Goal: Communication & Community: Answer question/provide support

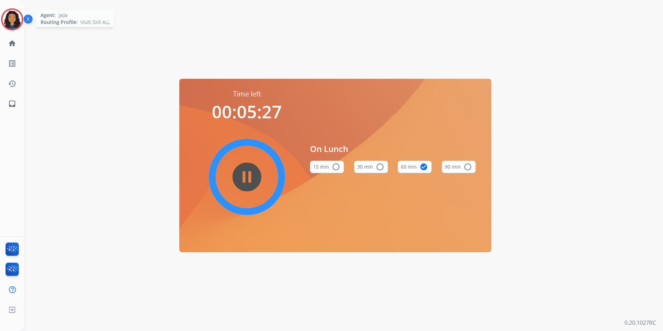
click at [20, 17] on img at bounding box center [11, 19] width 19 height 19
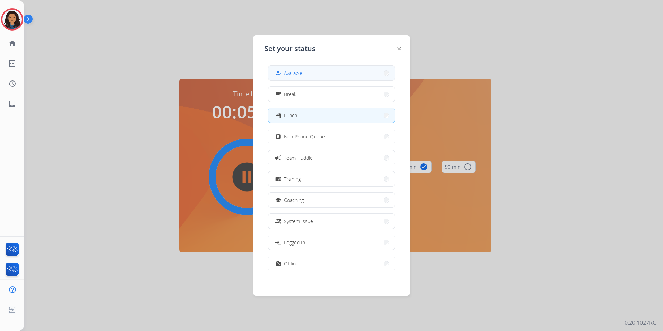
click at [314, 71] on button "how_to_reg Available" at bounding box center [332, 73] width 126 height 15
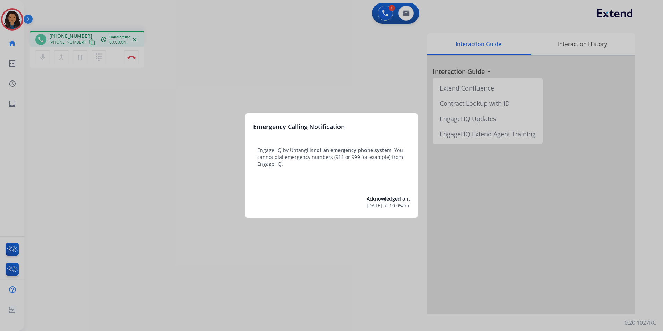
click at [115, 160] on div at bounding box center [331, 165] width 663 height 331
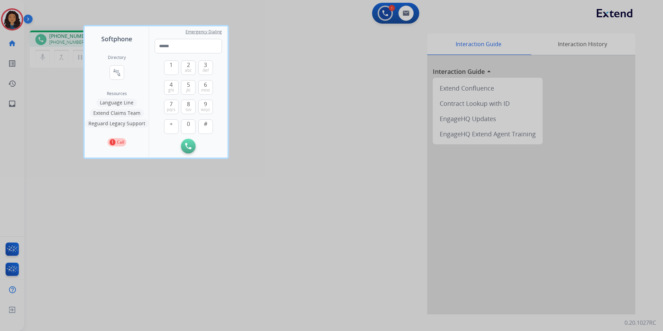
click at [117, 157] on div "Softphone Directory connect_without_contact Resource Directory Resources Langua…" at bounding box center [331, 165] width 663 height 331
drag, startPoint x: 117, startPoint y: 157, endPoint x: 93, endPoint y: 183, distance: 35.4
click at [93, 183] on div at bounding box center [331, 165] width 663 height 331
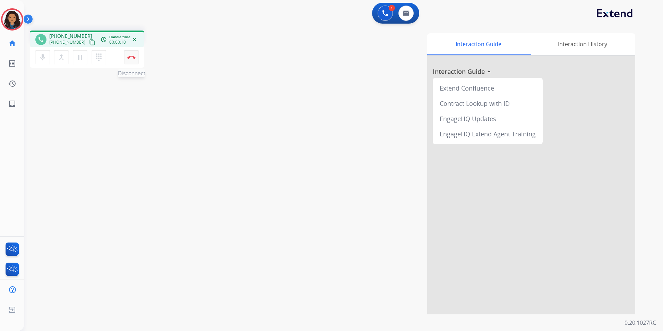
click at [132, 57] on img at bounding box center [131, 57] width 8 height 3
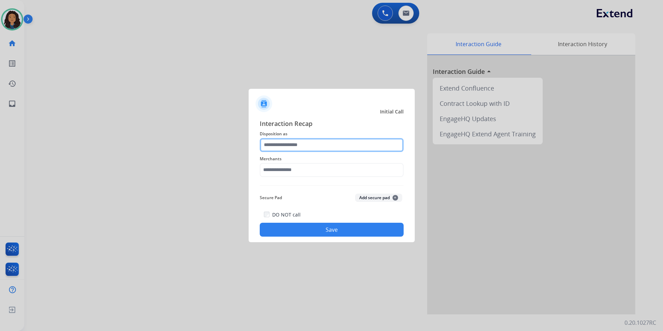
click at [341, 143] on input "text" at bounding box center [332, 145] width 144 height 14
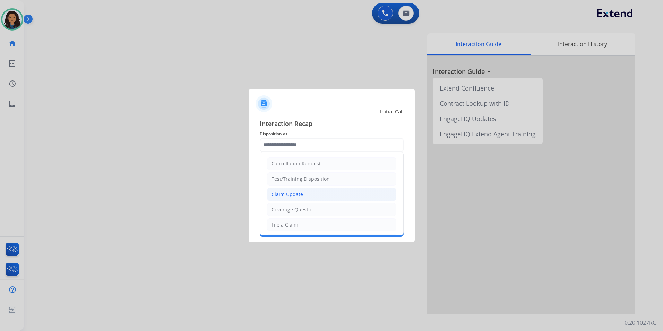
click at [320, 193] on li "Claim Update" at bounding box center [331, 194] width 129 height 13
type input "**********"
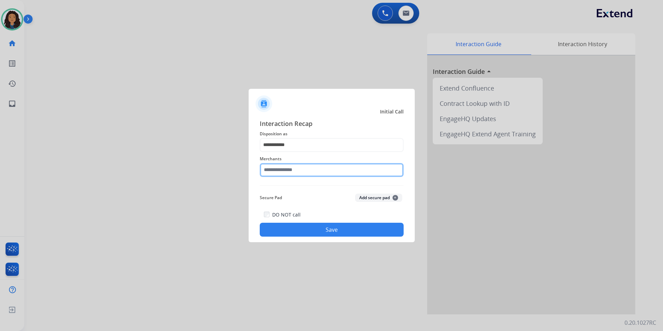
click at [324, 163] on input "text" at bounding box center [332, 170] width 144 height 14
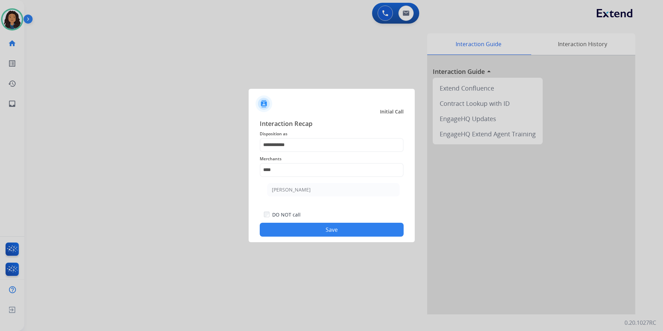
click at [344, 190] on li "[PERSON_NAME]" at bounding box center [334, 189] width 132 height 13
type input "**********"
click at [339, 236] on button "Save" at bounding box center [332, 230] width 144 height 14
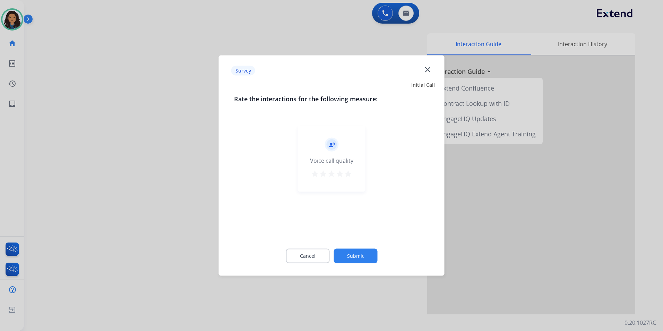
click at [203, 220] on div at bounding box center [331, 165] width 663 height 331
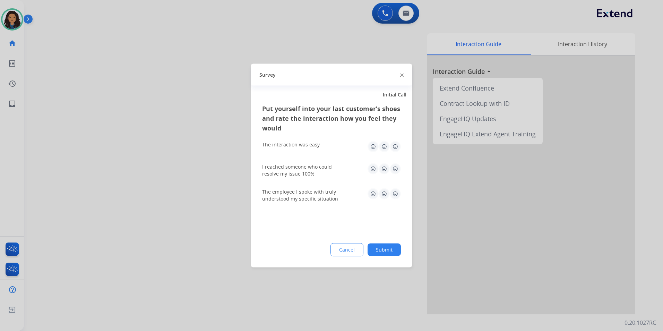
click at [200, 218] on div at bounding box center [331, 165] width 663 height 331
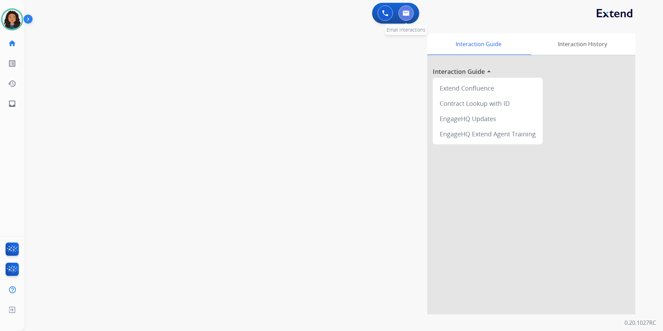
click at [408, 12] on img at bounding box center [406, 13] width 7 height 6
select select "**********"
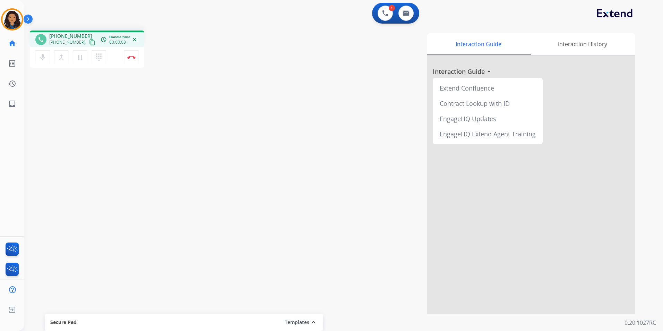
click at [89, 42] on mat-icon "content_copy" at bounding box center [92, 42] width 6 height 6
click at [89, 41] on mat-icon "content_copy" at bounding box center [92, 42] width 6 height 6
click at [80, 42] on div "[PHONE_NUMBER] content_copy" at bounding box center [72, 42] width 47 height 8
click at [89, 41] on mat-icon "content_copy" at bounding box center [92, 42] width 6 height 6
click at [130, 58] on img at bounding box center [131, 57] width 8 height 3
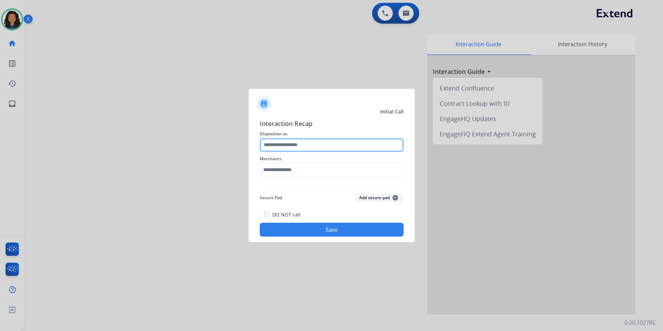
click at [308, 145] on input "text" at bounding box center [332, 145] width 144 height 14
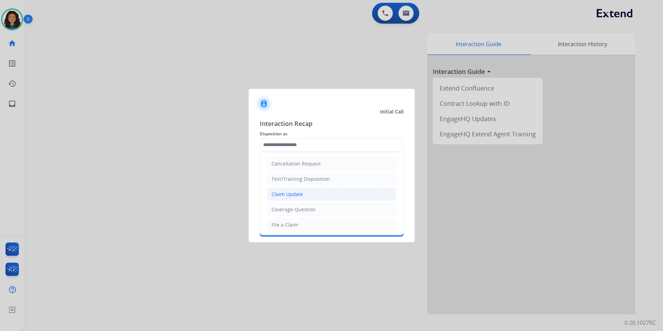
click at [313, 195] on li "Claim Update" at bounding box center [331, 194] width 129 height 13
type input "**********"
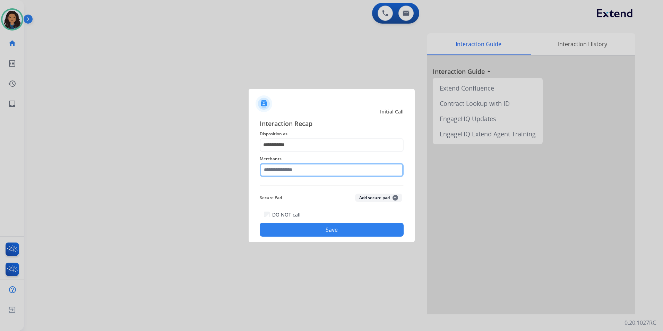
click at [303, 168] on input "text" at bounding box center [332, 170] width 144 height 14
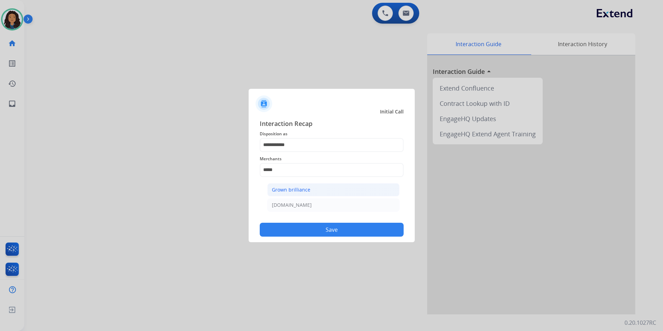
click at [312, 190] on li "Grown brilliance" at bounding box center [334, 189] width 132 height 13
type input "**********"
click at [332, 233] on button "Save" at bounding box center [332, 230] width 144 height 14
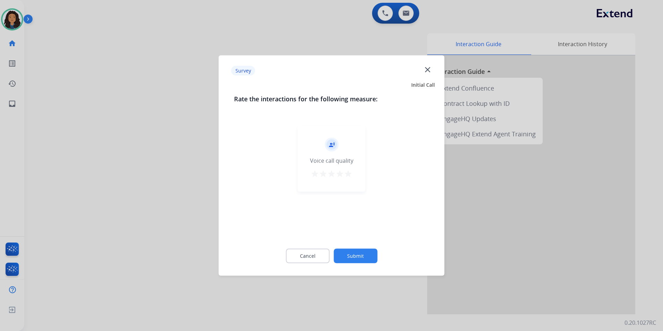
click at [189, 195] on div at bounding box center [331, 165] width 663 height 331
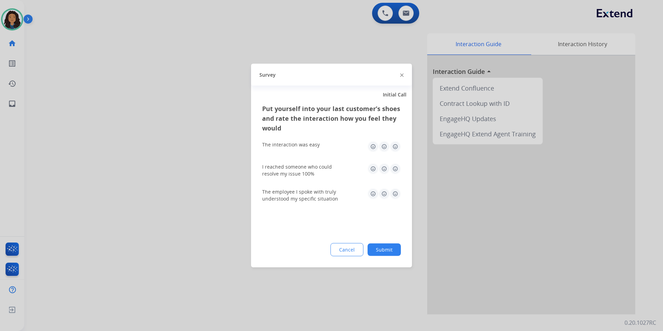
click at [188, 192] on div at bounding box center [331, 165] width 663 height 331
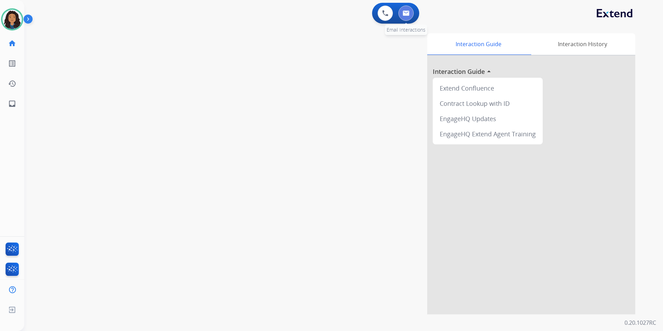
click at [405, 19] on button at bounding box center [406, 13] width 15 height 15
select select "**********"
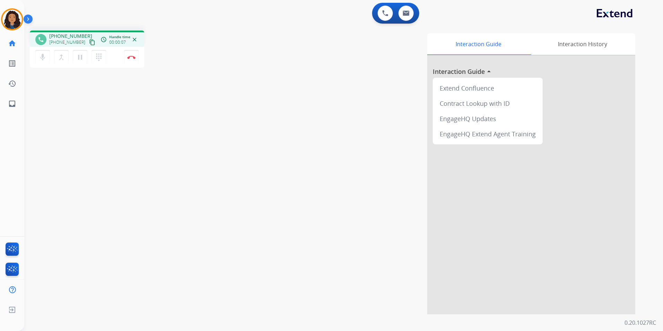
click at [89, 41] on mat-icon "content_copy" at bounding box center [92, 42] width 6 height 6
click at [132, 60] on button "Disconnect" at bounding box center [131, 57] width 15 height 15
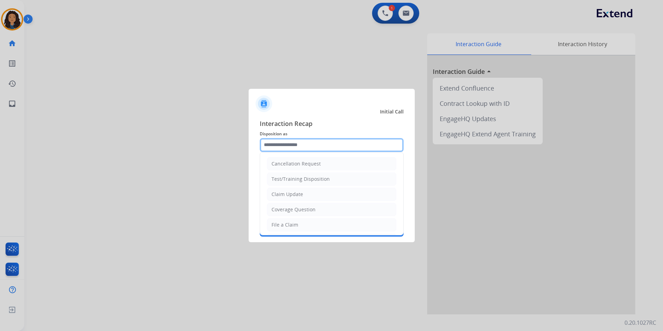
click at [328, 150] on input "text" at bounding box center [332, 145] width 144 height 14
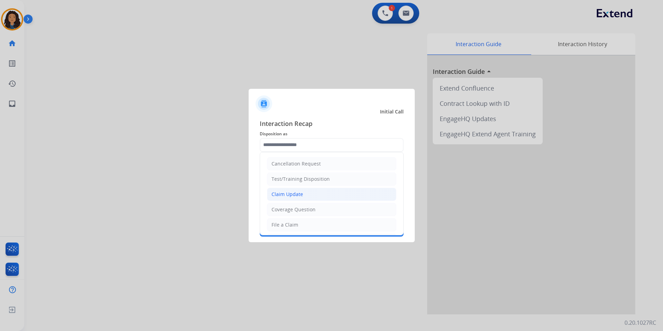
click at [326, 197] on li "Claim Update" at bounding box center [331, 194] width 129 height 13
type input "**********"
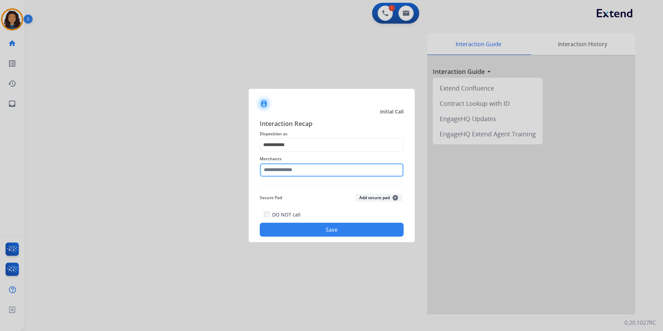
click at [308, 175] on input "text" at bounding box center [332, 170] width 144 height 14
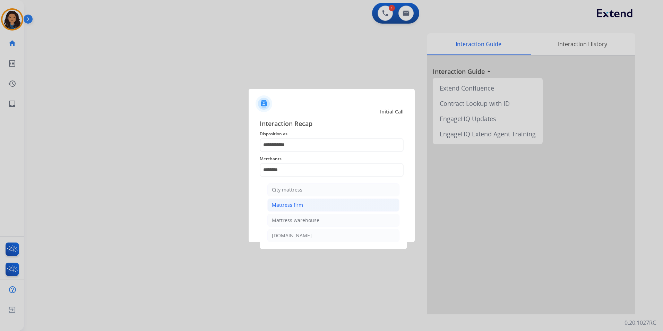
click at [299, 207] on div "Mattress firm" at bounding box center [287, 205] width 31 height 7
type input "**********"
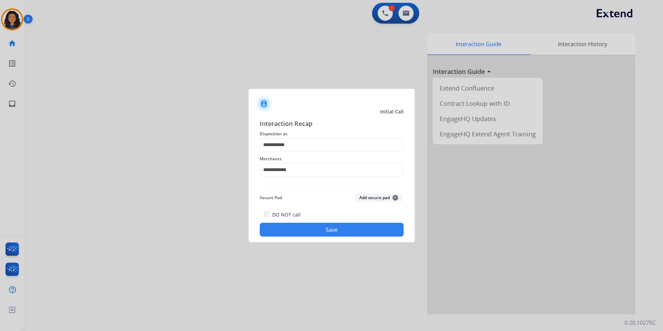
click at [286, 224] on button "Save" at bounding box center [332, 230] width 144 height 14
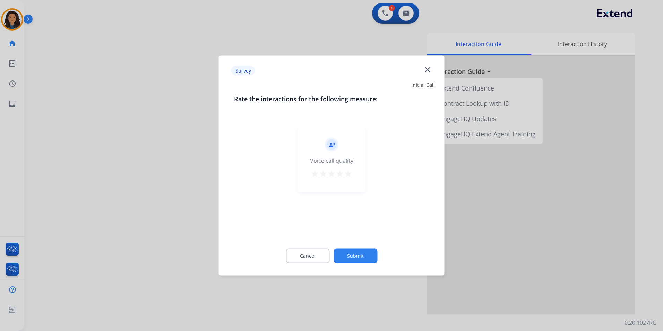
click at [172, 188] on div at bounding box center [331, 165] width 663 height 331
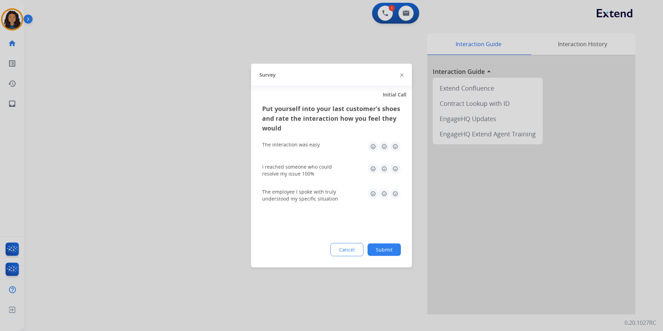
click at [172, 187] on div at bounding box center [331, 165] width 663 height 331
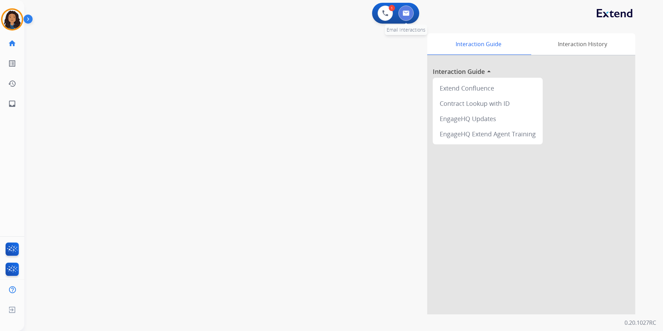
click at [400, 12] on button at bounding box center [406, 13] width 15 height 15
select select "**********"
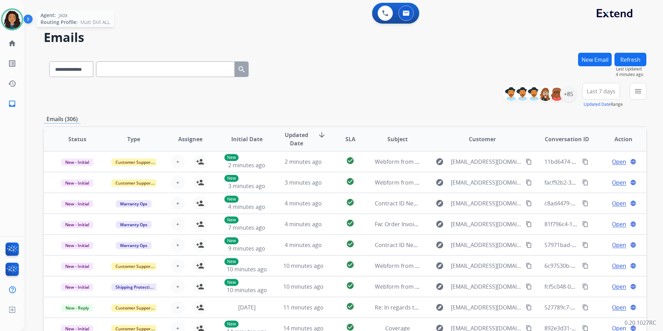
click at [14, 12] on img at bounding box center [11, 19] width 19 height 19
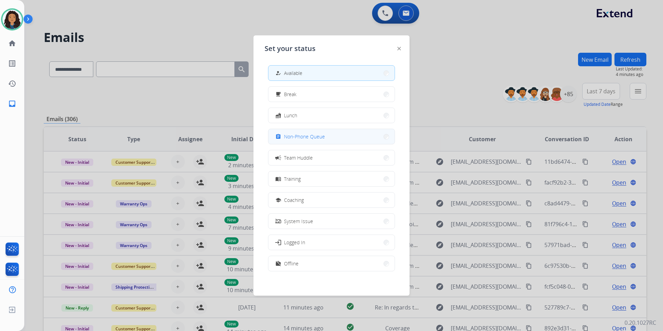
click at [304, 133] on span "Non-Phone Queue" at bounding box center [304, 136] width 41 height 7
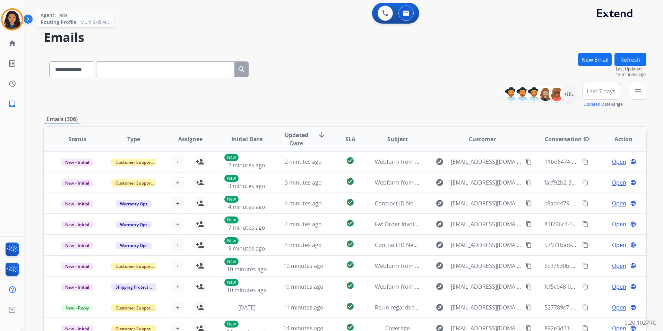
click at [22, 29] on div "Agent: [PERSON_NAME] Profile: Multi Skill ALL" at bounding box center [12, 19] width 22 height 22
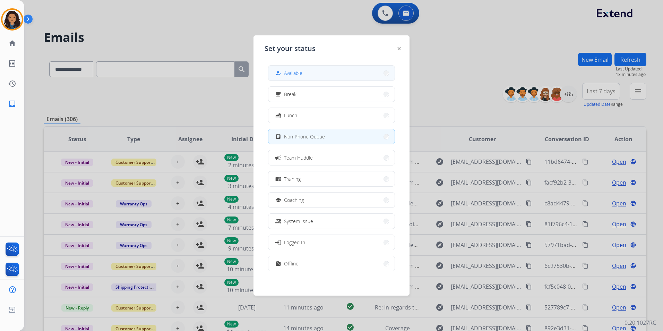
click at [323, 78] on button "how_to_reg Available" at bounding box center [332, 73] width 126 height 15
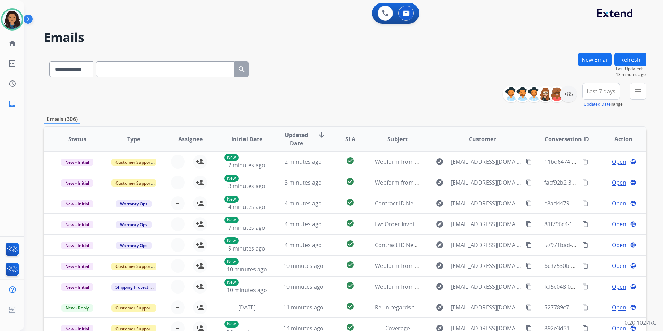
drag, startPoint x: 307, startPoint y: 84, endPoint x: 308, endPoint y: 80, distance: 4.0
click at [308, 80] on div "**********" at bounding box center [345, 224] width 603 height 342
click at [475, 93] on div "**********" at bounding box center [345, 95] width 603 height 25
click at [568, 96] on div "+85" at bounding box center [568, 94] width 17 height 17
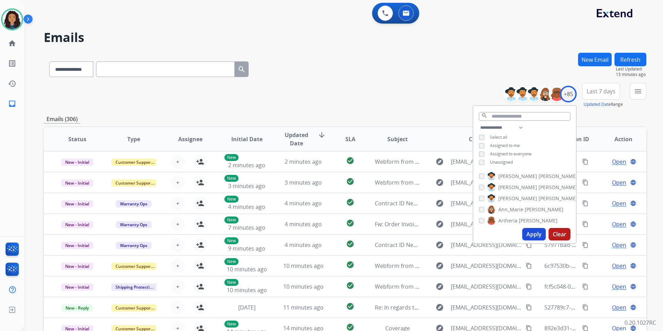
click at [499, 162] on span "Unassigned" at bounding box center [501, 162] width 23 height 6
click at [532, 231] on button "Apply" at bounding box center [535, 234] width 24 height 12
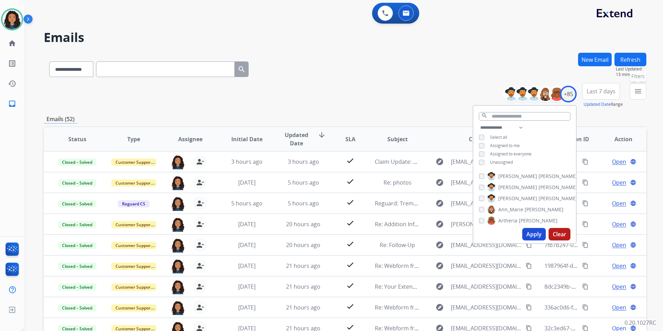
click at [637, 96] on button "menu Filters" at bounding box center [638, 91] width 17 height 17
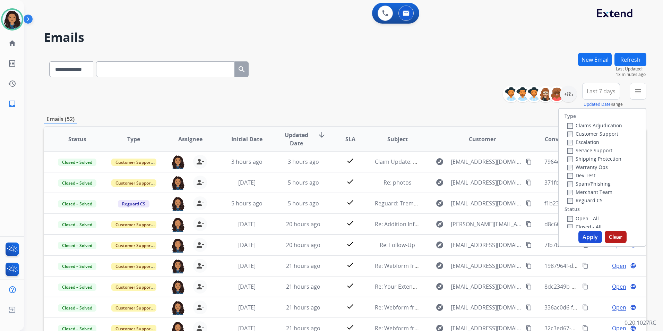
click at [601, 135] on label "Customer Support" at bounding box center [593, 133] width 51 height 7
click at [612, 158] on label "Shipping Protection" at bounding box center [595, 158] width 54 height 7
click at [586, 201] on label "Reguard CS" at bounding box center [585, 200] width 35 height 7
click at [579, 217] on label "Open - All" at bounding box center [584, 218] width 32 height 7
click at [586, 235] on button "Apply" at bounding box center [591, 237] width 24 height 12
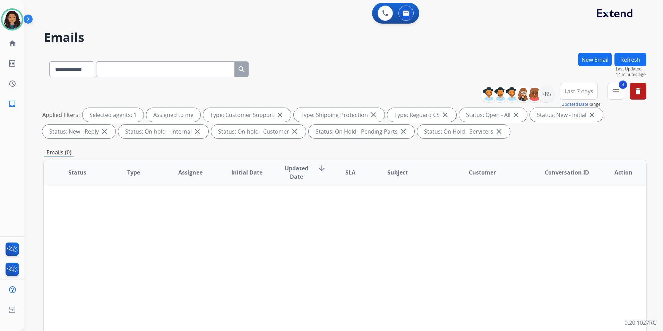
click at [589, 62] on button "New Email" at bounding box center [595, 60] width 34 height 14
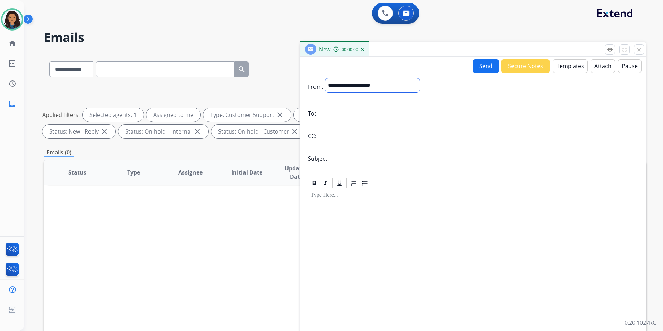
click at [359, 85] on select "**********" at bounding box center [373, 85] width 94 height 14
select select "**********"
click at [326, 78] on select "**********" at bounding box center [373, 85] width 94 height 14
paste input "**********"
type input "**********"
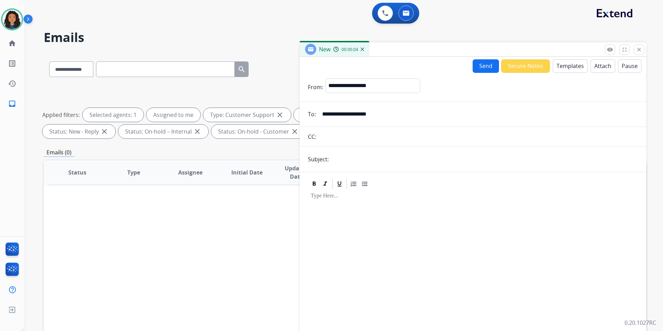
click at [372, 161] on input "text" at bounding box center [484, 159] width 307 height 14
type input "**********"
click at [554, 65] on button "Templates" at bounding box center [570, 66] width 35 height 14
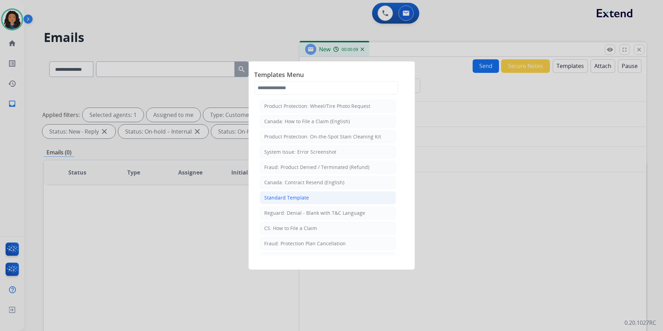
click at [289, 198] on div "Standard Template" at bounding box center [286, 197] width 45 height 7
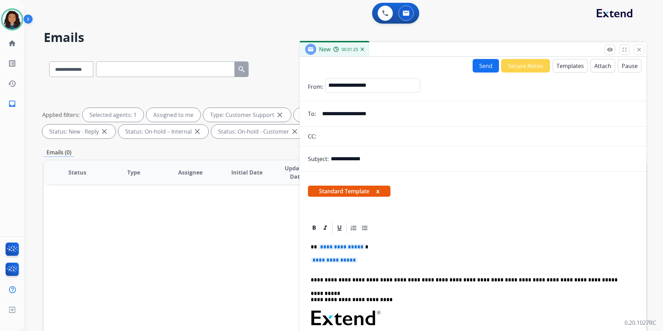
click at [559, 67] on button "Templates" at bounding box center [570, 66] width 35 height 14
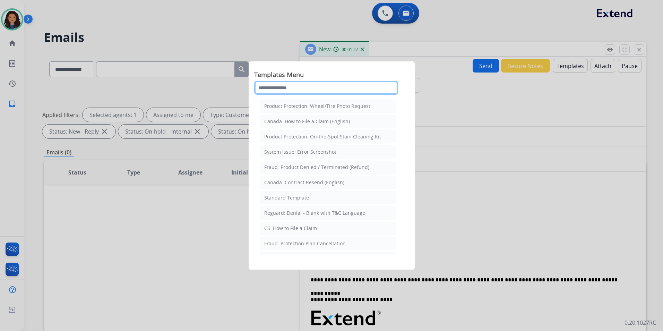
click at [367, 91] on input "text" at bounding box center [326, 88] width 144 height 14
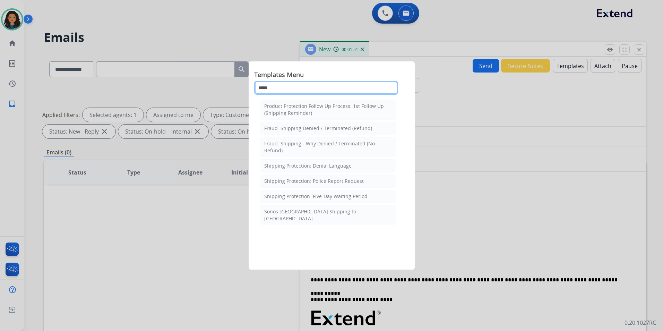
type input "*****"
click at [547, 187] on div at bounding box center [331, 165] width 663 height 331
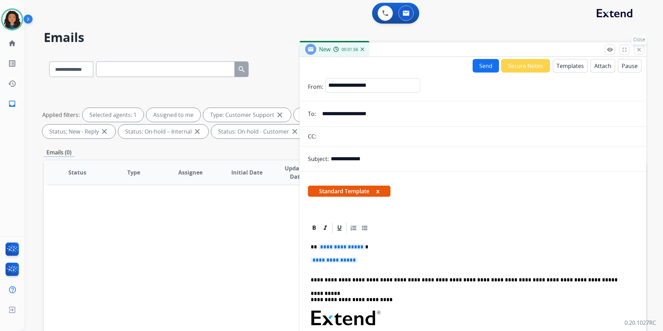
click at [643, 49] on button "close Close" at bounding box center [639, 49] width 10 height 10
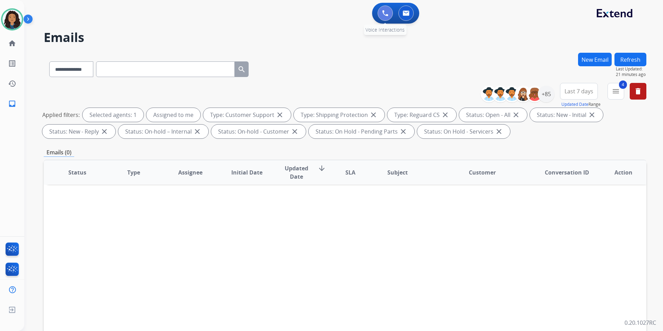
click at [386, 15] on img at bounding box center [385, 13] width 6 height 6
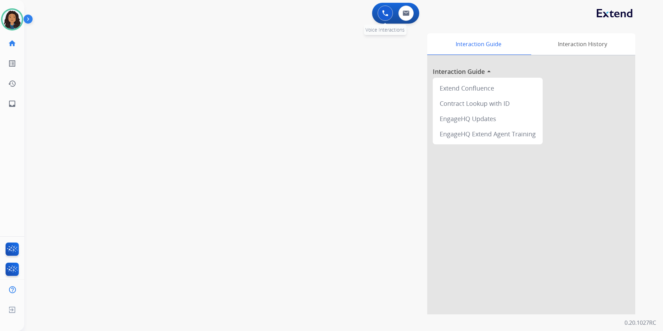
click at [388, 11] on img at bounding box center [385, 13] width 6 height 6
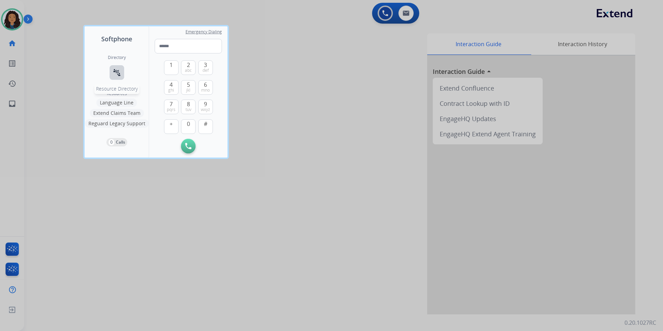
click at [119, 75] on mat-icon "connect_without_contact" at bounding box center [117, 72] width 8 height 8
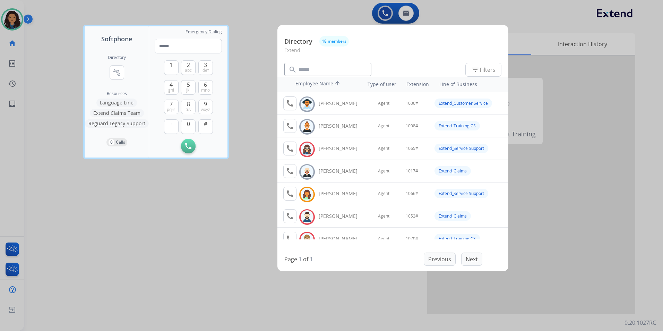
scroll to position [35, 0]
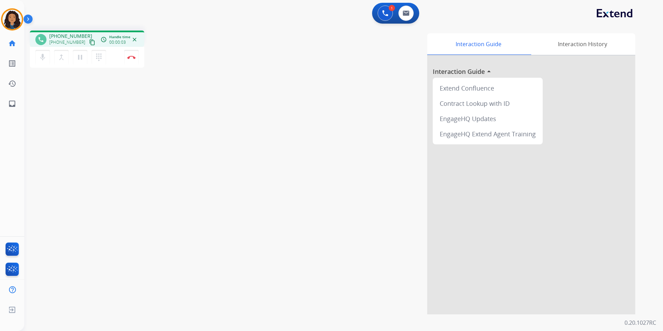
click at [88, 43] on button "content_copy" at bounding box center [92, 42] width 8 height 8
click at [89, 42] on mat-icon "content_copy" at bounding box center [92, 42] width 6 height 6
click at [133, 57] on img at bounding box center [131, 57] width 8 height 3
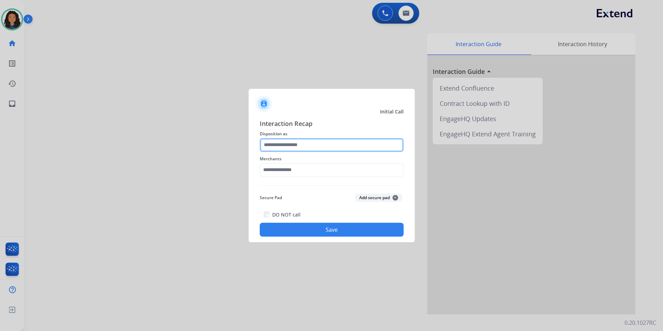
click at [316, 140] on input "text" at bounding box center [332, 145] width 144 height 14
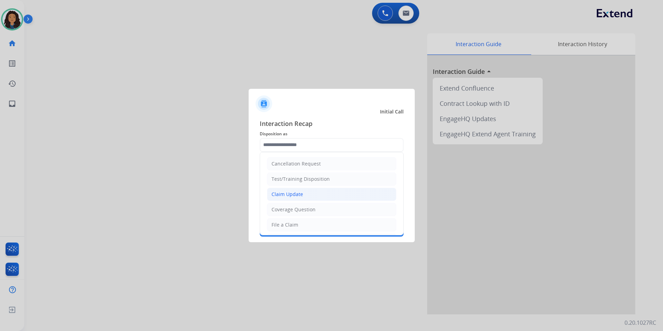
click at [294, 192] on div "Claim Update" at bounding box center [288, 194] width 32 height 7
type input "**********"
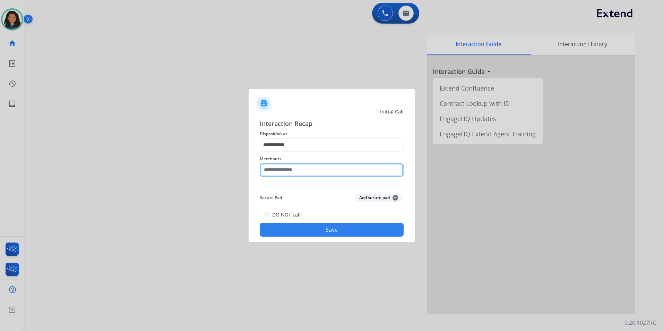
click at [330, 170] on input "text" at bounding box center [332, 170] width 144 height 14
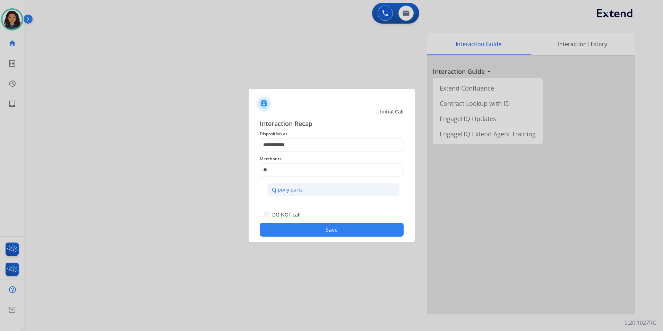
click at [302, 193] on li "Cj pony parts" at bounding box center [334, 189] width 132 height 13
type input "**********"
click at [277, 224] on button "Save" at bounding box center [332, 230] width 144 height 14
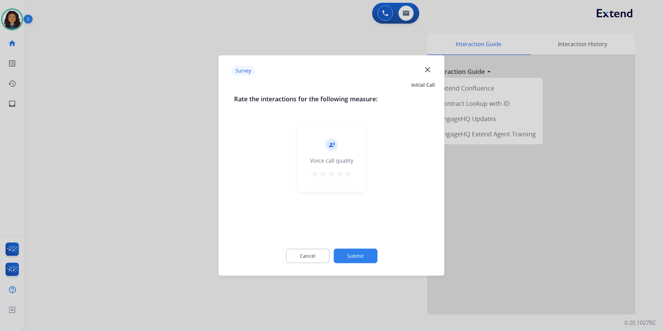
click at [172, 141] on div at bounding box center [331, 165] width 663 height 331
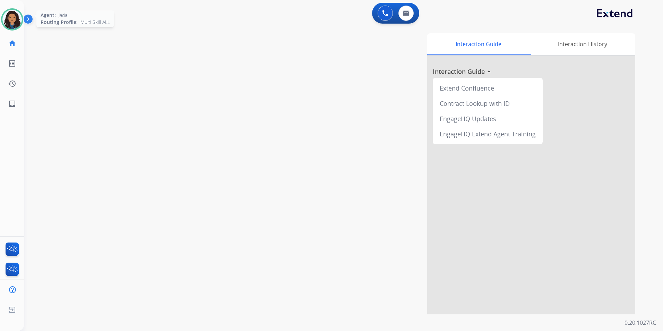
click at [14, 11] on img at bounding box center [11, 19] width 19 height 19
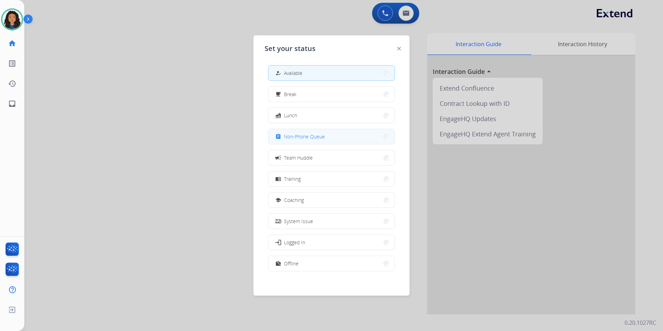
click at [312, 135] on span "Non-Phone Queue" at bounding box center [304, 136] width 41 height 7
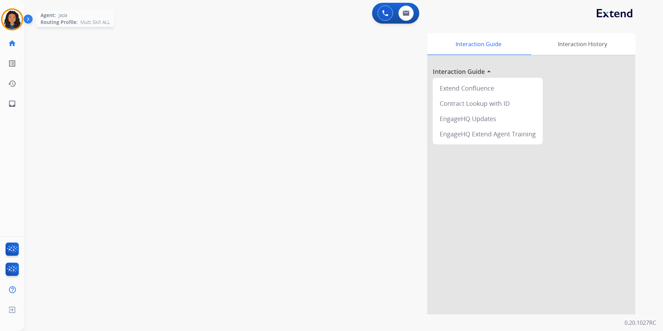
click at [14, 20] on img at bounding box center [11, 19] width 19 height 19
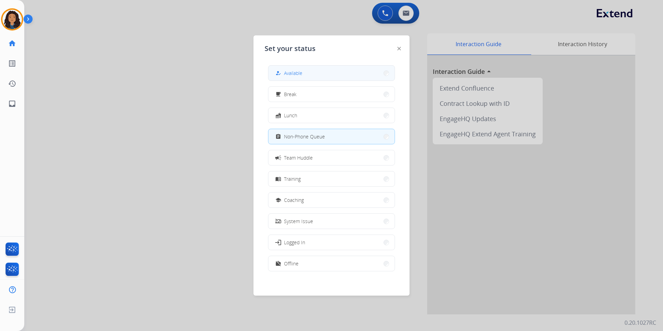
click at [321, 75] on button "how_to_reg Available" at bounding box center [332, 73] width 126 height 15
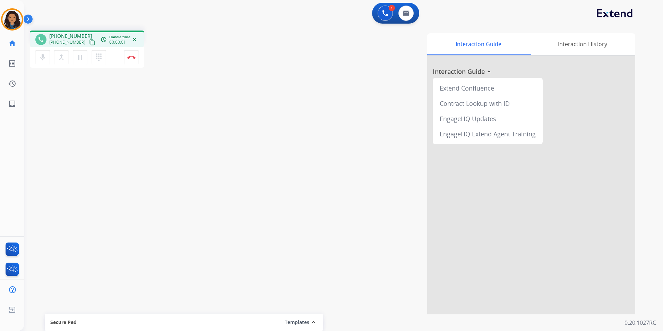
click at [89, 44] on mat-icon "content_copy" at bounding box center [92, 42] width 6 height 6
click at [126, 57] on button "Disconnect" at bounding box center [131, 57] width 15 height 15
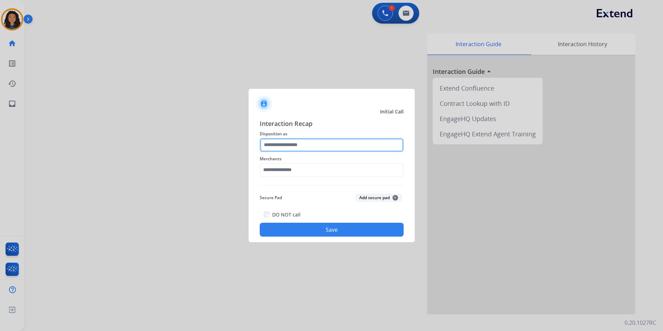
click at [327, 141] on input "text" at bounding box center [332, 145] width 144 height 14
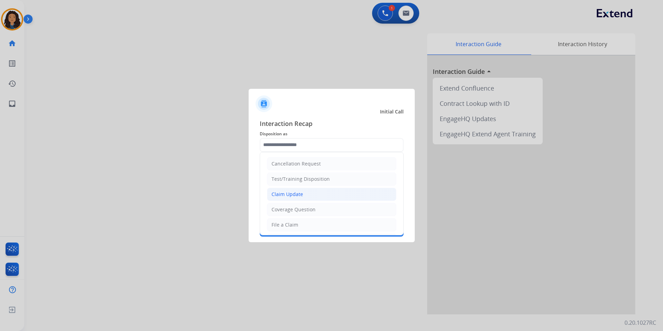
click at [316, 189] on li "Claim Update" at bounding box center [331, 194] width 129 height 13
type input "**********"
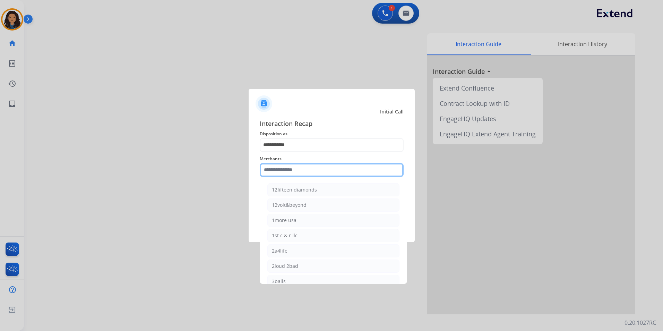
click at [310, 163] on input "text" at bounding box center [332, 170] width 144 height 14
type input "*"
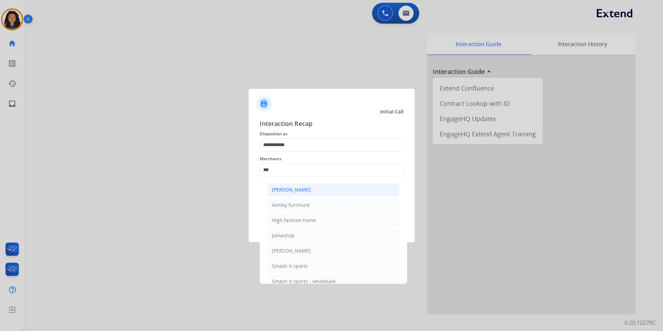
click at [289, 189] on div "[PERSON_NAME]" at bounding box center [291, 189] width 39 height 7
type input "**********"
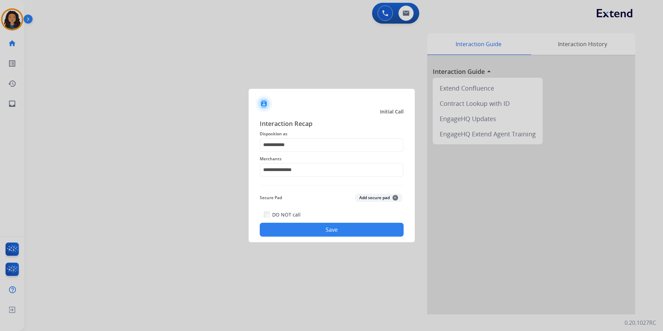
click at [289, 226] on button "Save" at bounding box center [332, 230] width 144 height 14
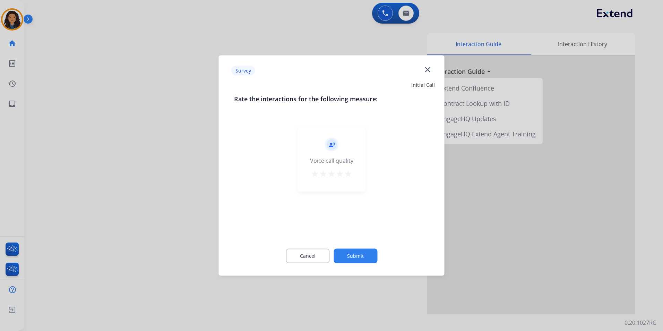
click at [177, 174] on div at bounding box center [331, 165] width 663 height 331
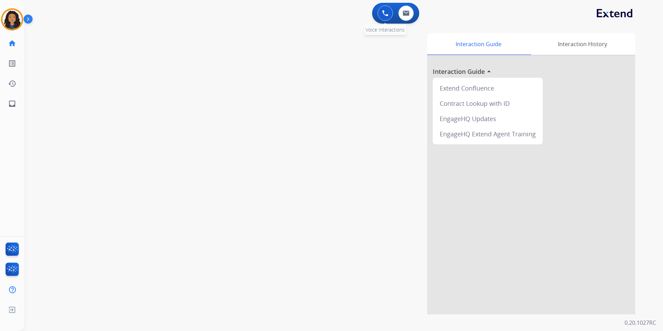
click at [382, 18] on button at bounding box center [385, 13] width 15 height 15
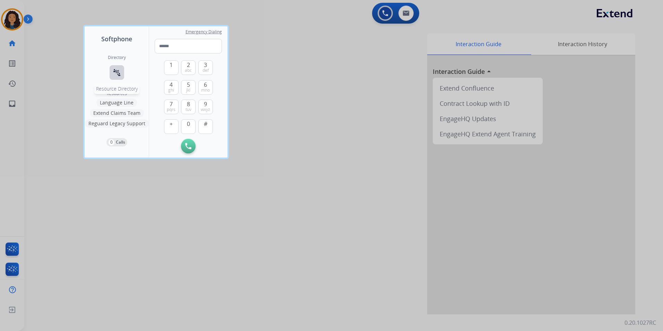
click at [118, 69] on mat-icon "connect_without_contact" at bounding box center [117, 72] width 8 height 8
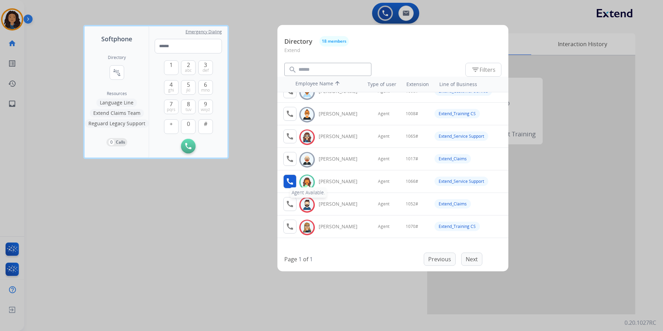
click at [286, 183] on mat-icon "call" at bounding box center [290, 181] width 8 height 8
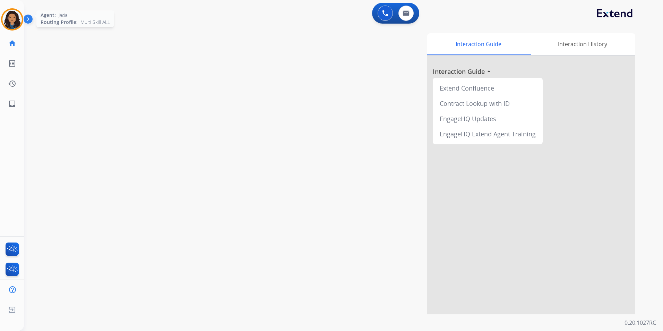
click at [11, 18] on img at bounding box center [11, 19] width 19 height 19
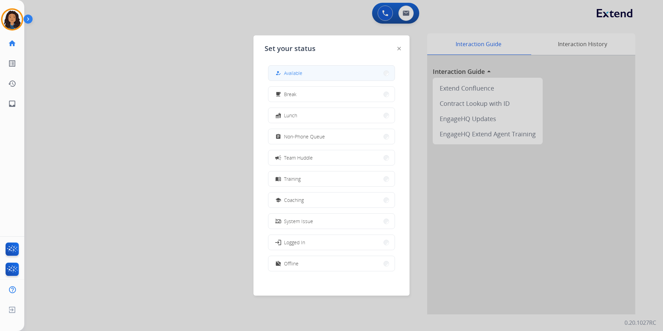
drag, startPoint x: 281, startPoint y: 71, endPoint x: 312, endPoint y: 65, distance: 31.0
click at [281, 71] on mat-icon "how_to_reg" at bounding box center [279, 73] width 6 height 6
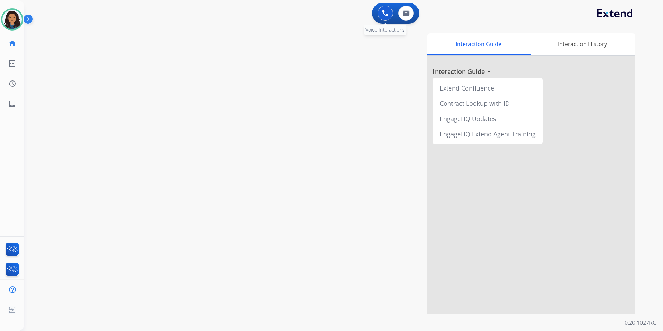
click at [378, 13] on button at bounding box center [385, 13] width 15 height 15
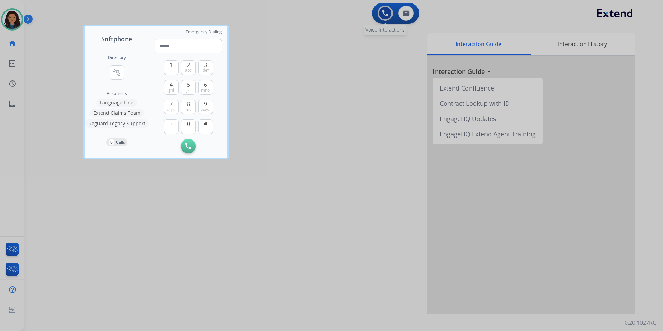
click at [381, 13] on div at bounding box center [331, 165] width 663 height 331
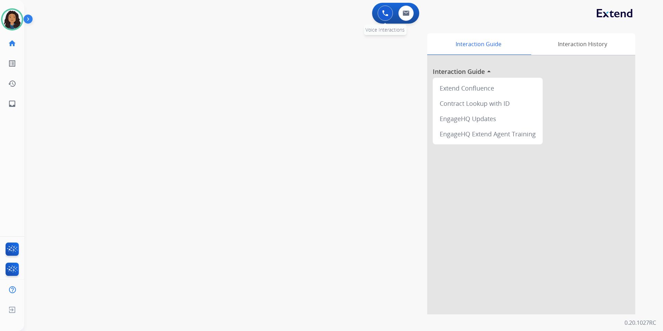
click at [390, 12] on button at bounding box center [385, 13] width 15 height 15
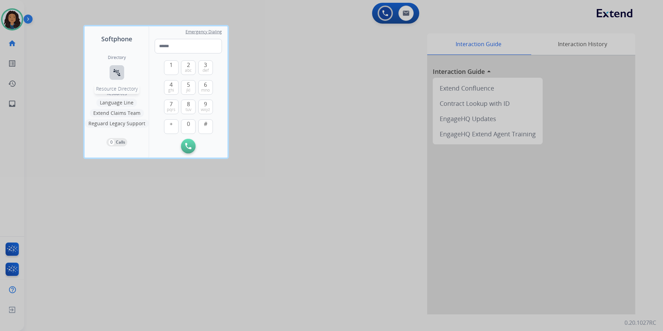
click at [119, 71] on mat-icon "connect_without_contact" at bounding box center [117, 72] width 8 height 8
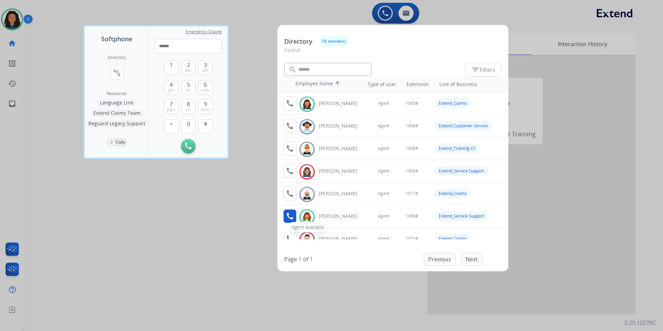
click at [291, 217] on mat-icon "call" at bounding box center [290, 216] width 8 height 8
click at [172, 66] on span "1" at bounding box center [171, 65] width 3 height 8
drag, startPoint x: 189, startPoint y: 129, endPoint x: 204, endPoint y: 104, distance: 28.6
click at [189, 128] on button "0" at bounding box center [188, 126] width 15 height 15
click at [208, 90] on span "mno" at bounding box center [205, 90] width 9 height 6
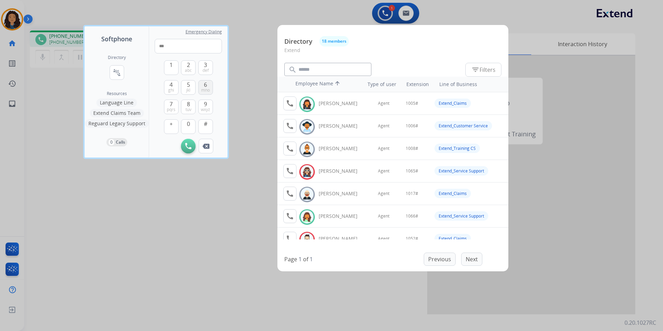
click at [208, 90] on span "mno" at bounding box center [205, 90] width 9 height 6
click at [207, 127] on span "#" at bounding box center [205, 124] width 3 height 8
type input "*****"
click at [198, 236] on div at bounding box center [331, 165] width 663 height 331
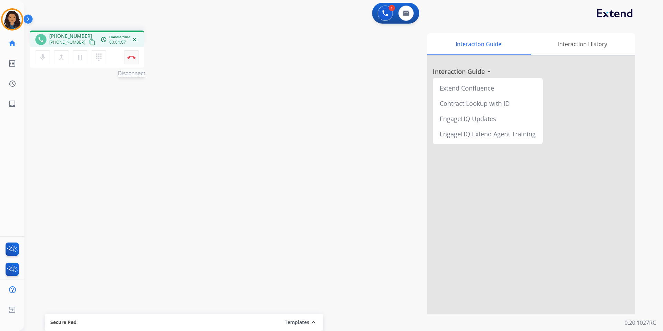
click at [129, 60] on button "Disconnect" at bounding box center [131, 57] width 15 height 15
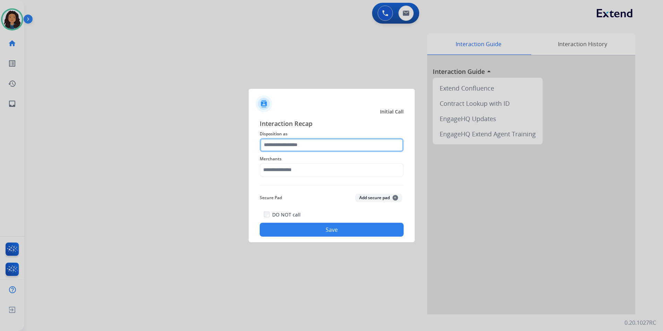
click at [315, 141] on input "text" at bounding box center [332, 145] width 144 height 14
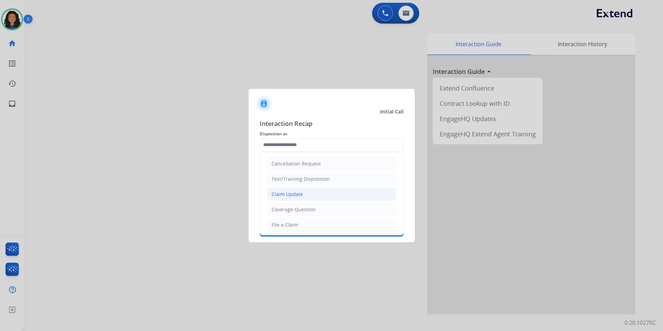
click at [304, 196] on li "Claim Update" at bounding box center [331, 194] width 129 height 13
type input "**********"
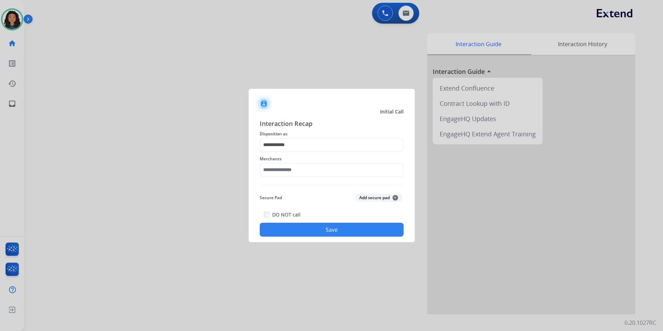
click at [292, 179] on div "**********" at bounding box center [332, 178] width 144 height 118
click at [293, 171] on input "text" at bounding box center [332, 170] width 144 height 14
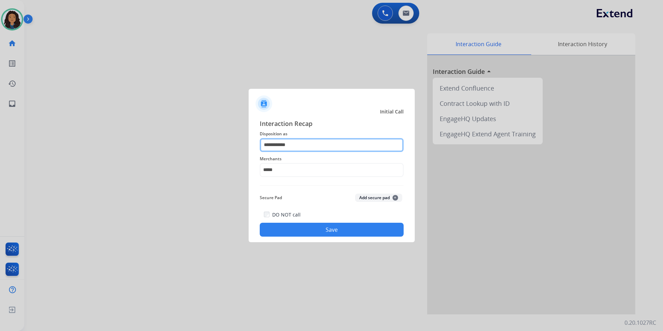
click at [329, 145] on input "**********" at bounding box center [332, 145] width 144 height 14
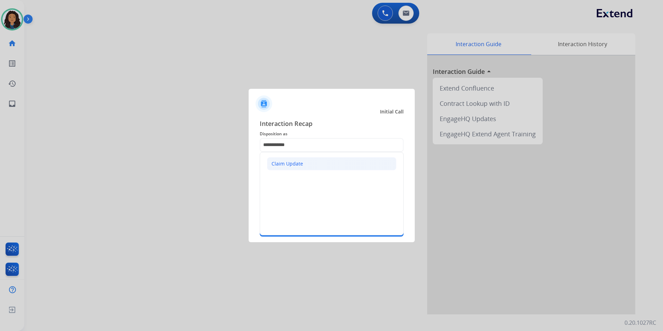
click at [297, 162] on div "Claim Update" at bounding box center [288, 163] width 32 height 7
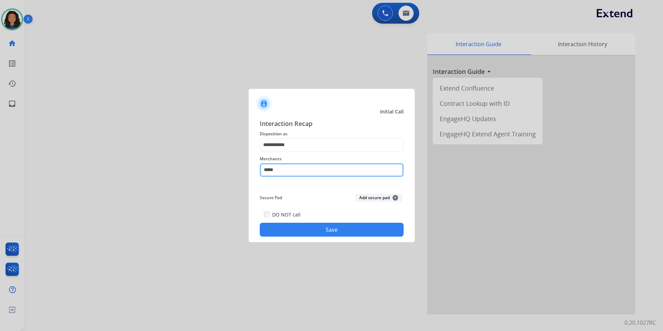
click at [282, 172] on input "*****" at bounding box center [332, 170] width 144 height 14
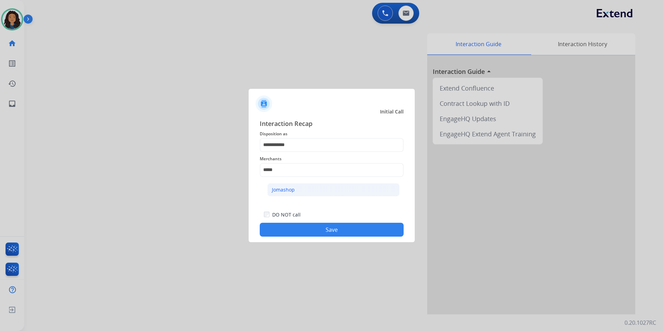
click at [283, 192] on div "Jomashop" at bounding box center [283, 189] width 23 height 7
type input "********"
click at [299, 231] on button "Save" at bounding box center [332, 230] width 144 height 14
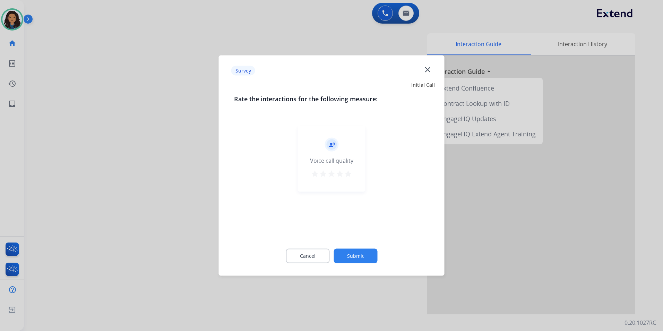
click at [144, 174] on div at bounding box center [331, 165] width 663 height 331
click at [144, 171] on div "swap_horiz Break voice bridge close_fullscreen Connect 3-Way Call merge_type Se…" at bounding box center [335, 169] width 623 height 289
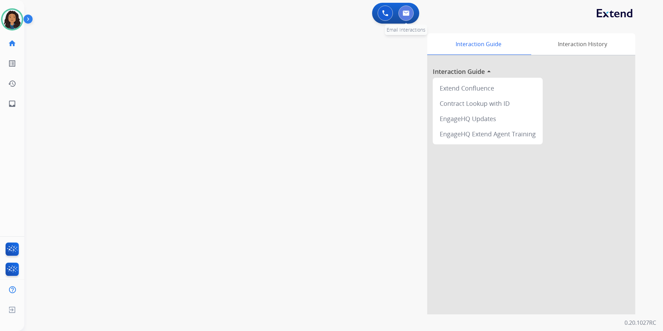
click at [408, 11] on img at bounding box center [406, 13] width 7 height 6
select select "**********"
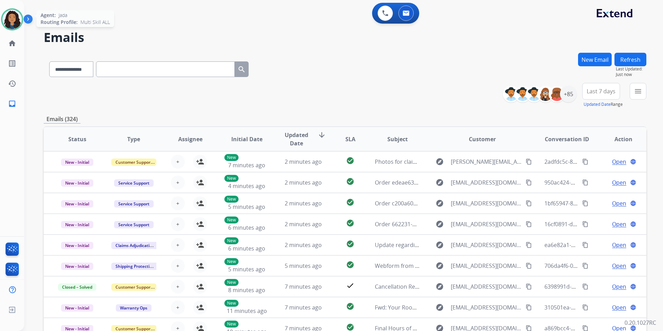
click at [14, 12] on img at bounding box center [11, 19] width 19 height 19
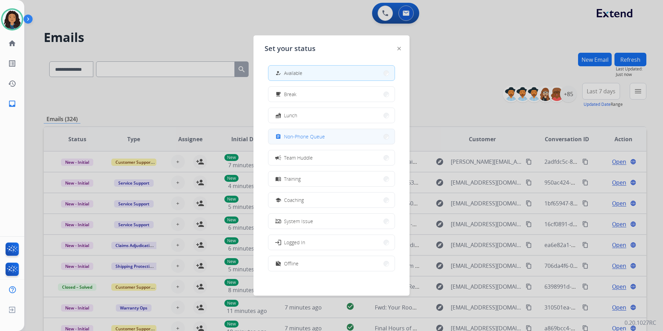
click at [326, 136] on button "assignment Non-Phone Queue" at bounding box center [332, 136] width 126 height 15
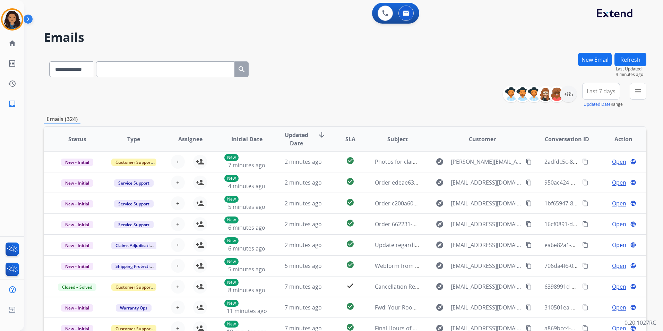
click at [582, 56] on button "New Email" at bounding box center [595, 60] width 34 height 14
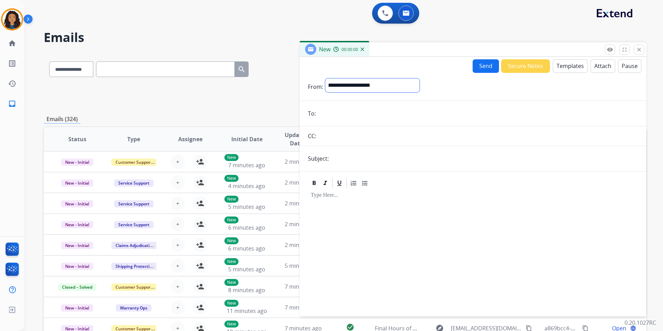
drag, startPoint x: 397, startPoint y: 91, endPoint x: 403, endPoint y: 93, distance: 5.5
click at [397, 91] on select "**********" at bounding box center [373, 85] width 94 height 14
select select "**********"
click at [326, 78] on select "**********" at bounding box center [373, 85] width 94 height 14
paste input "**********"
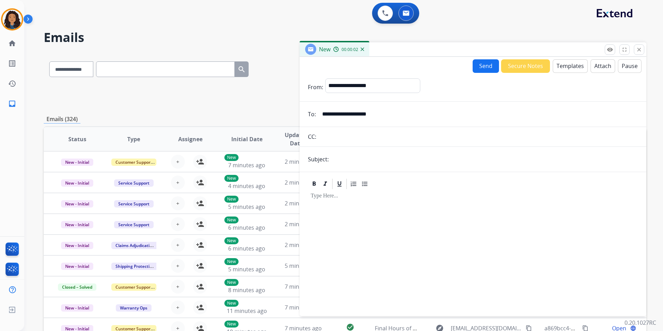
type input "**********"
click at [385, 162] on input "text" at bounding box center [484, 159] width 307 height 14
type input "**********"
click at [571, 64] on button "Templates" at bounding box center [570, 66] width 35 height 14
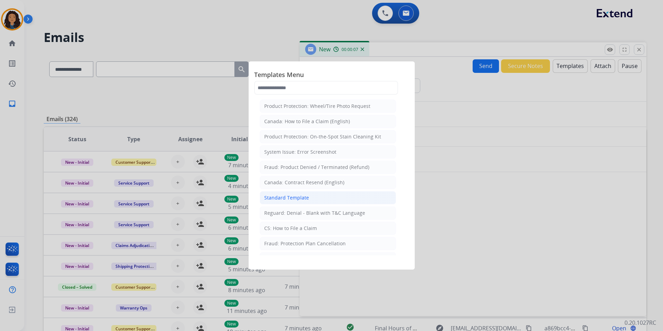
click at [317, 197] on li "Standard Template" at bounding box center [328, 197] width 136 height 13
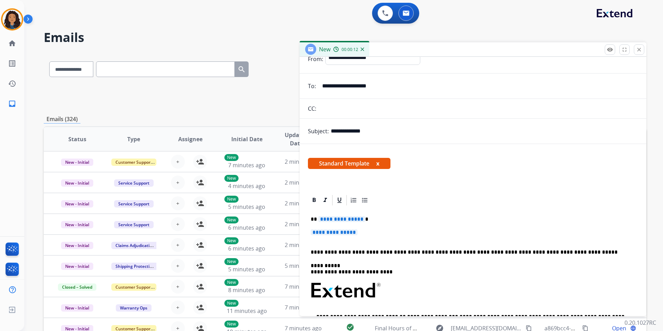
scroll to position [69, 0]
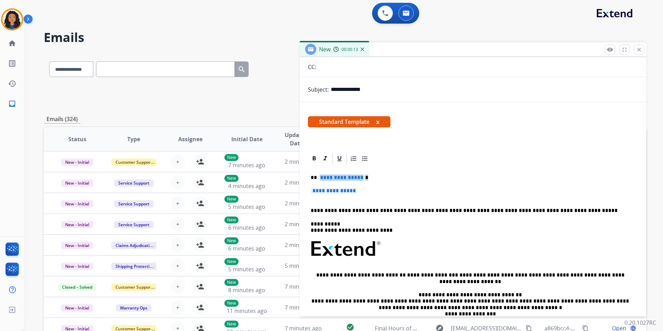
drag, startPoint x: 364, startPoint y: 188, endPoint x: 327, endPoint y: 178, distance: 38.1
click at [328, 179] on div "**********" at bounding box center [473, 265] width 330 height 201
click at [368, 188] on p "**********" at bounding box center [473, 194] width 325 height 13
drag, startPoint x: 366, startPoint y: 188, endPoint x: 333, endPoint y: 182, distance: 33.2
click at [333, 182] on div "**********" at bounding box center [473, 265] width 330 height 201
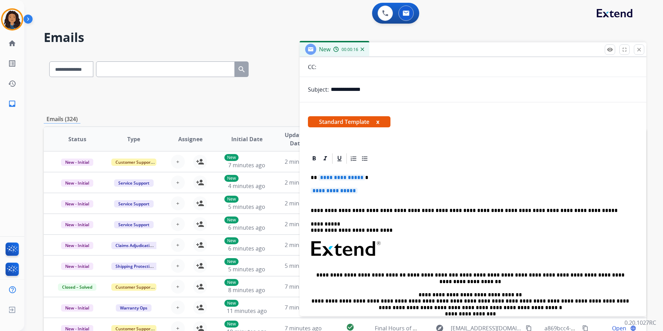
drag, startPoint x: 374, startPoint y: 191, endPoint x: 358, endPoint y: 192, distance: 15.7
click at [358, 192] on p "**********" at bounding box center [473, 194] width 325 height 13
click at [365, 192] on p "**********" at bounding box center [473, 194] width 325 height 13
click at [365, 189] on p "**********" at bounding box center [473, 194] width 325 height 13
click at [329, 197] on p "**********" at bounding box center [473, 194] width 325 height 13
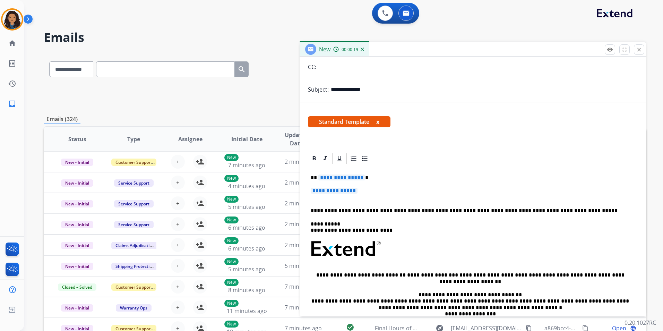
drag, startPoint x: 314, startPoint y: 196, endPoint x: 318, endPoint y: 178, distance: 18.2
click at [318, 178] on div "**********" at bounding box center [473, 265] width 330 height 201
drag, startPoint x: 366, startPoint y: 188, endPoint x: 355, endPoint y: 187, distance: 11.5
click at [355, 188] on p "**********" at bounding box center [473, 194] width 325 height 13
click at [363, 191] on p "**********" at bounding box center [473, 194] width 325 height 13
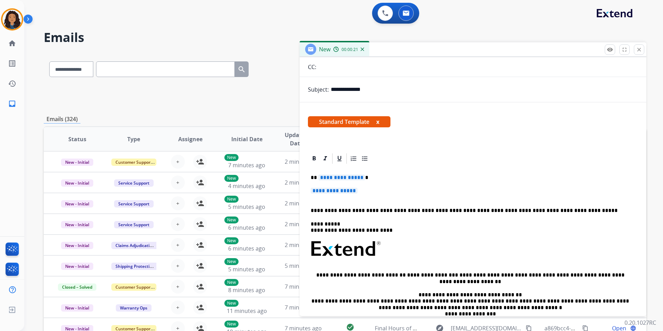
drag, startPoint x: 361, startPoint y: 190, endPoint x: 325, endPoint y: 185, distance: 36.5
click at [337, 186] on div "**********" at bounding box center [473, 265] width 330 height 201
drag, startPoint x: 318, startPoint y: 178, endPoint x: 361, endPoint y: 180, distance: 43.1
click at [357, 180] on span "**********" at bounding box center [342, 178] width 47 height 6
click at [366, 187] on div "**********" at bounding box center [473, 265] width 330 height 201
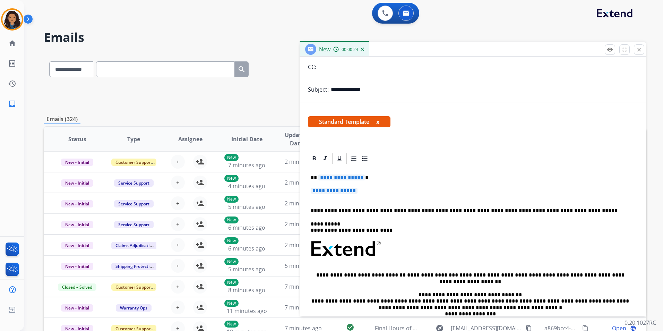
drag, startPoint x: 361, startPoint y: 190, endPoint x: 309, endPoint y: 180, distance: 52.7
click at [326, 186] on div "**********" at bounding box center [473, 265] width 330 height 201
click at [329, 184] on div "**********" at bounding box center [473, 265] width 330 height 201
click at [369, 190] on p "**********" at bounding box center [473, 194] width 325 height 13
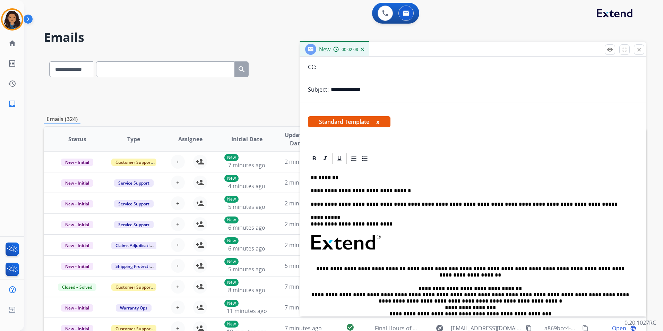
click at [407, 186] on div "**********" at bounding box center [473, 262] width 330 height 195
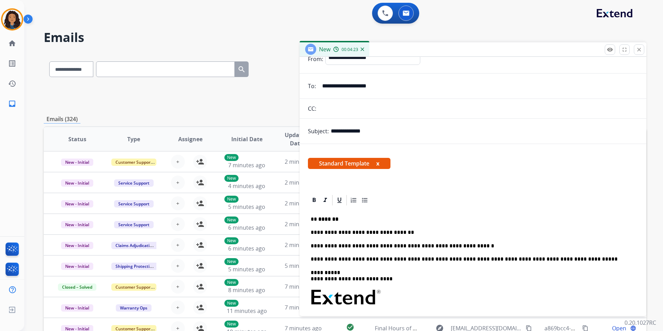
scroll to position [0, 0]
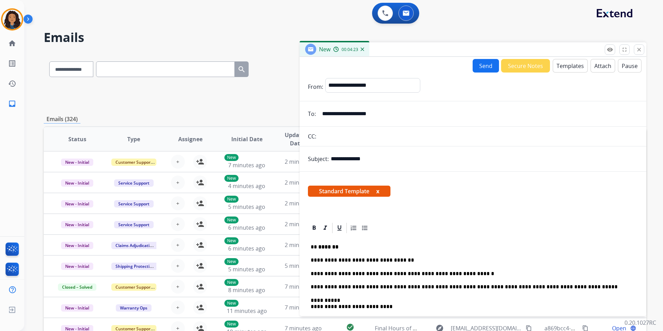
click at [566, 68] on button "Templates" at bounding box center [570, 66] width 35 height 14
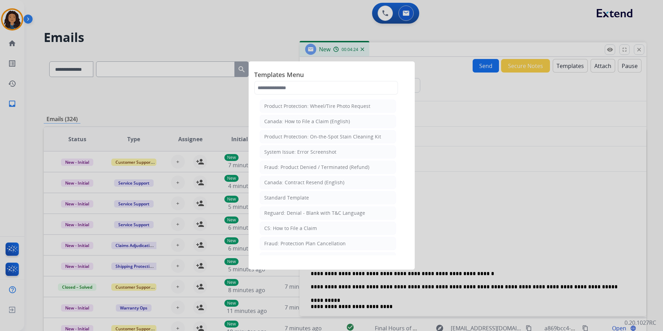
click at [566, 68] on div at bounding box center [331, 165] width 663 height 331
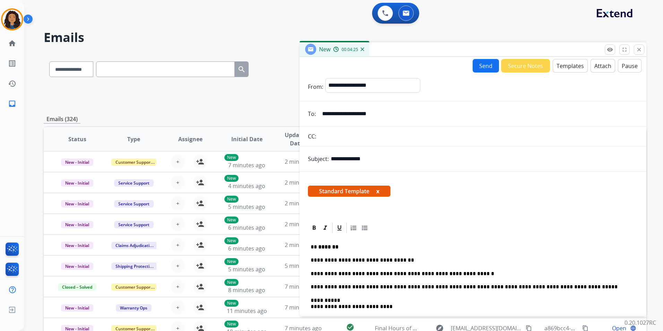
click at [606, 70] on button "Attach" at bounding box center [603, 66] width 25 height 14
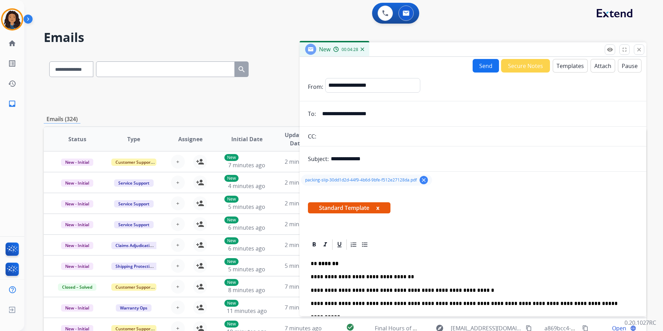
click at [480, 70] on button "Send" at bounding box center [486, 66] width 26 height 14
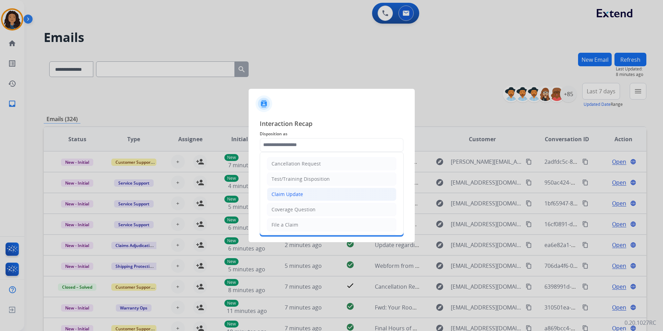
click at [298, 193] on div "Claim Update" at bounding box center [288, 194] width 32 height 7
type input "**********"
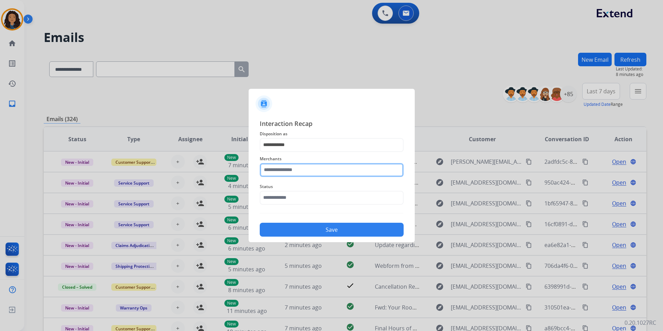
click at [297, 174] on input "text" at bounding box center [332, 170] width 144 height 14
click at [297, 201] on ul "Jomashop" at bounding box center [333, 192] width 136 height 24
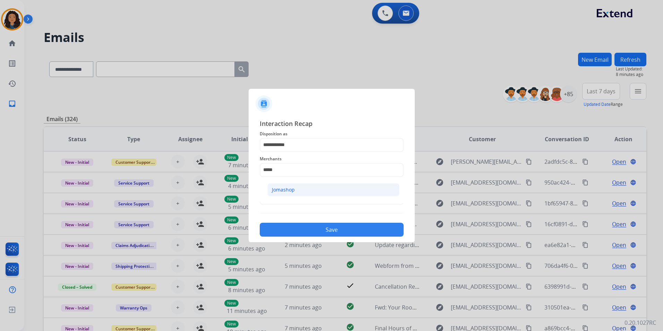
click at [297, 191] on li "Jomashop" at bounding box center [334, 189] width 132 height 13
type input "********"
click at [295, 191] on input "text" at bounding box center [332, 198] width 144 height 14
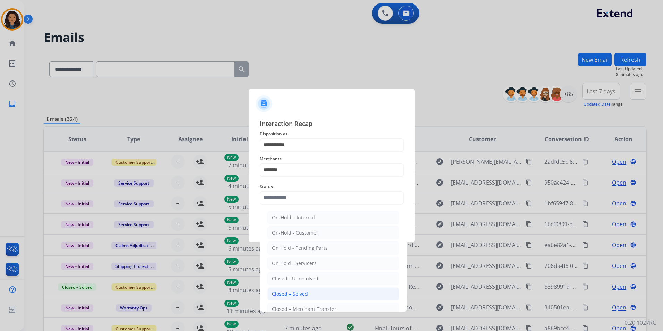
click at [296, 289] on li "Closed – Solved" at bounding box center [334, 293] width 132 height 13
type input "**********"
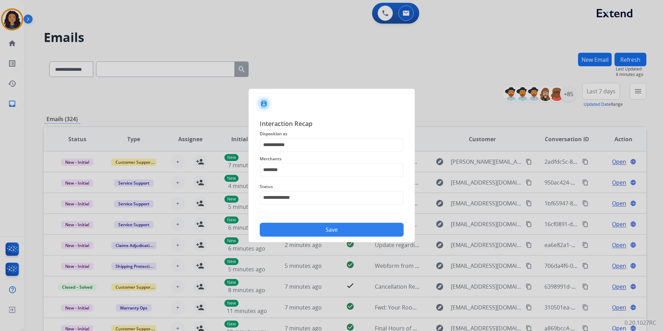
click at [329, 229] on button "Save" at bounding box center [332, 230] width 144 height 14
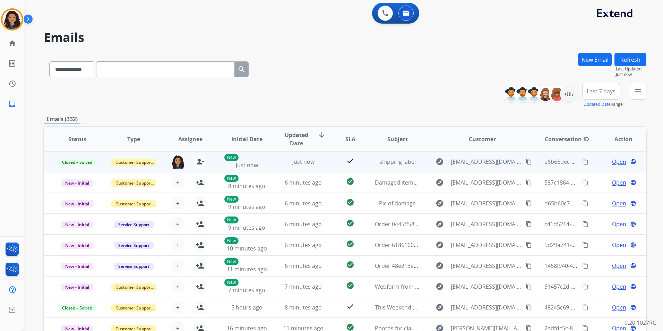
click at [583, 160] on mat-icon "content_copy" at bounding box center [586, 162] width 6 height 6
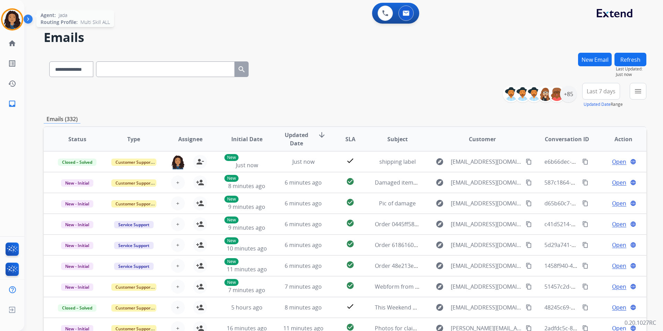
click at [11, 22] on img at bounding box center [11, 19] width 19 height 19
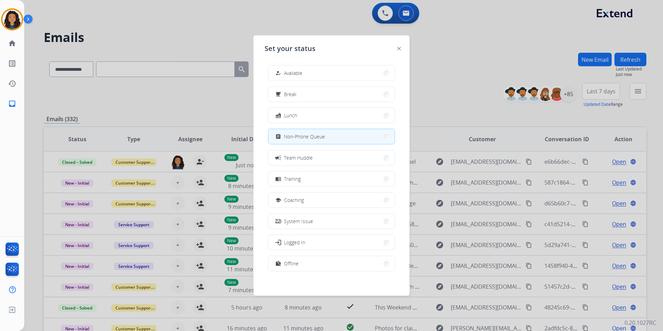
click at [463, 92] on div at bounding box center [331, 165] width 663 height 331
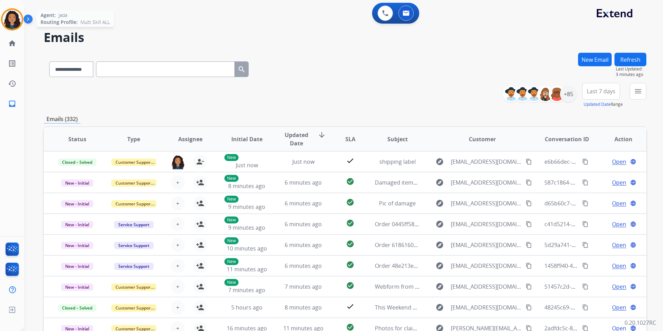
click at [19, 14] on img at bounding box center [11, 19] width 19 height 19
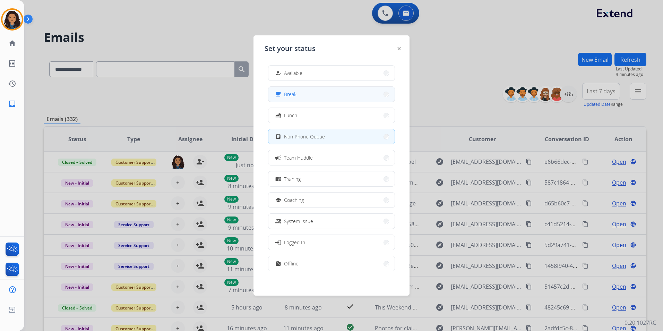
click at [326, 97] on button "free_breakfast Break" at bounding box center [332, 94] width 126 height 15
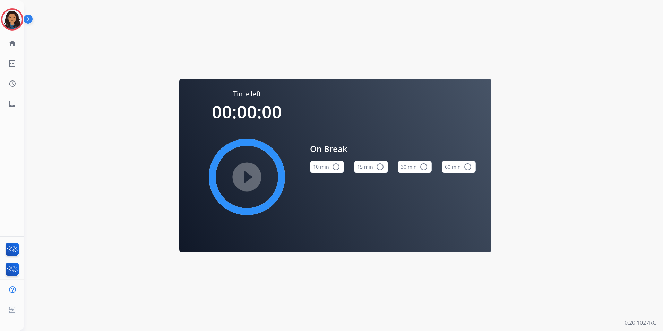
click at [373, 169] on button "15 min radio_button_unchecked" at bounding box center [371, 167] width 34 height 12
click at [247, 177] on mat-icon "play_circle_filled" at bounding box center [247, 177] width 8 height 8
click at [6, 13] on img at bounding box center [11, 19] width 19 height 19
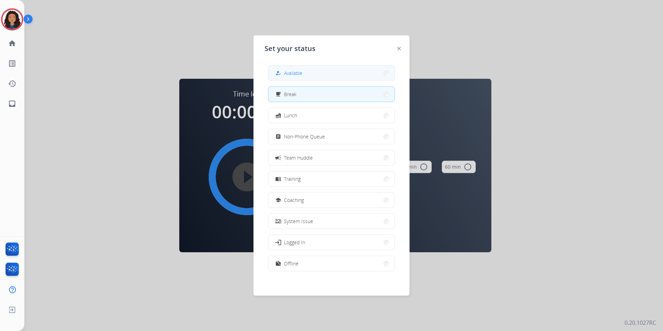
click at [355, 74] on button "how_to_reg Available" at bounding box center [332, 73] width 126 height 15
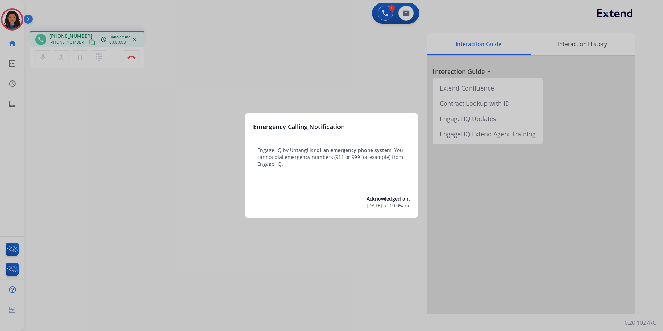
click at [218, 273] on div at bounding box center [331, 165] width 663 height 331
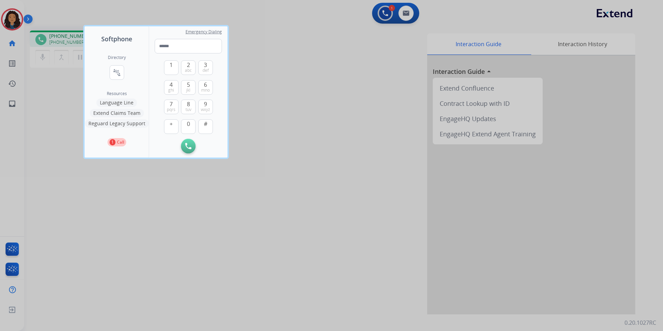
drag, startPoint x: 210, startPoint y: 274, endPoint x: 219, endPoint y: 280, distance: 10.1
click at [218, 279] on div at bounding box center [331, 165] width 663 height 331
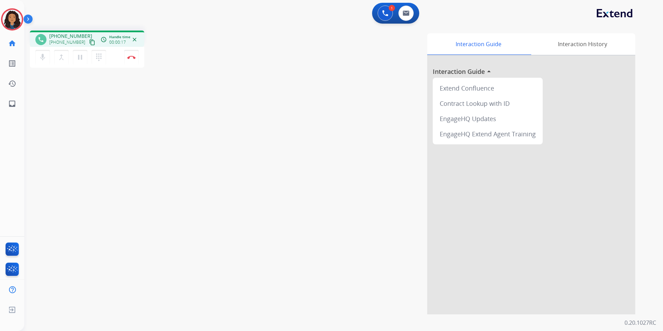
drag, startPoint x: 135, startPoint y: 62, endPoint x: 254, endPoint y: 42, distance: 120.7
click at [134, 62] on button "Disconnect" at bounding box center [131, 57] width 15 height 15
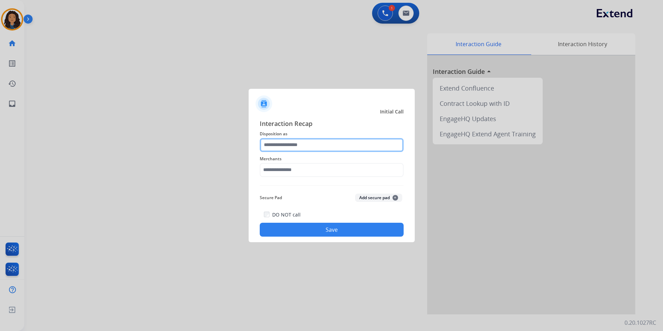
drag, startPoint x: 314, startPoint y: 142, endPoint x: 314, endPoint y: 151, distance: 8.7
click at [314, 142] on input "text" at bounding box center [332, 145] width 144 height 14
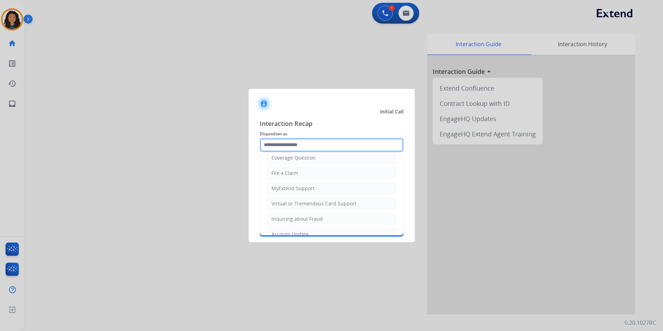
scroll to position [35, 0]
click at [312, 160] on li "Claim Update" at bounding box center [331, 159] width 129 height 13
type input "**********"
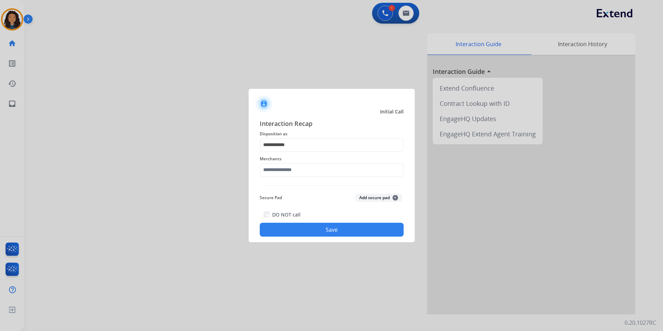
click at [312, 160] on span "Merchants" at bounding box center [332, 159] width 144 height 8
click at [310, 171] on input "text" at bounding box center [332, 170] width 144 height 14
click at [307, 193] on li "Not found" at bounding box center [334, 189] width 132 height 13
type input "*********"
click at [295, 245] on div at bounding box center [331, 165] width 663 height 331
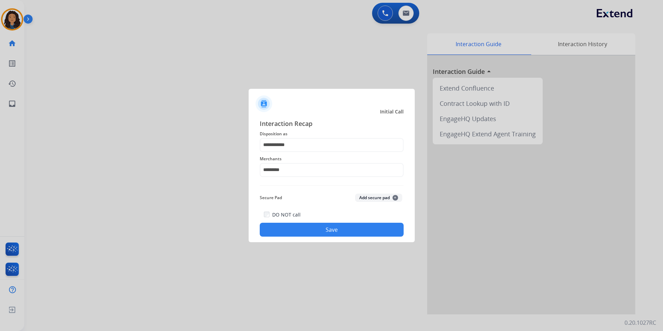
click at [291, 231] on button "Save" at bounding box center [332, 230] width 144 height 14
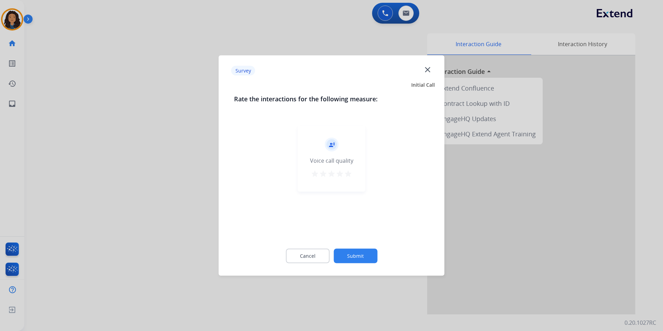
click at [159, 181] on div at bounding box center [331, 165] width 663 height 331
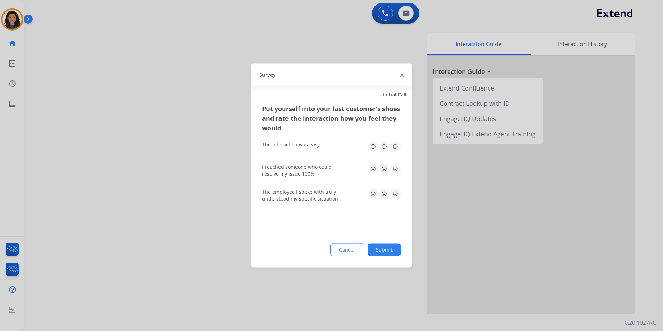
click at [160, 178] on div at bounding box center [331, 165] width 663 height 331
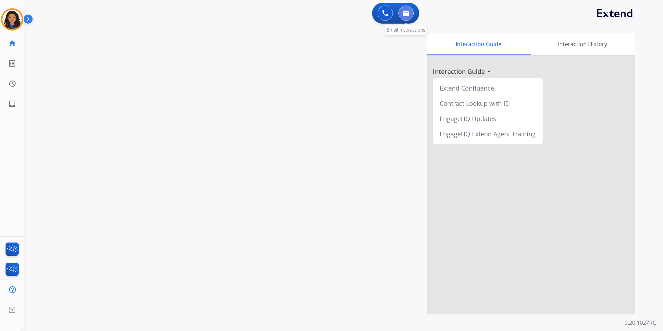
click at [412, 14] on button at bounding box center [406, 13] width 15 height 15
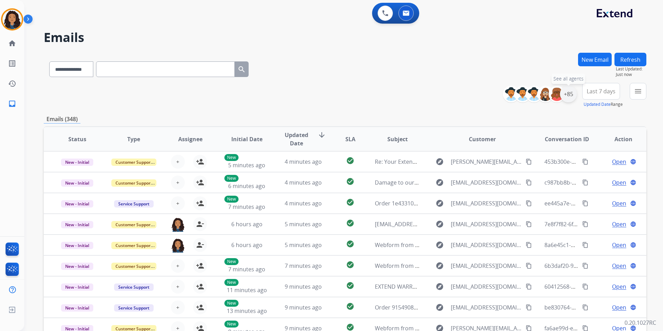
click at [571, 95] on div "+85" at bounding box center [568, 94] width 17 height 17
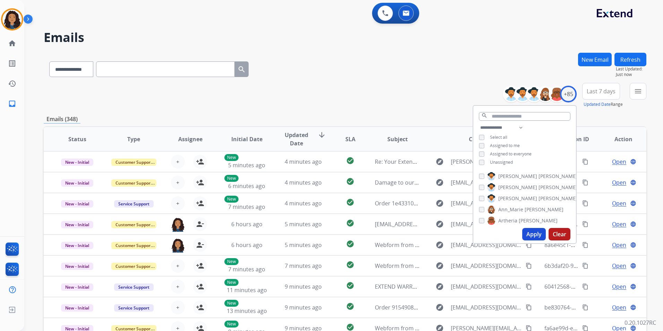
click at [512, 161] on div "**********" at bounding box center [525, 146] width 103 height 44
click at [508, 162] on span "Unassigned" at bounding box center [501, 162] width 23 height 6
click at [536, 231] on button "Apply" at bounding box center [535, 234] width 24 height 12
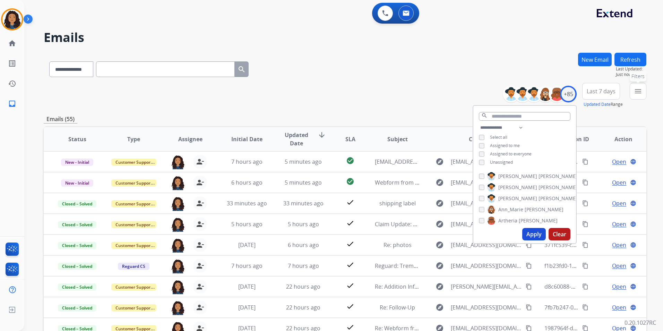
click at [639, 91] on mat-icon "menu" at bounding box center [638, 91] width 8 height 8
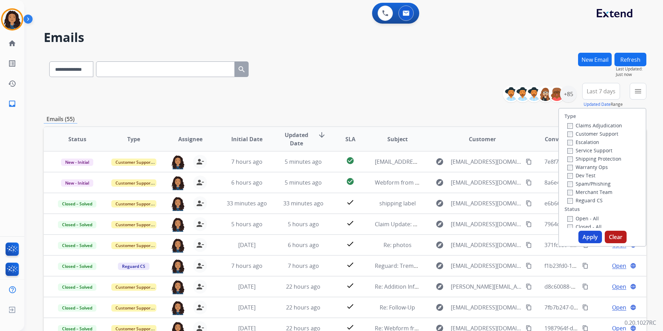
click at [607, 138] on div "Escalation" at bounding box center [595, 142] width 55 height 8
click at [606, 132] on label "Customer Support" at bounding box center [593, 133] width 51 height 7
click at [611, 158] on label "Shipping Protection" at bounding box center [595, 158] width 54 height 7
drag, startPoint x: 588, startPoint y: 201, endPoint x: 586, endPoint y: 210, distance: 9.2
click at [586, 210] on div "Type Claims Adjudication Customer Support Escalation Service Support Shipping P…" at bounding box center [602, 168] width 87 height 119
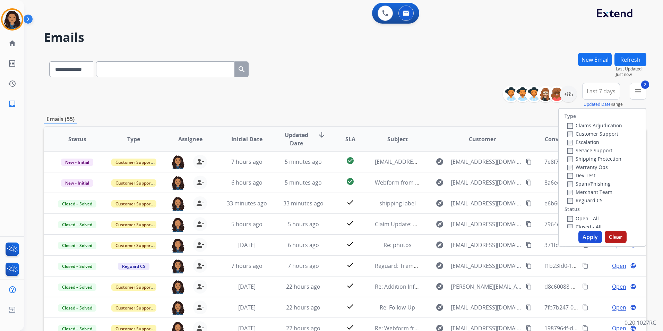
drag, startPoint x: 586, startPoint y: 210, endPoint x: 569, endPoint y: 200, distance: 20.5
click at [571, 200] on label "Reguard CS" at bounding box center [585, 200] width 35 height 7
click at [589, 240] on button "Apply" at bounding box center [591, 237] width 24 height 12
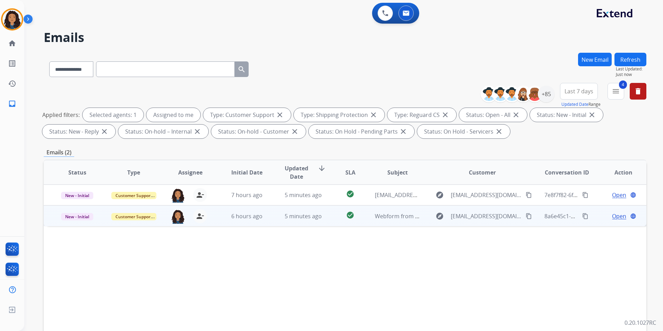
click at [618, 215] on span "Open" at bounding box center [619, 216] width 14 height 8
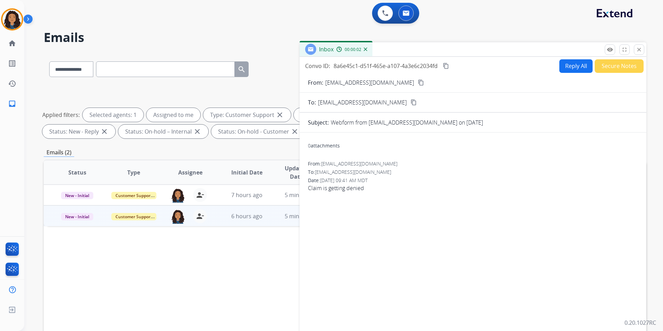
click at [388, 78] on form "From: Tiffiney1@verizon.net content_copy To: support@extend.com content_copy Su…" at bounding box center [473, 206] width 347 height 267
click at [418, 80] on mat-icon "content_copy" at bounding box center [421, 82] width 6 height 6
click at [571, 72] on button "Reply All" at bounding box center [576, 66] width 33 height 14
select select "**********"
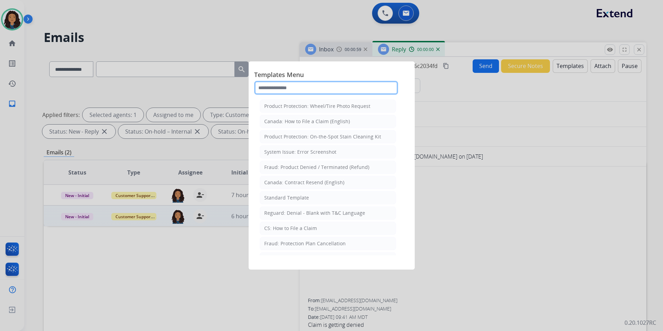
click at [296, 87] on input "text" at bounding box center [326, 88] width 144 height 14
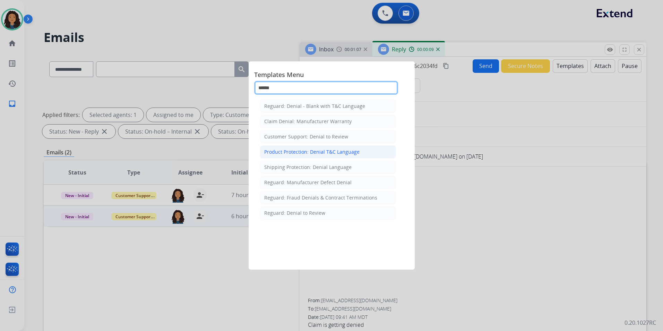
type input "******"
click at [356, 151] on div "Product Protection: Denial T&C Language" at bounding box center [311, 152] width 95 height 7
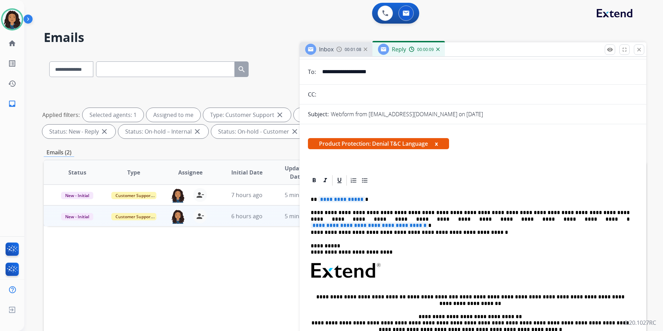
scroll to position [69, 0]
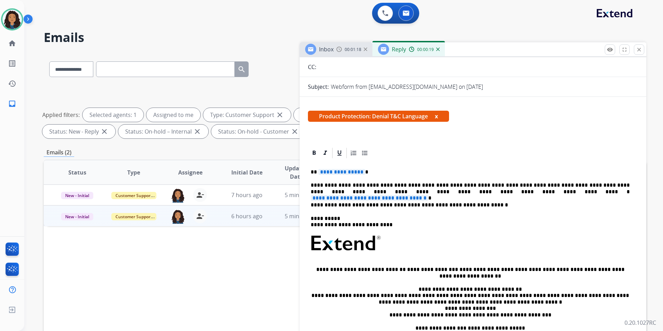
click at [361, 172] on p "**********" at bounding box center [470, 172] width 319 height 6
drag, startPoint x: 574, startPoint y: 191, endPoint x: 426, endPoint y: 190, distance: 147.8
click at [426, 190] on p "**********" at bounding box center [470, 188] width 319 height 13
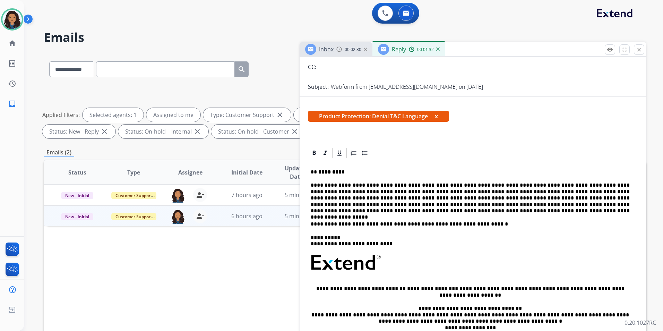
click at [377, 212] on p "**********" at bounding box center [470, 198] width 319 height 32
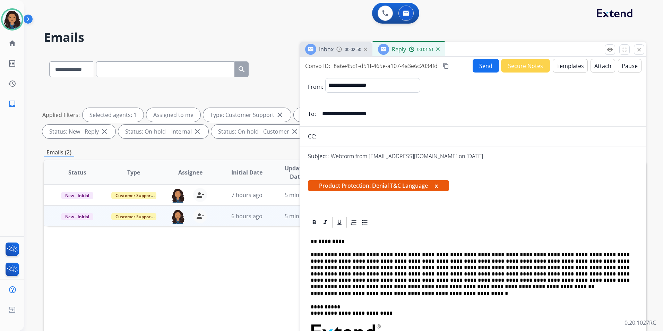
click at [593, 64] on button "Attach" at bounding box center [603, 66] width 25 height 14
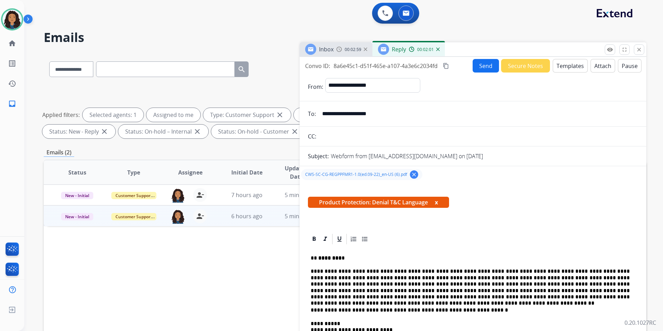
click at [480, 64] on button "Send" at bounding box center [486, 66] width 26 height 14
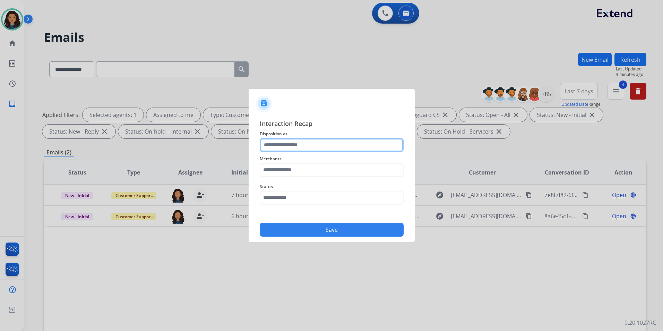
click at [308, 147] on input "text" at bounding box center [332, 145] width 144 height 14
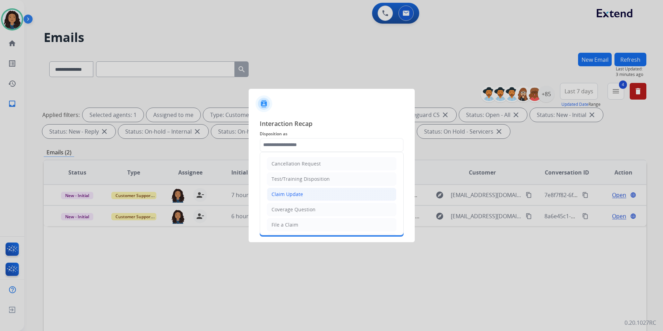
click at [313, 189] on li "Claim Update" at bounding box center [331, 194] width 129 height 13
type input "**********"
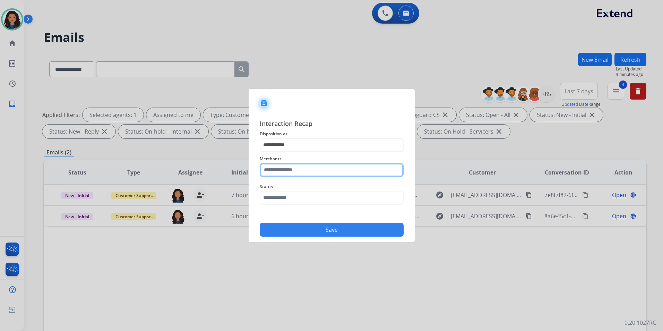
click at [299, 168] on input "text" at bounding box center [332, 170] width 144 height 14
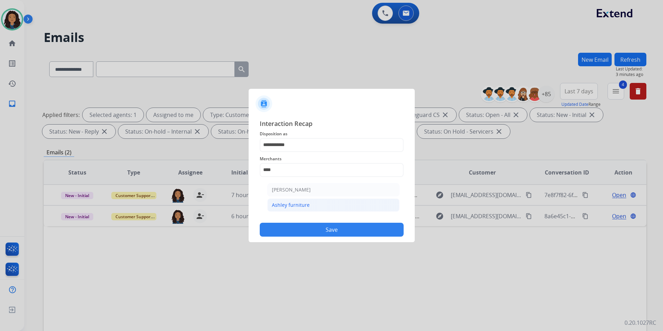
click at [324, 206] on li "Ashley furniture" at bounding box center [334, 204] width 132 height 13
type input "**********"
click at [324, 204] on div "Status" at bounding box center [332, 194] width 144 height 28
click at [316, 198] on input "text" at bounding box center [332, 198] width 144 height 14
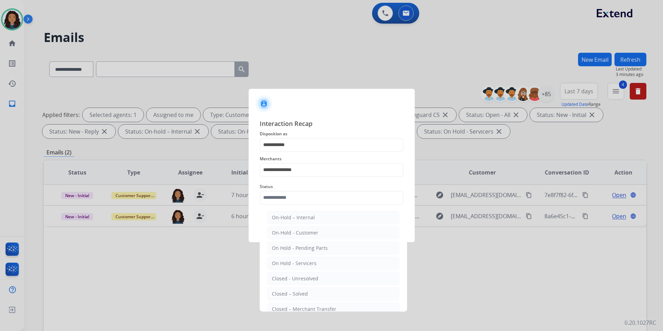
drag, startPoint x: 295, startPoint y: 293, endPoint x: 294, endPoint y: 289, distance: 3.7
click at [295, 291] on div "Closed – Solved" at bounding box center [290, 293] width 36 height 7
type input "**********"
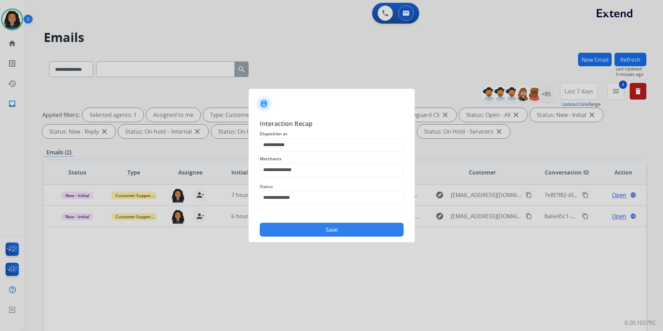
click at [290, 231] on button "Save" at bounding box center [332, 230] width 144 height 14
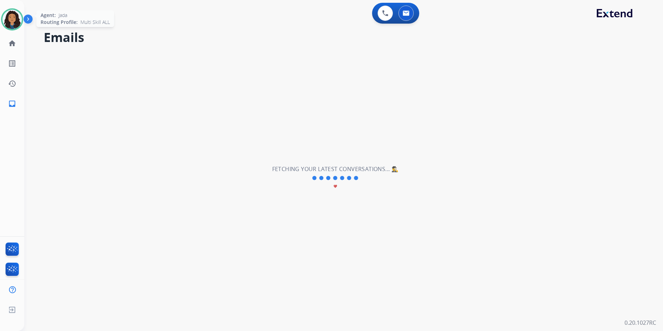
click at [8, 17] on img at bounding box center [11, 19] width 19 height 19
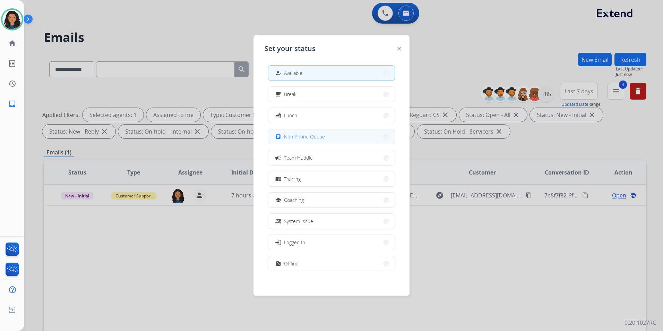
click at [346, 135] on button "assignment Non-Phone Queue" at bounding box center [332, 136] width 126 height 15
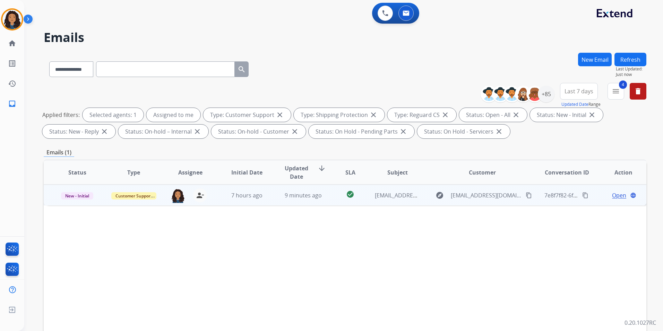
click at [617, 196] on span "Open" at bounding box center [619, 195] width 14 height 8
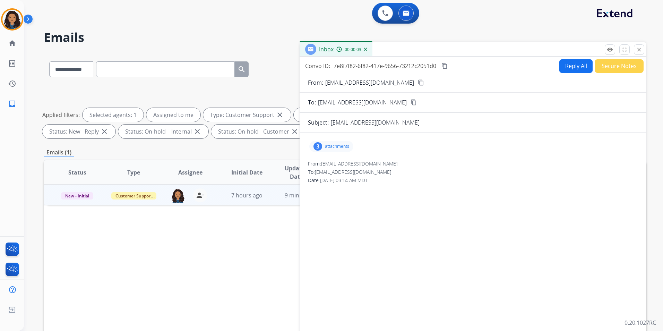
click at [350, 148] on div "3 attachments" at bounding box center [332, 146] width 44 height 11
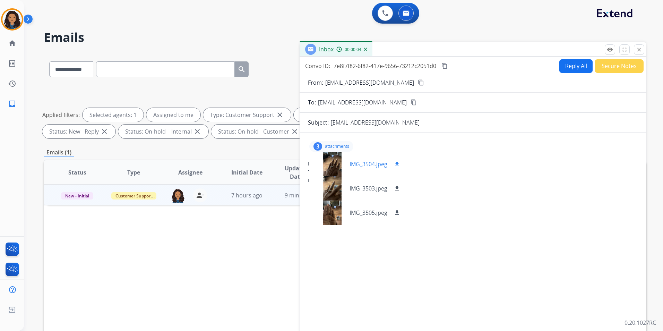
click at [336, 166] on div at bounding box center [332, 164] width 35 height 24
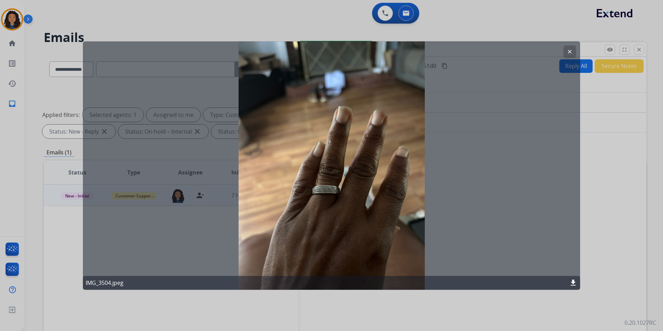
click at [575, 48] on button "clear" at bounding box center [570, 51] width 12 height 12
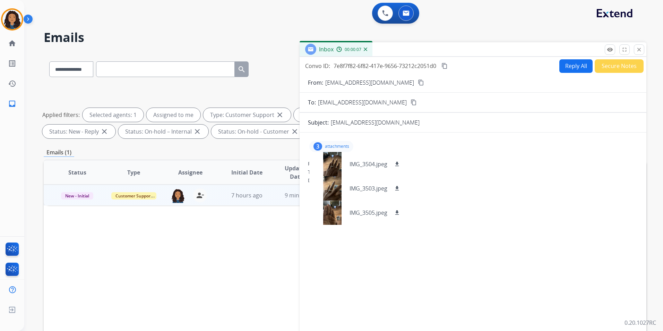
click at [418, 80] on mat-icon "content_copy" at bounding box center [421, 82] width 6 height 6
click at [639, 49] on mat-icon "close" at bounding box center [639, 50] width 6 height 6
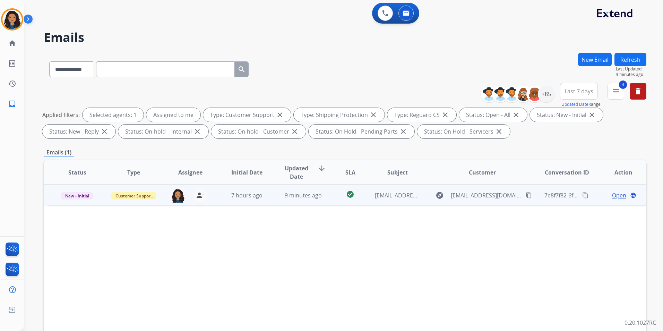
click at [617, 197] on span "Open" at bounding box center [619, 195] width 14 height 8
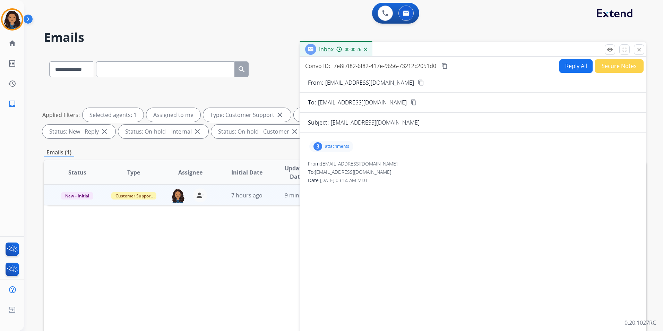
click at [347, 150] on div "3 attachments" at bounding box center [332, 146] width 44 height 11
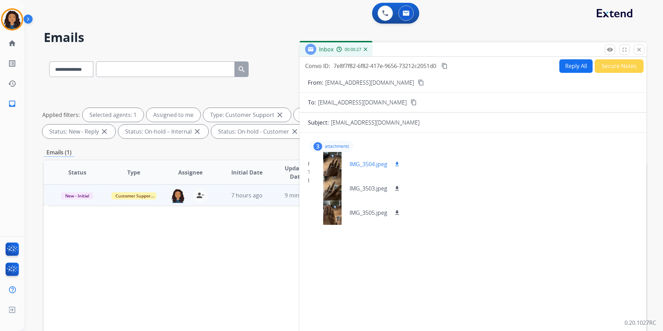
click at [339, 164] on div at bounding box center [332, 164] width 35 height 24
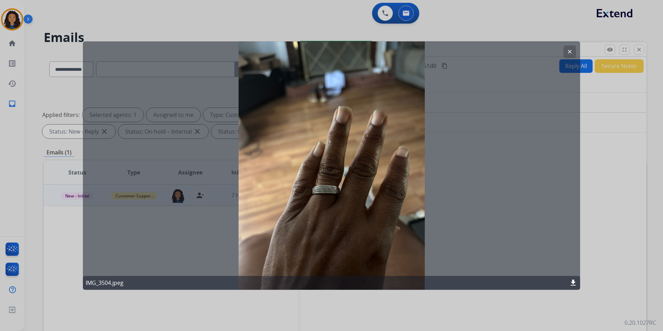
click at [572, 52] on mat-icon "clear" at bounding box center [570, 52] width 6 height 6
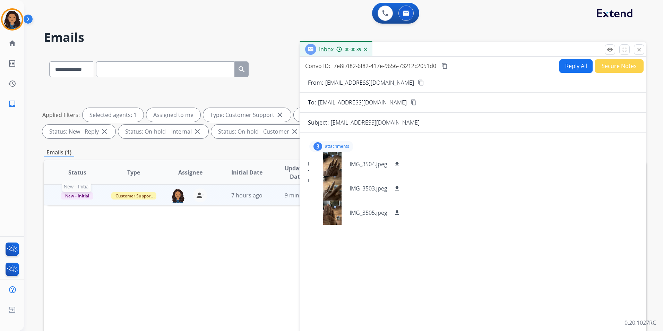
click at [79, 195] on span "New - Initial" at bounding box center [77, 195] width 32 height 7
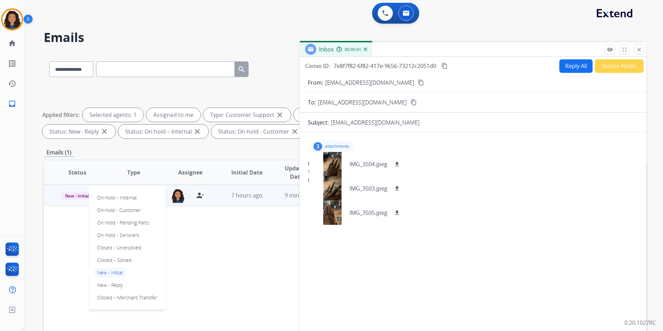
click at [251, 249] on div "Status Type Assignee Initial Date Updated Date arrow_downward SLA Subject Custo…" at bounding box center [345, 276] width 603 height 233
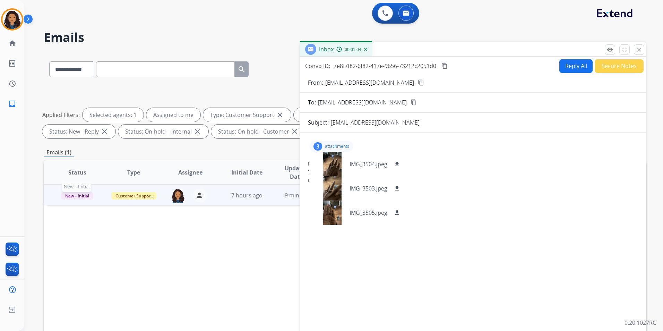
drag, startPoint x: 79, startPoint y: 195, endPoint x: 83, endPoint y: 195, distance: 3.5
click at [79, 194] on span "New - Initial" at bounding box center [77, 195] width 32 height 7
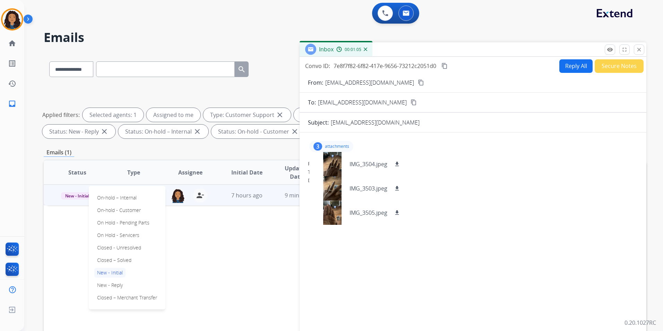
click at [124, 260] on p "Closed – Solved" at bounding box center [114, 260] width 40 height 10
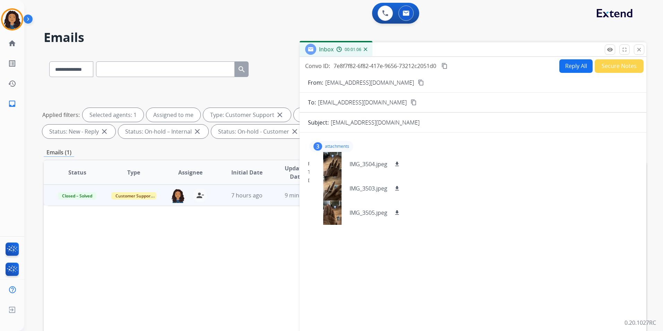
click at [612, 66] on button "Secure Notes" at bounding box center [619, 66] width 49 height 14
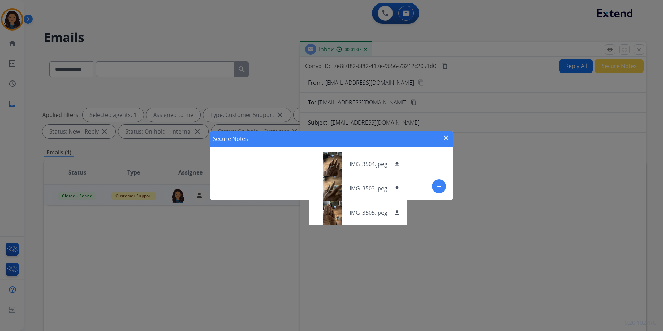
click at [438, 181] on button "add" at bounding box center [439, 186] width 14 height 14
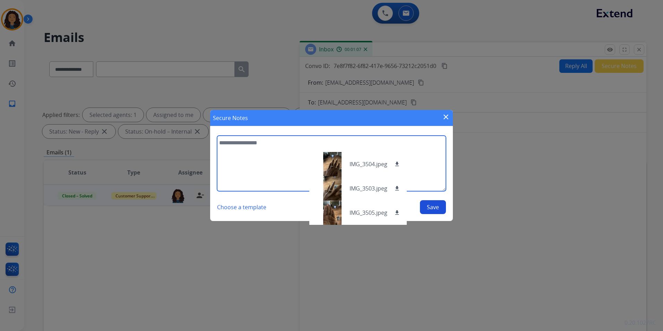
click at [257, 162] on textarea at bounding box center [331, 164] width 229 height 56
type textarea "**********"
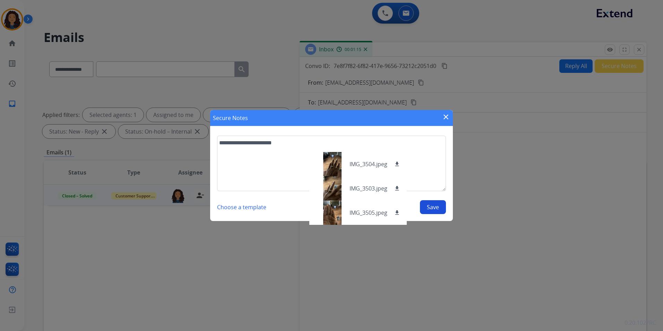
click at [436, 210] on button "Save" at bounding box center [433, 207] width 26 height 14
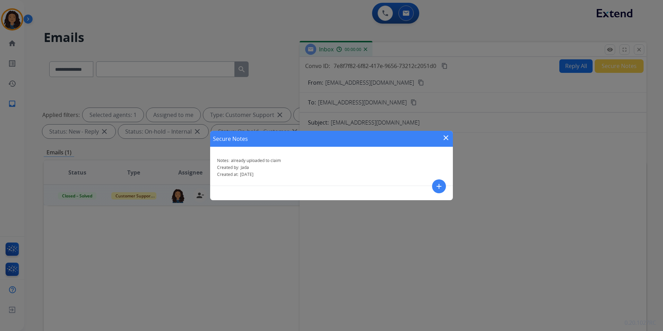
click at [445, 137] on mat-icon "close" at bounding box center [446, 138] width 8 height 8
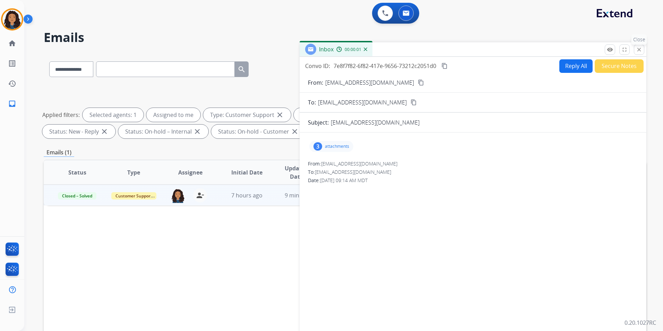
click at [638, 48] on mat-icon "close" at bounding box center [639, 50] width 6 height 6
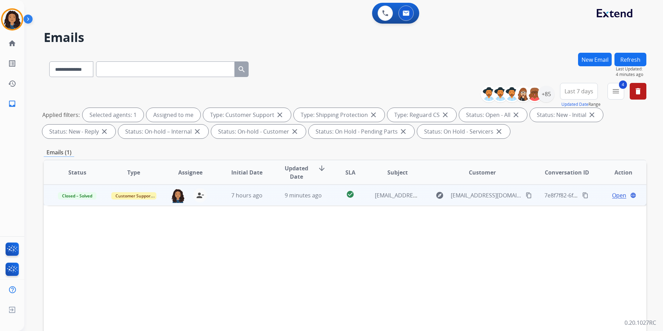
click at [639, 57] on button "Refresh" at bounding box center [631, 60] width 32 height 14
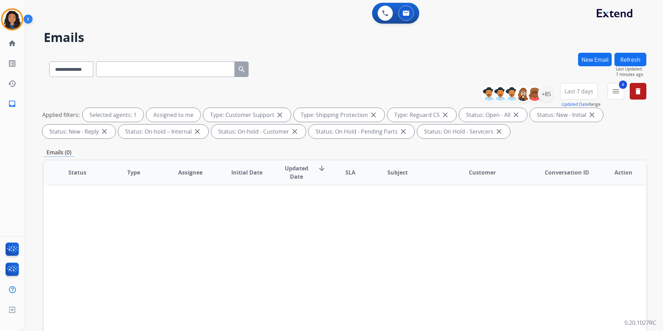
click at [642, 56] on button "Refresh" at bounding box center [631, 60] width 32 height 14
click at [637, 64] on button "Refresh" at bounding box center [631, 60] width 32 height 14
click at [644, 62] on button "Refresh" at bounding box center [631, 60] width 32 height 14
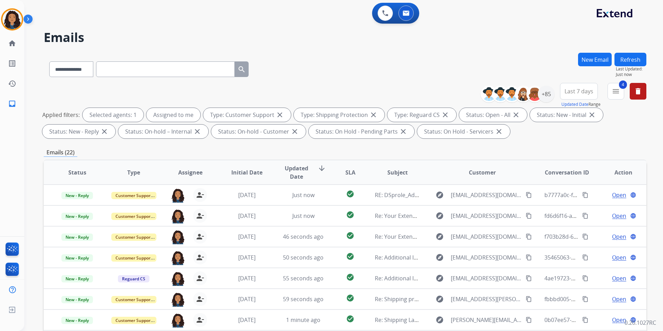
scroll to position [97, 0]
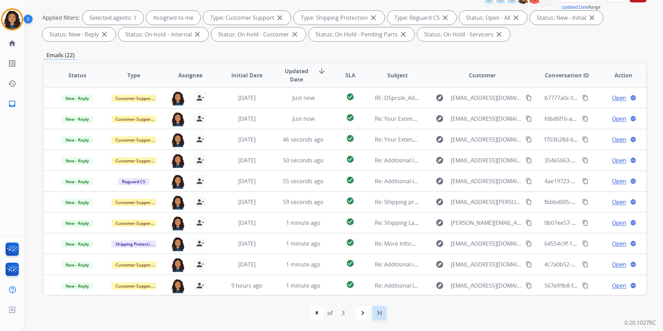
click at [384, 312] on div "last_page" at bounding box center [379, 312] width 15 height 15
select select "*"
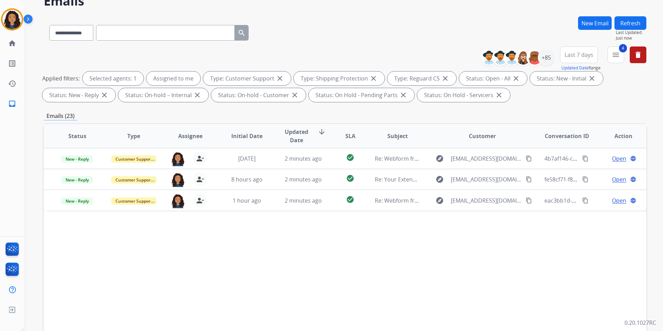
scroll to position [69, 0]
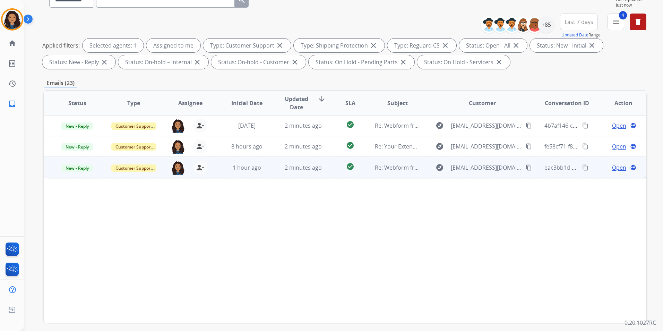
click at [613, 168] on span "Open" at bounding box center [619, 167] width 14 height 8
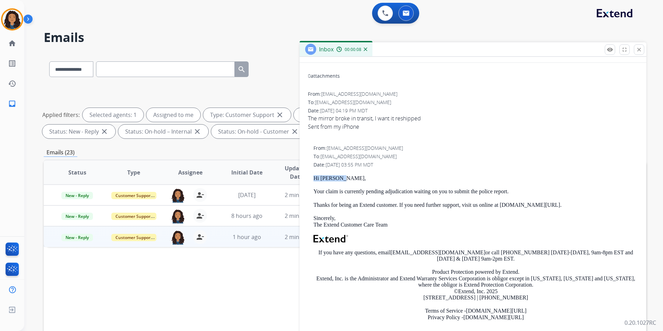
drag, startPoint x: 312, startPoint y: 177, endPoint x: 362, endPoint y: 174, distance: 50.4
click at [362, 174] on div "From: support@extend.com To: sasaliasetiono@yahoo.com Date: 08/29/2025 - 03:55 …" at bounding box center [473, 238] width 330 height 187
drag, startPoint x: 362, startPoint y: 174, endPoint x: 336, endPoint y: 178, distance: 26.4
copy p "Hi Sasalia,"
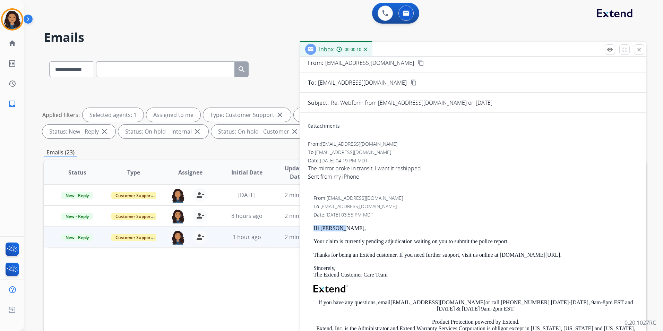
scroll to position [0, 0]
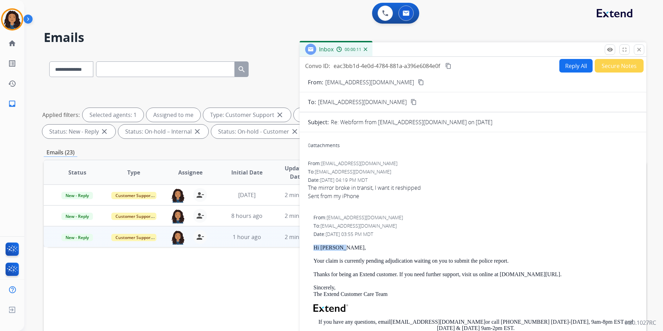
click at [410, 242] on div "From: support@extend.com To: sasaliasetiono@yahoo.com Date: 08/29/2025 - 03:55 …" at bounding box center [473, 307] width 330 height 187
drag, startPoint x: 315, startPoint y: 243, endPoint x: 513, endPoint y: 261, distance: 198.6
click at [513, 261] on div "From: support@extend.com To: sasaliasetiono@yahoo.com Date: 08/29/2025 - 03:55 …" at bounding box center [473, 307] width 330 height 187
drag, startPoint x: 513, startPoint y: 261, endPoint x: 494, endPoint y: 260, distance: 18.8
copy div "Hi Sasalia, Your claim is currently pending adjudication waiting on you to subm…"
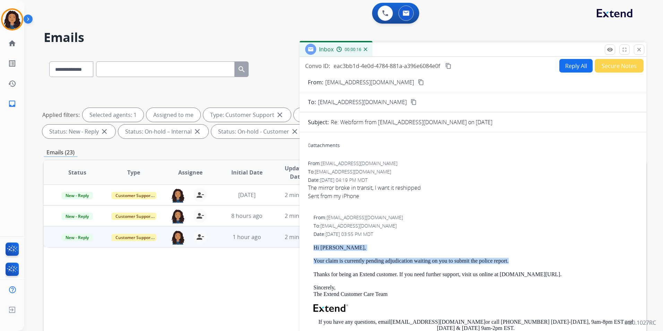
click at [567, 69] on button "Reply All" at bounding box center [576, 66] width 33 height 14
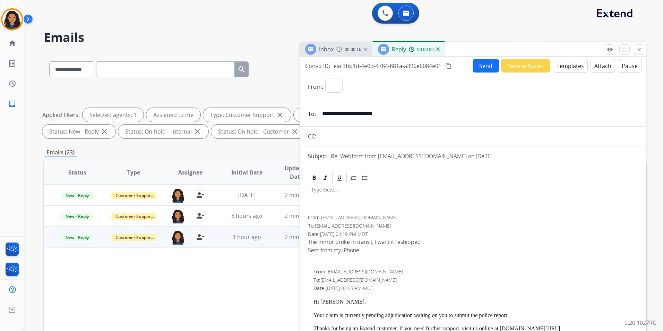
click at [567, 69] on button "Templates" at bounding box center [570, 66] width 35 height 14
select select "**********"
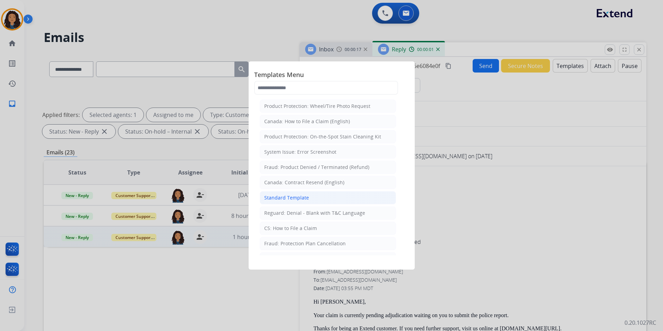
click at [327, 196] on li "Standard Template" at bounding box center [328, 197] width 136 height 13
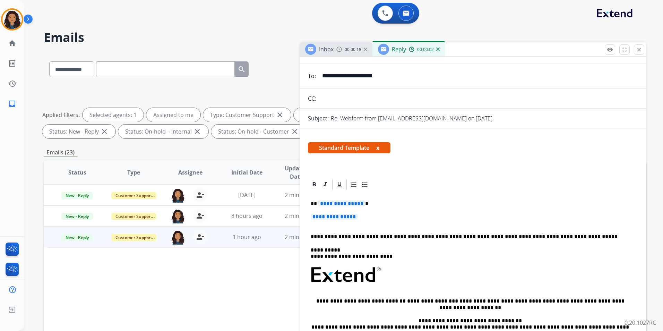
scroll to position [69, 0]
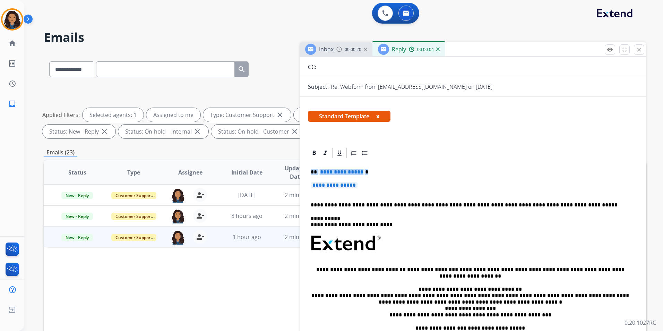
drag, startPoint x: 310, startPoint y: 167, endPoint x: 378, endPoint y: 188, distance: 71.1
click at [378, 188] on div "**********" at bounding box center [473, 259] width 330 height 201
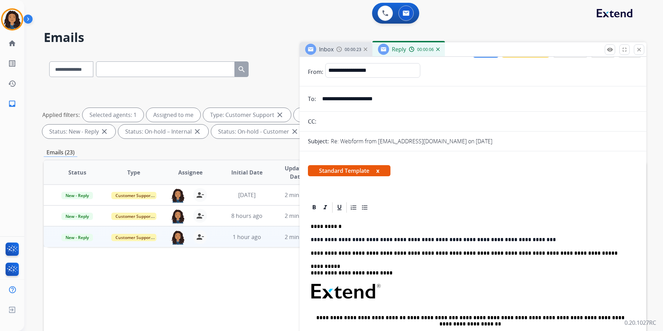
scroll to position [0, 0]
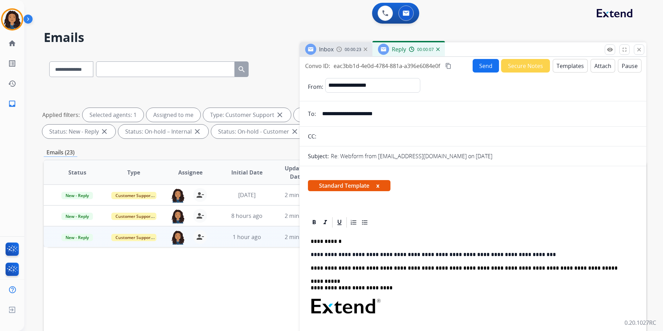
click at [480, 64] on button "Send" at bounding box center [486, 66] width 26 height 14
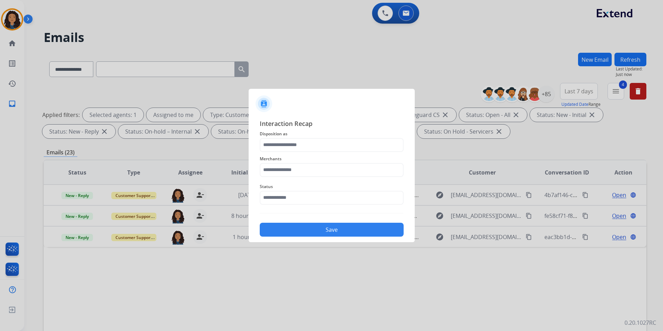
click at [340, 135] on span "Disposition as" at bounding box center [332, 134] width 144 height 8
click at [340, 141] on input "text" at bounding box center [332, 145] width 144 height 14
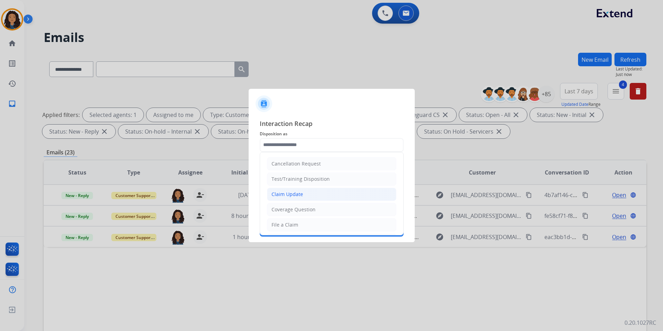
click at [298, 192] on div "Claim Update" at bounding box center [288, 194] width 32 height 7
type input "**********"
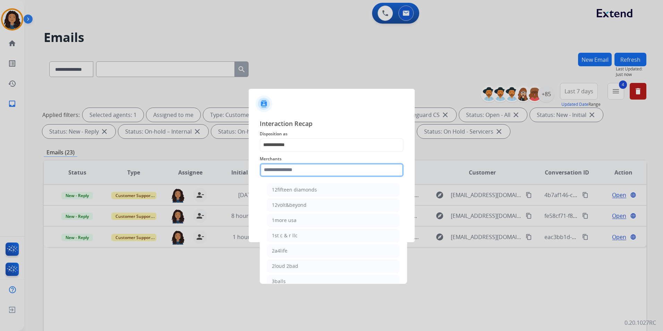
click at [298, 164] on input "text" at bounding box center [332, 170] width 144 height 14
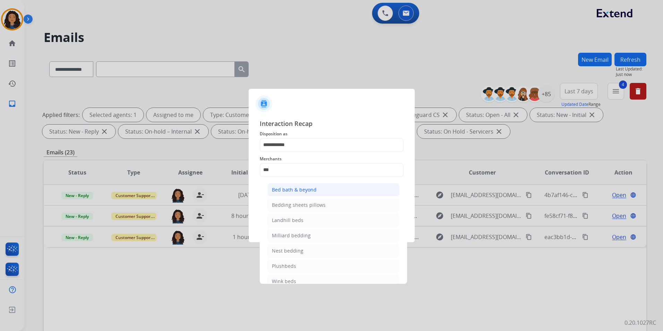
click at [301, 191] on div "Bed bath & beyond" at bounding box center [294, 189] width 45 height 7
type input "**********"
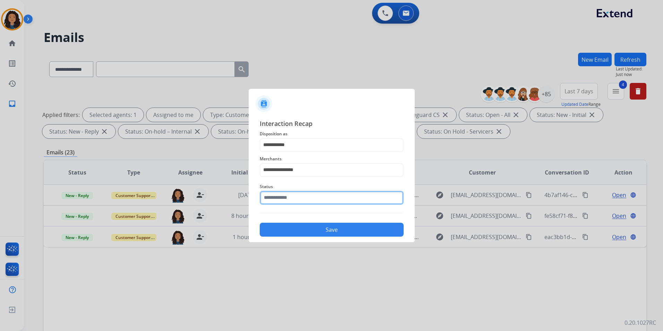
click at [301, 195] on input "text" at bounding box center [332, 198] width 144 height 14
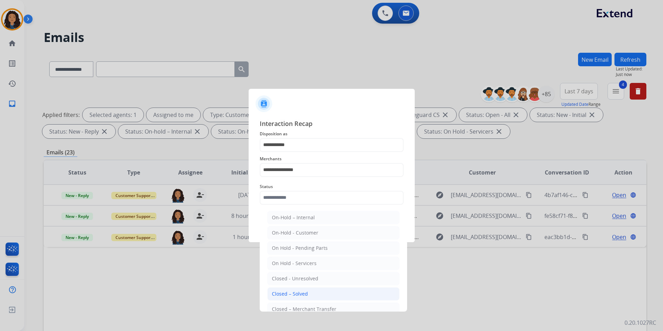
drag, startPoint x: 281, startPoint y: 293, endPoint x: 290, endPoint y: 264, distance: 30.3
click at [281, 292] on div "Closed – Solved" at bounding box center [290, 293] width 36 height 7
type input "**********"
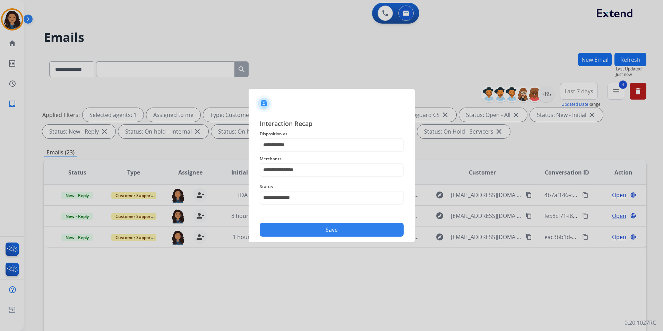
click at [298, 236] on button "Save" at bounding box center [332, 230] width 144 height 14
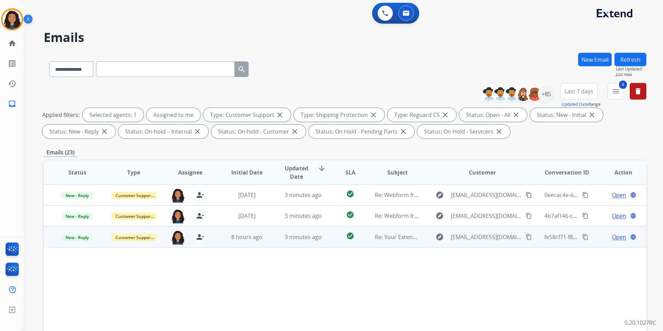
click at [615, 235] on span "Open" at bounding box center [619, 237] width 14 height 8
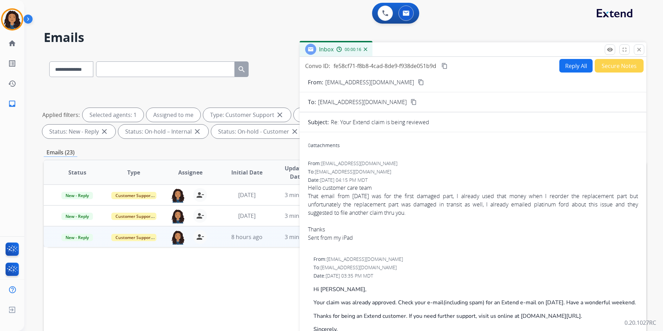
click at [418, 83] on mat-icon "content_copy" at bounding box center [421, 82] width 6 height 6
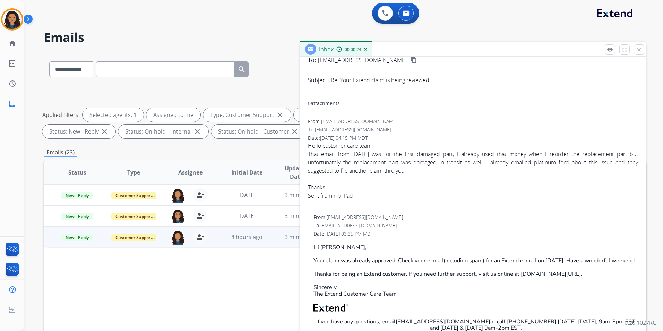
scroll to position [69, 0]
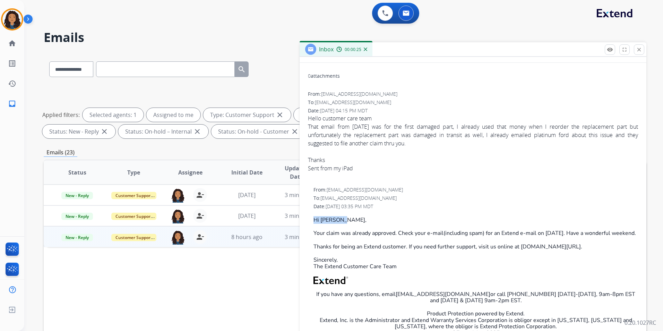
drag, startPoint x: 311, startPoint y: 215, endPoint x: 343, endPoint y: 221, distance: 32.5
click at [343, 221] on div "From: support@extend.com To: ricovinalay@icloud.com Date: 08/29/2025 - 03:35 PM…" at bounding box center [473, 279] width 330 height 187
drag, startPoint x: 343, startPoint y: 221, endPoint x: 338, endPoint y: 221, distance: 4.9
copy p "Hi Ricardo,"
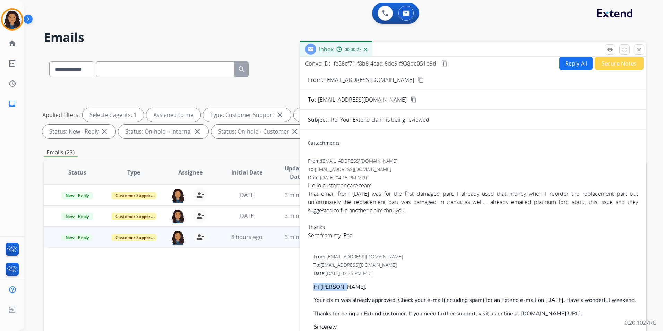
scroll to position [0, 0]
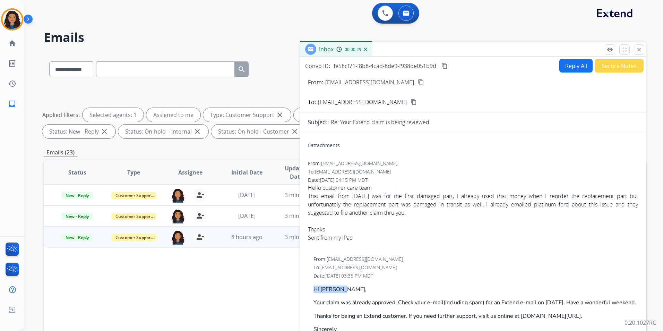
click at [566, 65] on button "Reply All" at bounding box center [576, 66] width 33 height 14
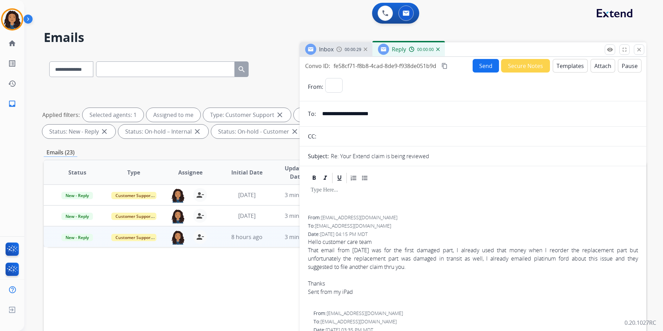
click at [566, 65] on button "Templates" at bounding box center [570, 66] width 35 height 14
select select "**********"
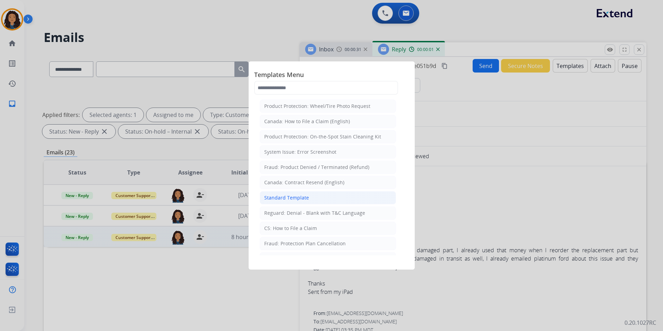
click at [299, 197] on div "Standard Template" at bounding box center [286, 197] width 45 height 7
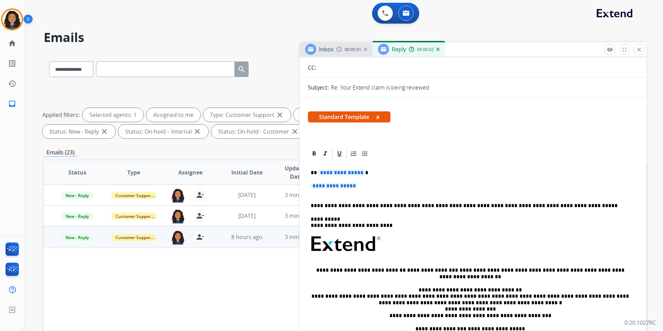
scroll to position [69, 0]
drag, startPoint x: 309, startPoint y: 170, endPoint x: 369, endPoint y: 180, distance: 60.5
click at [369, 180] on div "**********" at bounding box center [473, 259] width 330 height 201
paste div
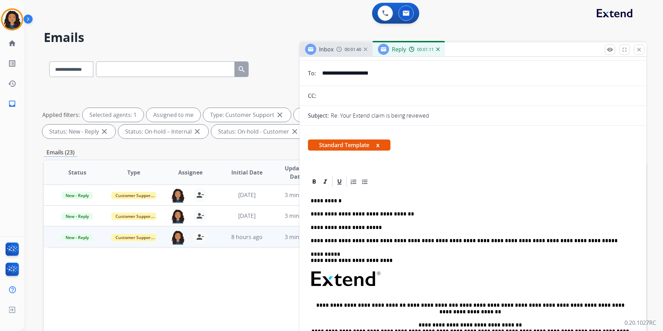
scroll to position [0, 0]
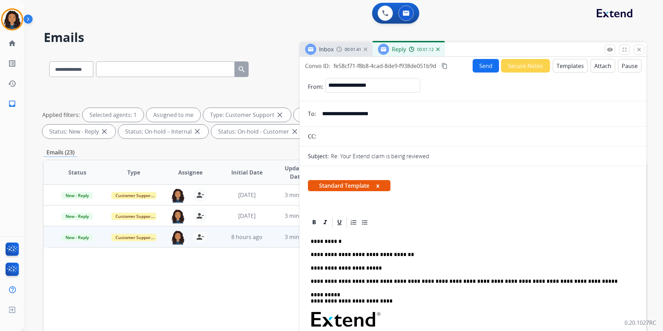
click at [482, 68] on button "Send" at bounding box center [486, 66] width 26 height 14
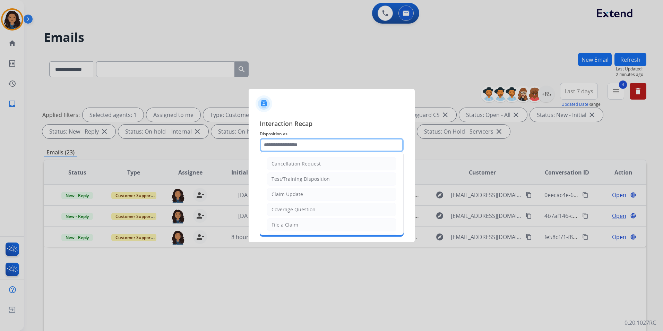
click at [296, 146] on input "text" at bounding box center [332, 145] width 144 height 14
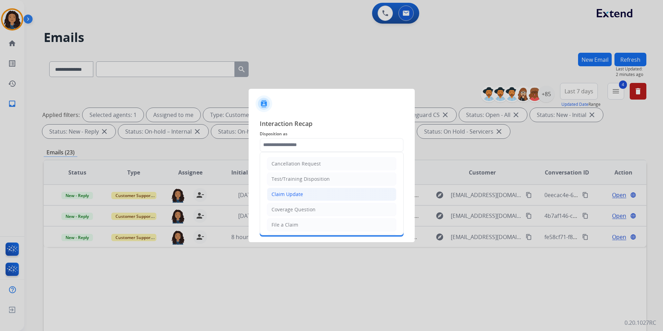
click at [301, 193] on div "Claim Update" at bounding box center [288, 194] width 32 height 7
type input "**********"
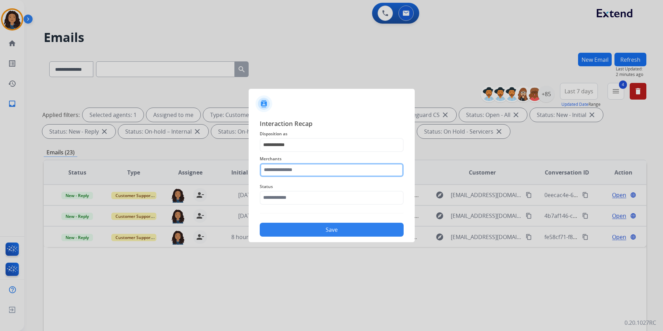
click at [333, 164] on input "text" at bounding box center [332, 170] width 144 height 14
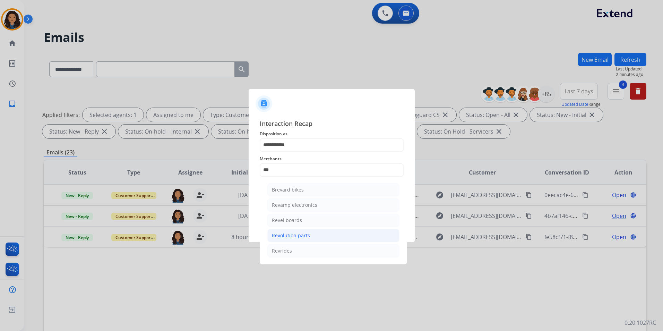
click at [323, 237] on li "Revolution parts" at bounding box center [334, 235] width 132 height 13
type input "**********"
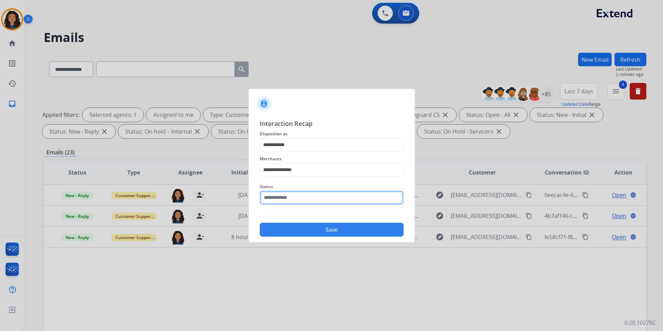
click at [299, 200] on input "text" at bounding box center [332, 198] width 144 height 14
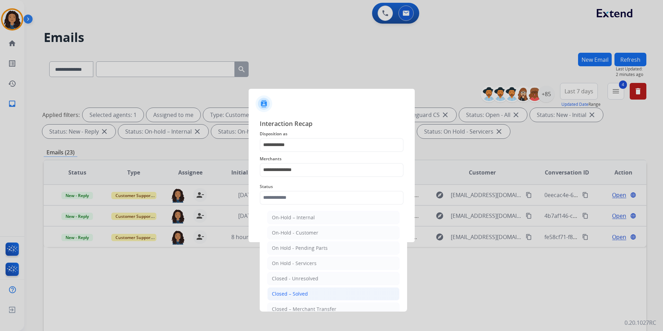
click at [314, 288] on li "Closed – Solved" at bounding box center [334, 293] width 132 height 13
type input "**********"
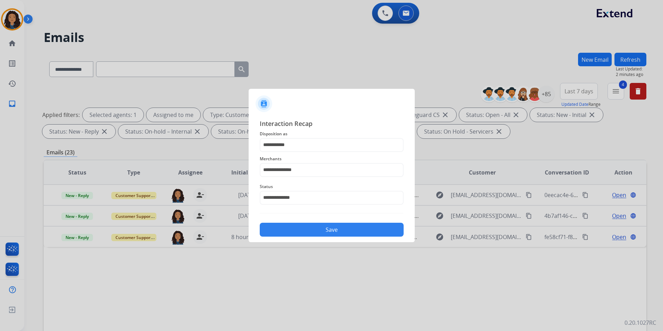
click at [317, 227] on button "Save" at bounding box center [332, 230] width 144 height 14
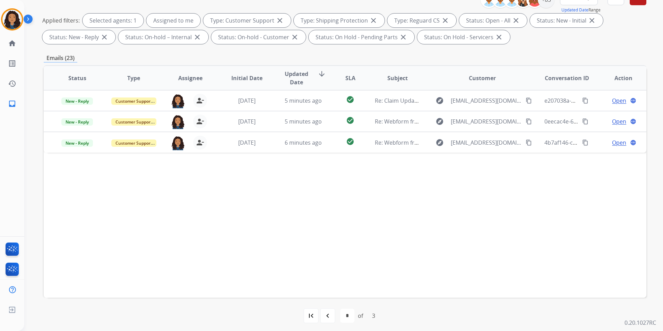
scroll to position [97, 0]
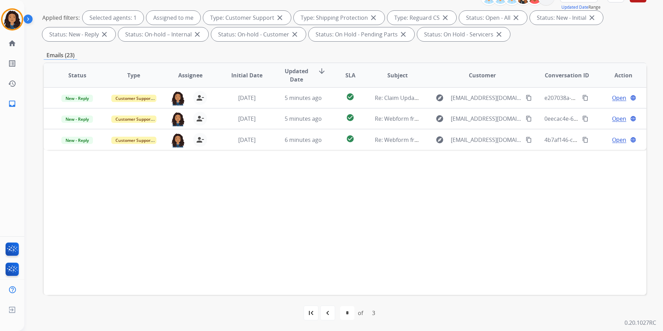
drag, startPoint x: 311, startPoint y: 317, endPoint x: 350, endPoint y: 314, distance: 38.6
click at [311, 316] on mat-icon "first_page" at bounding box center [311, 313] width 8 height 8
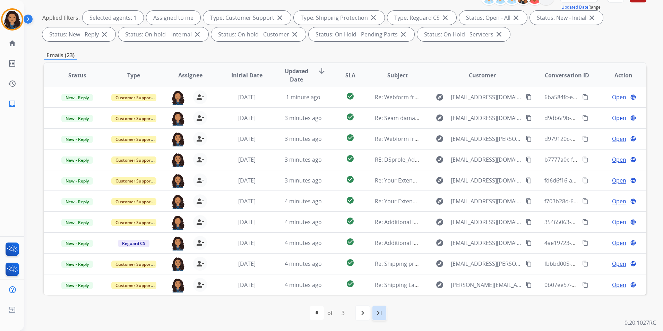
click at [385, 308] on div "last_page" at bounding box center [379, 312] width 15 height 15
select select "*"
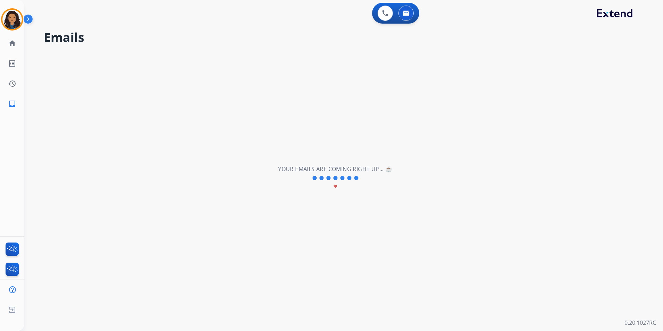
scroll to position [0, 0]
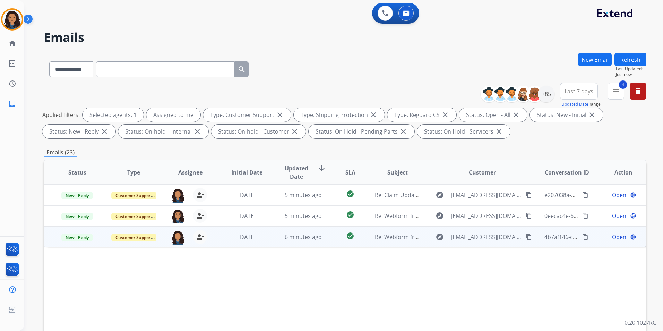
click at [614, 237] on span "Open" at bounding box center [619, 237] width 14 height 8
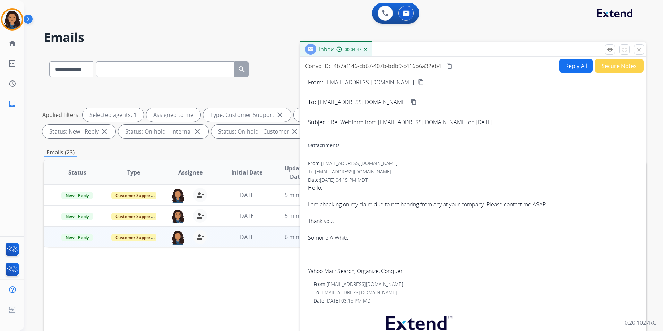
click at [417, 82] on button "content_copy" at bounding box center [421, 82] width 8 height 8
click at [452, 67] on mat-icon "content_copy" at bounding box center [450, 66] width 6 height 6
click at [638, 51] on mat-icon "close" at bounding box center [639, 50] width 6 height 6
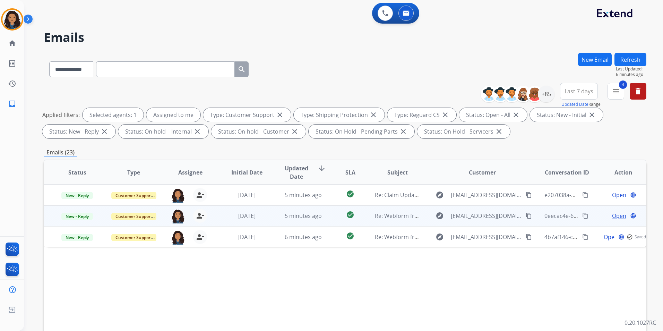
click at [614, 217] on span "Open" at bounding box center [619, 216] width 14 height 8
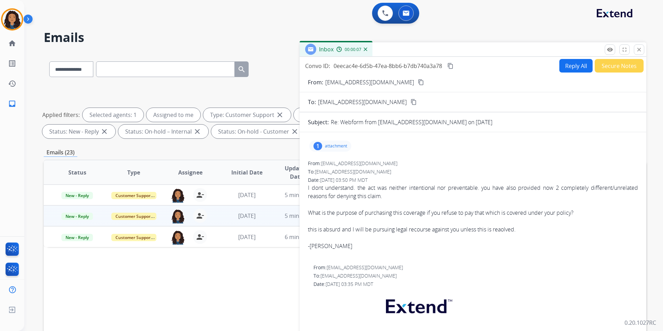
click at [328, 148] on p "attachment" at bounding box center [336, 146] width 22 height 6
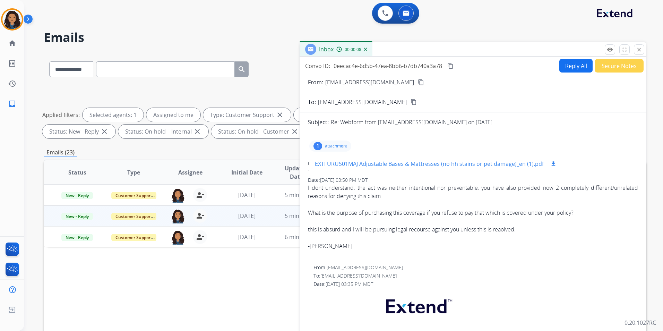
click at [333, 168] on p "EXTFURUS01MAJ Adjustable Bases & Mattresses (no hh stains or pet damage)_en (1)…" at bounding box center [429, 164] width 229 height 8
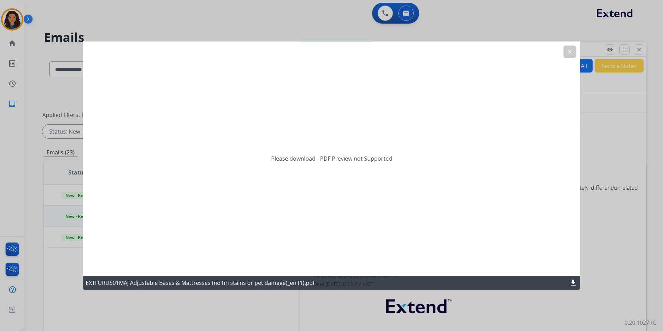
click at [568, 53] on mat-icon "clear" at bounding box center [570, 52] width 6 height 6
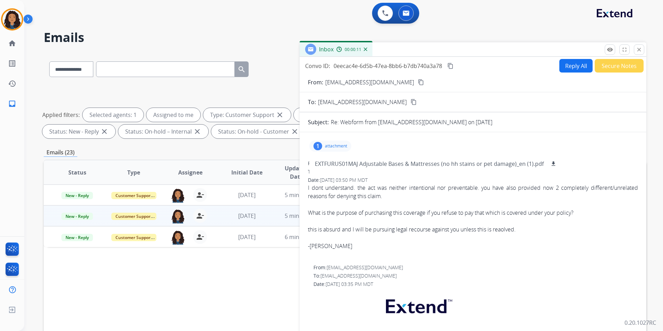
click at [418, 83] on mat-icon "content_copy" at bounding box center [421, 82] width 6 height 6
click at [560, 66] on button "Reply All" at bounding box center [576, 66] width 33 height 14
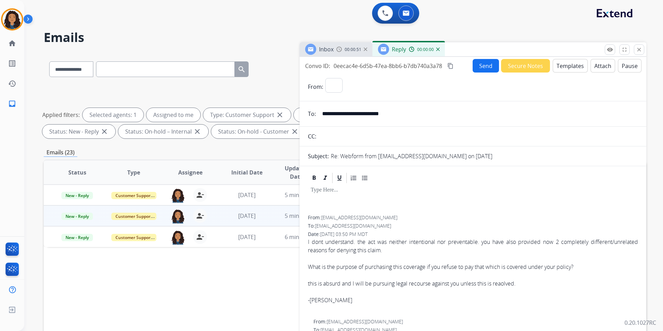
select select "**********"
click at [558, 66] on button "Templates" at bounding box center [570, 66] width 35 height 14
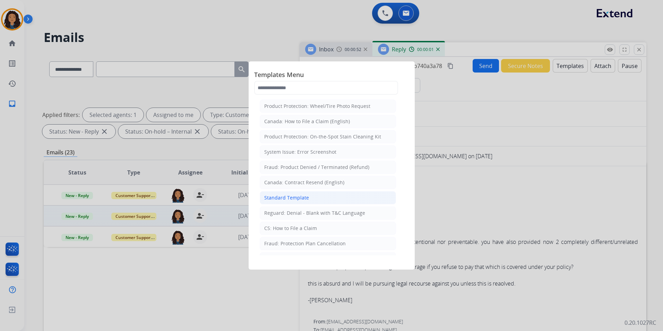
click at [327, 197] on li "Standard Template" at bounding box center [328, 197] width 136 height 13
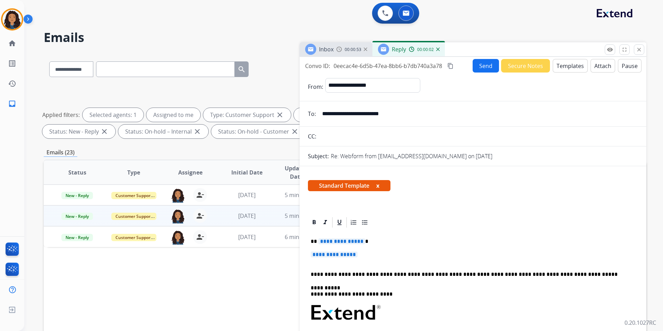
click at [337, 49] on img at bounding box center [340, 50] width 6 height 6
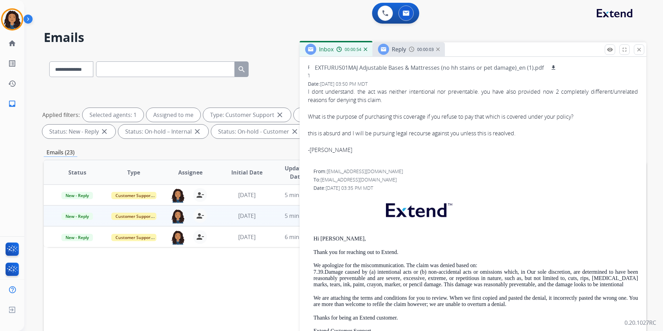
scroll to position [139, 0]
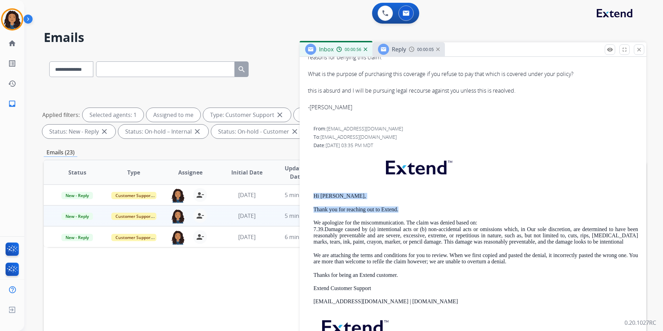
drag, startPoint x: 312, startPoint y: 195, endPoint x: 423, endPoint y: 211, distance: 113.0
click at [423, 211] on div "From: support@extend.com To: ryanthomasshapiro@gmail.com Date: 08/05/2025 - 03:…" at bounding box center [473, 250] width 330 height 251
drag, startPoint x: 423, startPoint y: 211, endPoint x: 394, endPoint y: 211, distance: 29.9
copy div "Hi Ryan, Thank you for reaching out to Extend."
click at [404, 50] on span "Reply" at bounding box center [399, 49] width 14 height 8
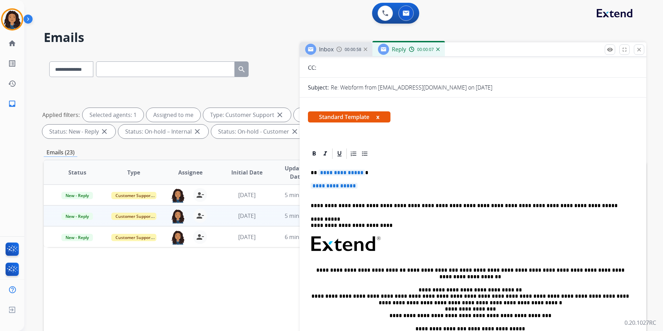
scroll to position [69, 0]
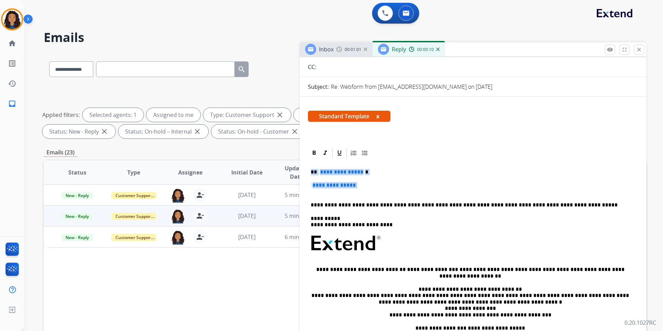
drag, startPoint x: 310, startPoint y: 168, endPoint x: 397, endPoint y: 191, distance: 90.0
click at [397, 191] on div "**********" at bounding box center [473, 259] width 330 height 201
paste div
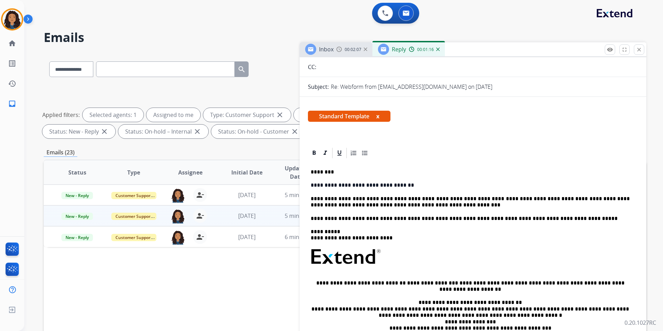
click at [333, 197] on div "**********" at bounding box center [473, 266] width 330 height 214
click at [435, 204] on p "**********" at bounding box center [470, 202] width 319 height 13
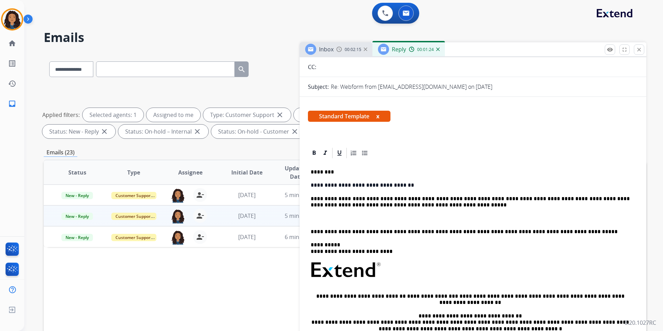
click at [338, 54] on div "Inbox 00:02:15" at bounding box center [336, 49] width 73 height 14
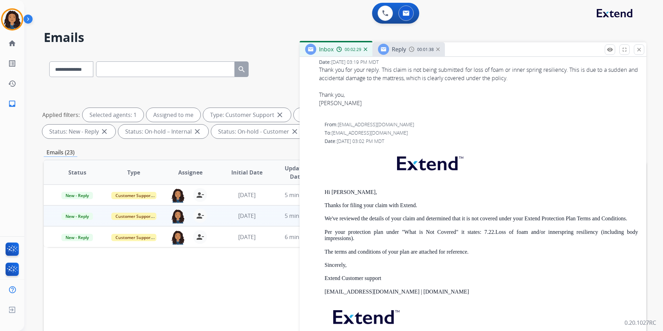
scroll to position [521, 0]
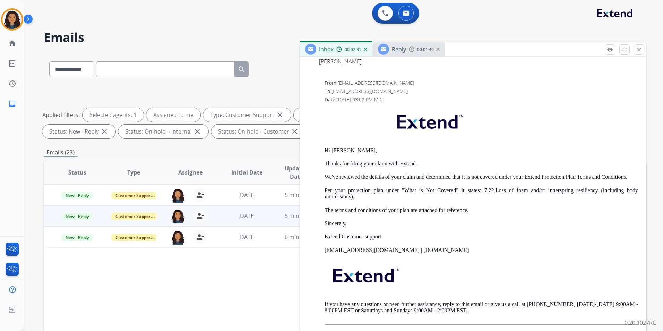
click at [407, 53] on div "Reply 00:01:40" at bounding box center [409, 49] width 73 height 14
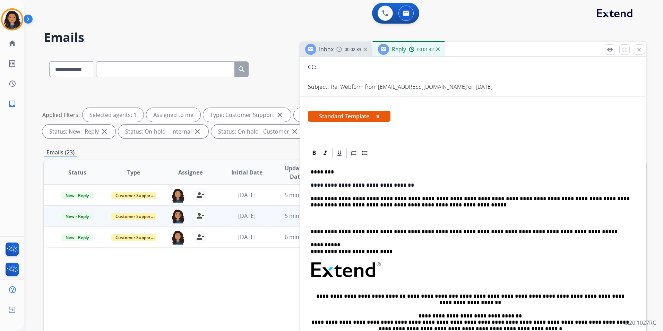
click at [346, 218] on p at bounding box center [473, 218] width 325 height 6
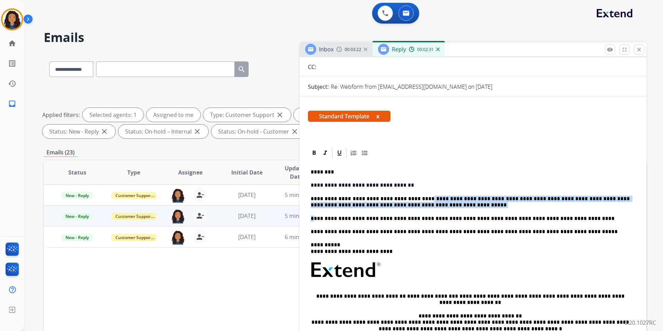
drag, startPoint x: 412, startPoint y: 199, endPoint x: 313, endPoint y: 218, distance: 100.0
click at [313, 218] on div "**********" at bounding box center [473, 273] width 330 height 228
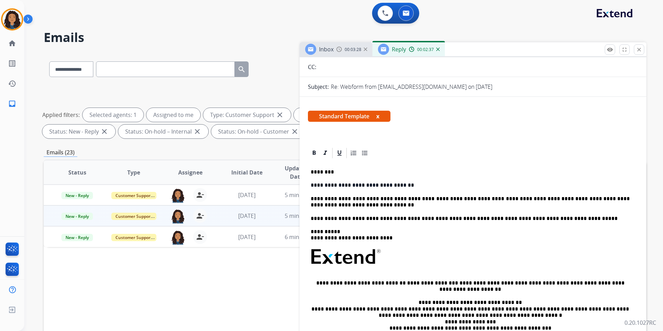
click at [500, 198] on p "**********" at bounding box center [470, 202] width 319 height 13
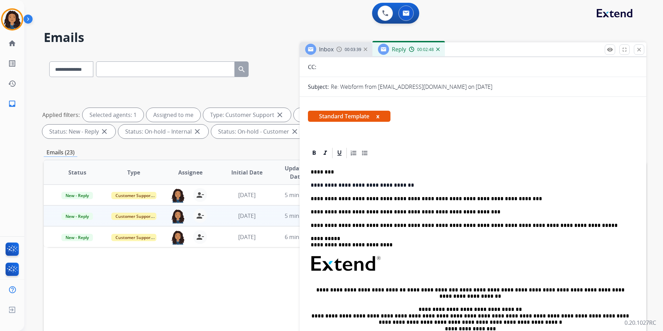
click at [376, 211] on p "**********" at bounding box center [470, 212] width 319 height 6
click at [477, 204] on div "**********" at bounding box center [473, 269] width 330 height 221
click at [342, 55] on div "Inbox 00:03:44" at bounding box center [336, 49] width 73 height 14
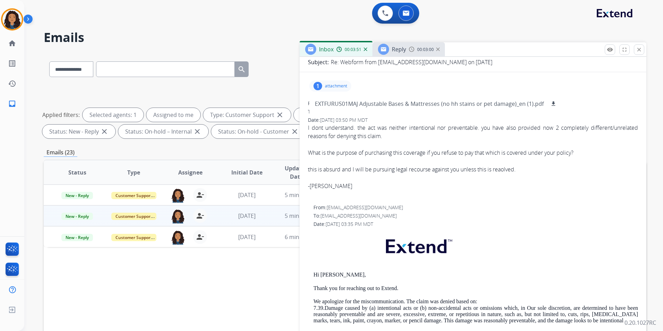
scroll to position [69, 0]
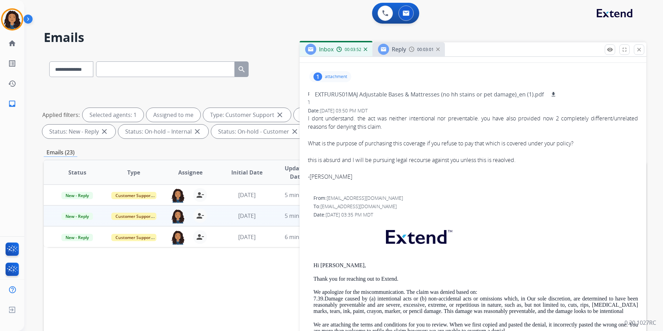
click at [398, 50] on span "Reply" at bounding box center [399, 49] width 14 height 8
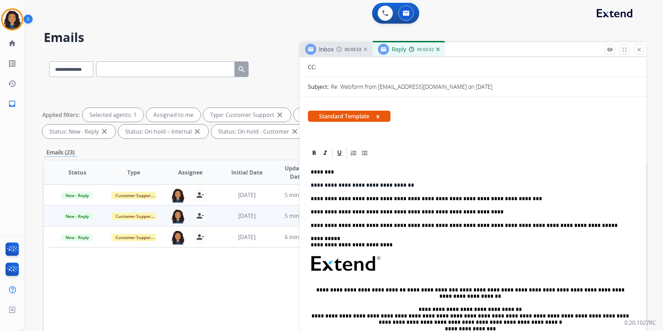
click at [400, 184] on p "**********" at bounding box center [470, 185] width 319 height 6
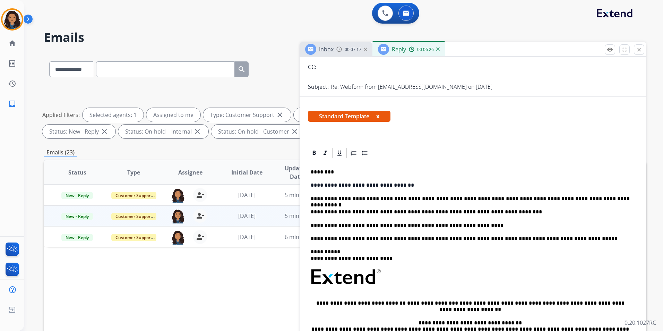
click at [335, 52] on div "Inbox 00:07:17" at bounding box center [336, 49] width 73 height 14
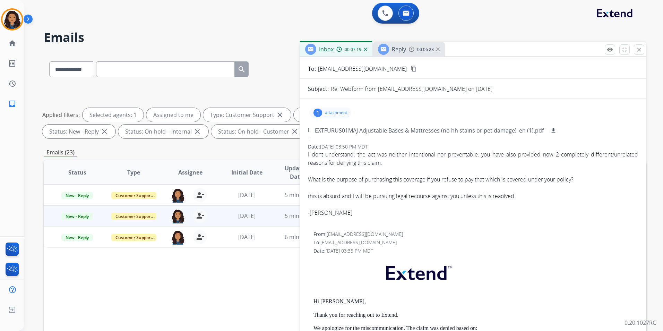
scroll to position [0, 0]
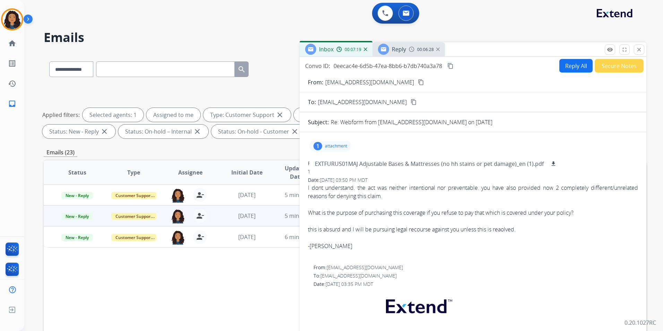
click at [332, 141] on div "1 attachment EXTFURUS01MAJ Adjustable Bases & Mattresses (no hh stains or pet d…" at bounding box center [331, 146] width 42 height 11
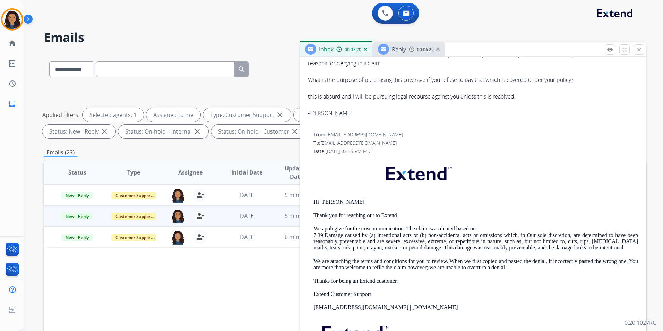
scroll to position [139, 0]
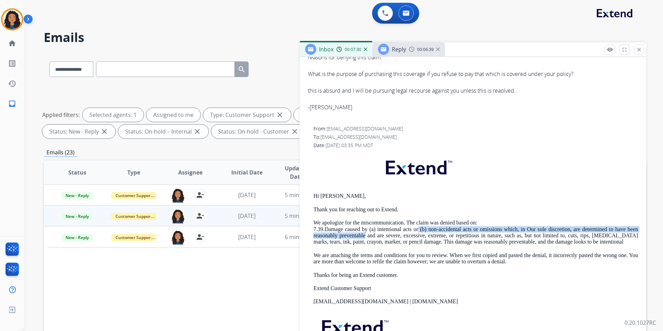
drag, startPoint x: 417, startPoint y: 229, endPoint x: 364, endPoint y: 236, distance: 53.9
click at [364, 236] on p "We apologize for the miscommunication. The claim was denied based on: 7.39.Dama…" at bounding box center [476, 233] width 325 height 26
copy p "(b) non-accidental acts or omissions which, in Our sole discretion, are determi…"
click at [406, 54] on div "Reply 00:06:41" at bounding box center [409, 49] width 73 height 14
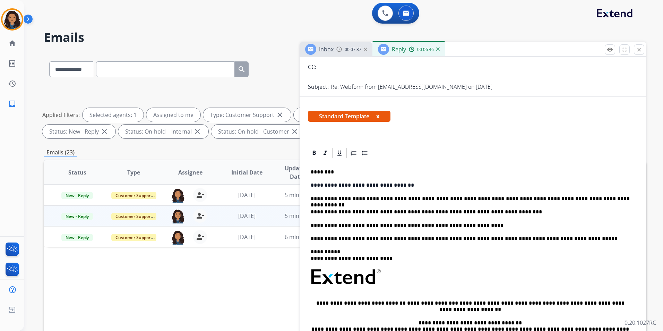
click at [607, 200] on p "**********" at bounding box center [470, 199] width 319 height 6
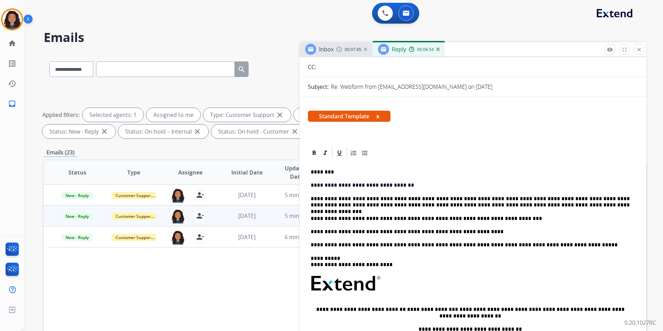
click at [611, 198] on p "**********" at bounding box center [470, 202] width 319 height 13
click at [569, 206] on p "**********" at bounding box center [470, 202] width 319 height 13
click at [567, 203] on p "**********" at bounding box center [470, 202] width 319 height 13
click at [490, 197] on p "**********" at bounding box center [470, 202] width 319 height 13
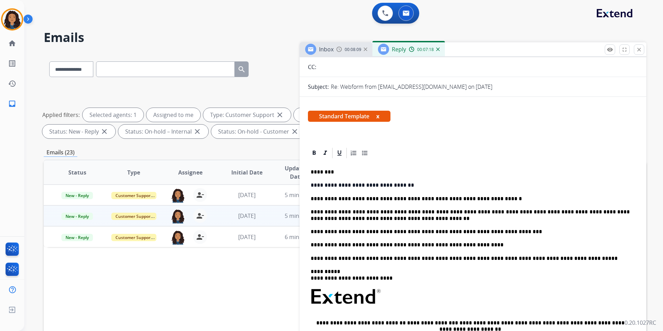
click at [386, 219] on p "**********" at bounding box center [470, 215] width 319 height 13
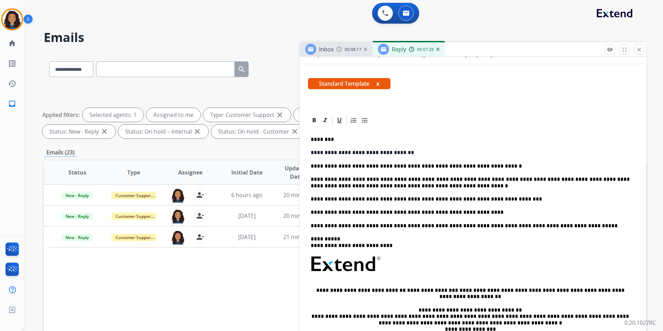
scroll to position [95, 0]
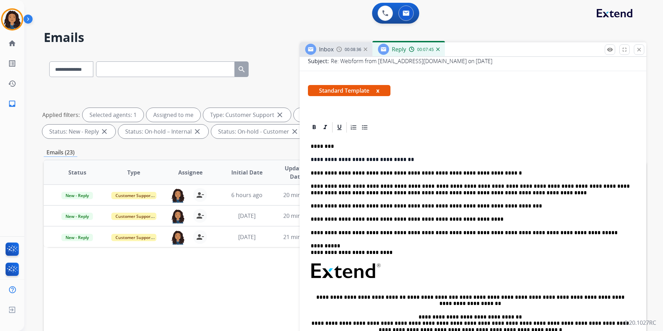
click at [481, 194] on p "**********" at bounding box center [470, 189] width 319 height 13
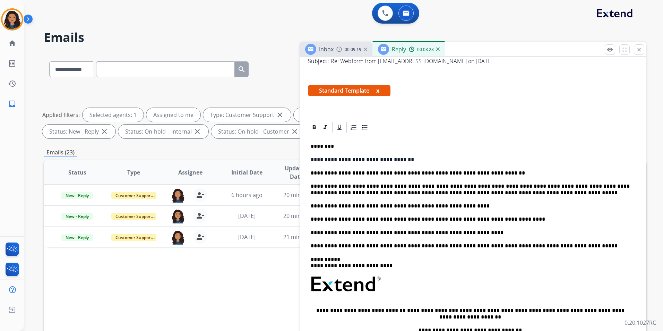
click at [443, 236] on p "**********" at bounding box center [470, 233] width 319 height 6
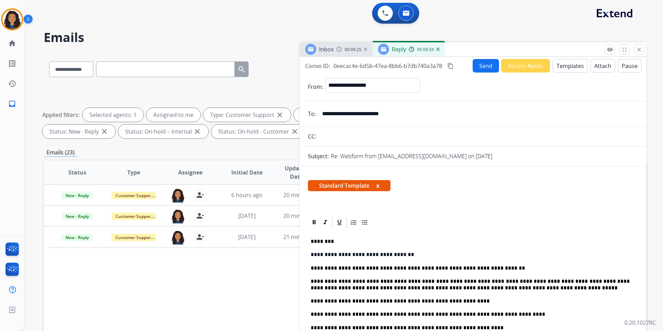
click at [483, 62] on button "Send" at bounding box center [486, 66] width 26 height 14
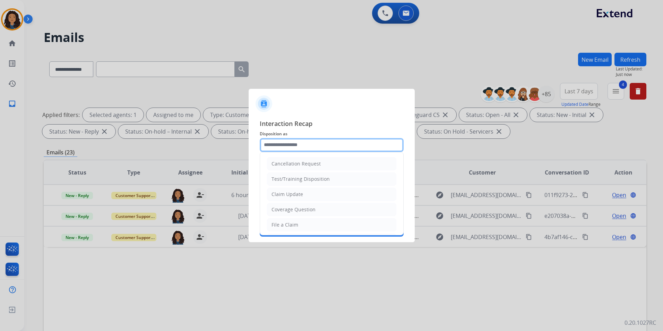
click at [319, 140] on input "text" at bounding box center [332, 145] width 144 height 14
click at [299, 192] on div "Claim Update" at bounding box center [288, 194] width 32 height 7
type input "**********"
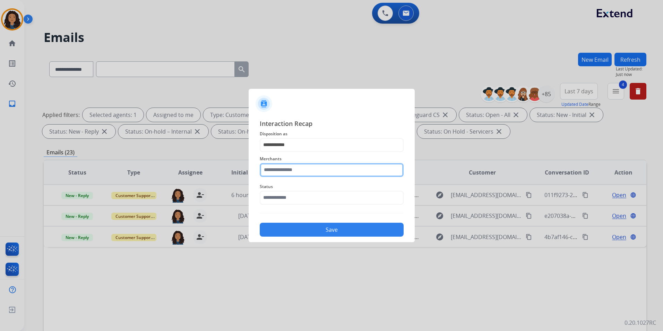
click at [312, 165] on input "text" at bounding box center [332, 170] width 144 height 14
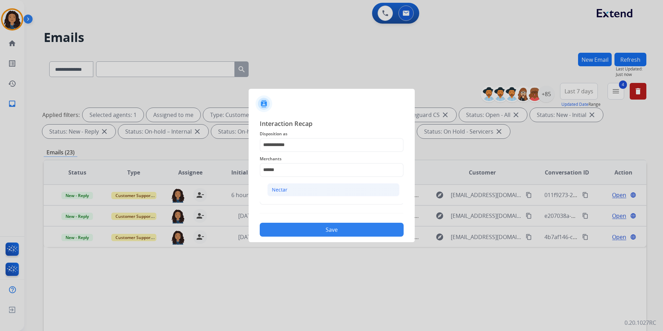
click at [277, 187] on div "Nectar" at bounding box center [280, 189] width 16 height 7
type input "******"
click at [277, 187] on span "Status" at bounding box center [332, 187] width 144 height 8
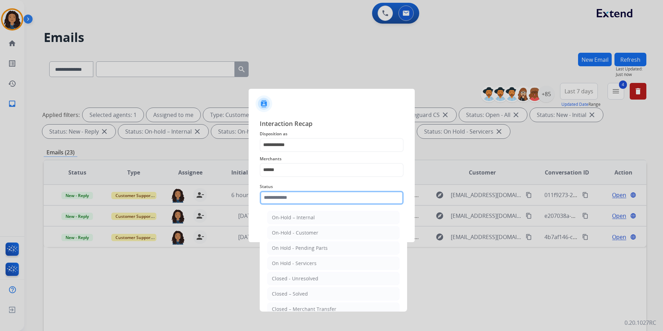
click at [299, 196] on input "text" at bounding box center [332, 198] width 144 height 14
click at [305, 295] on div "Closed – Solved" at bounding box center [290, 293] width 36 height 7
type input "**********"
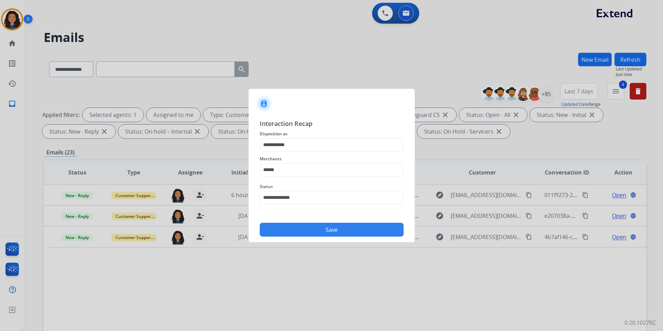
click at [294, 225] on button "Save" at bounding box center [332, 230] width 144 height 14
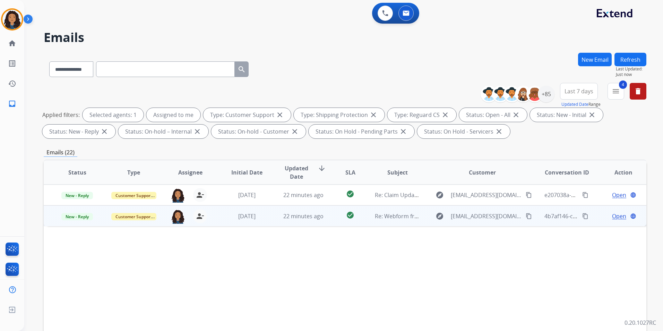
click at [619, 215] on span "Open" at bounding box center [619, 216] width 14 height 8
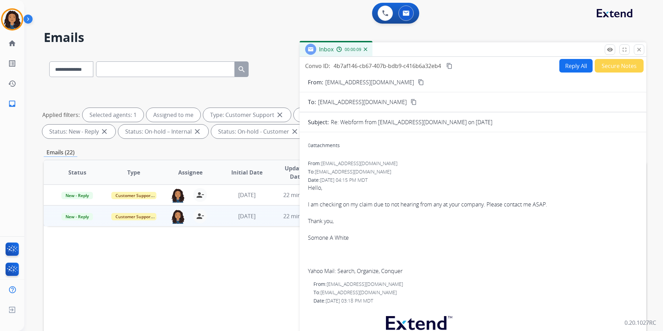
click at [563, 65] on button "Reply All" at bounding box center [576, 66] width 33 height 14
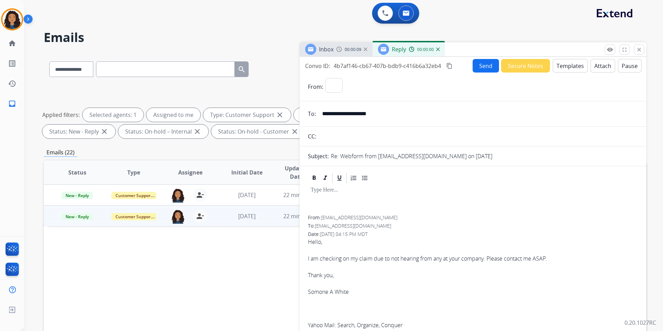
select select "**********"
click at [564, 65] on button "Templates" at bounding box center [570, 66] width 35 height 14
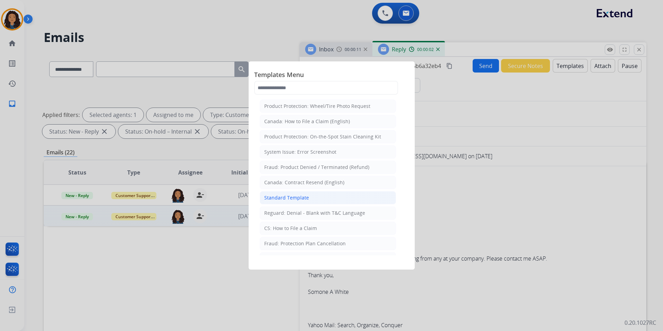
click at [310, 198] on li "Standard Template" at bounding box center [328, 197] width 136 height 13
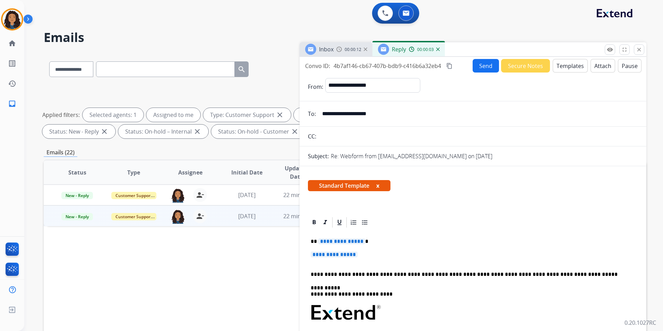
click at [326, 53] on span "Inbox" at bounding box center [326, 49] width 15 height 8
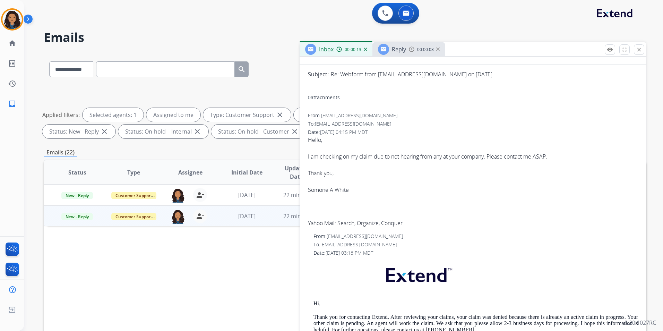
scroll to position [69, 0]
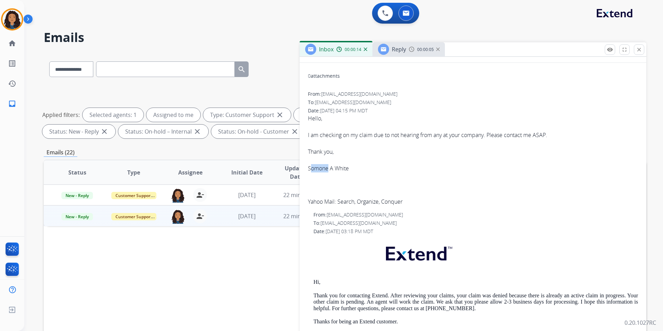
drag, startPoint x: 314, startPoint y: 164, endPoint x: 329, endPoint y: 171, distance: 15.9
click at [329, 171] on div "Somone A White" at bounding box center [473, 168] width 330 height 8
drag, startPoint x: 329, startPoint y: 171, endPoint x: 304, endPoint y: 168, distance: 24.8
click at [304, 168] on div "0 attachments From: sawhite0618@yahoo.com To: support@extend.com Date: 08/29/20…" at bounding box center [473, 276] width 347 height 417
drag, startPoint x: 307, startPoint y: 168, endPoint x: 328, endPoint y: 169, distance: 20.8
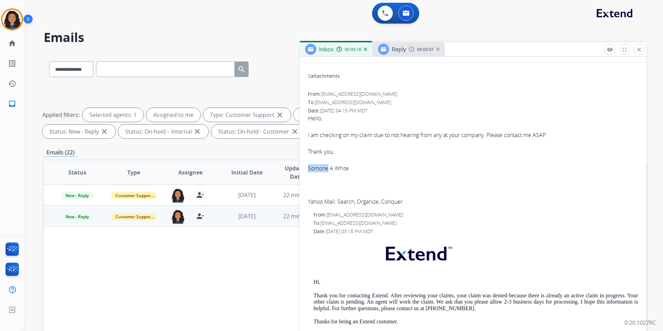
click at [328, 169] on div "0 attachments From: sawhite0618@yahoo.com To: support@extend.com Date: 08/29/20…" at bounding box center [473, 276] width 347 height 417
copy div "Somone"
click at [409, 51] on img at bounding box center [412, 50] width 6 height 6
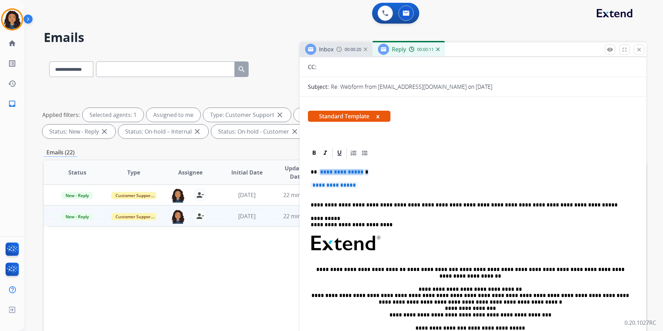
drag, startPoint x: 318, startPoint y: 170, endPoint x: 361, endPoint y: 177, distance: 44.3
click at [360, 176] on div "**********" at bounding box center [473, 259] width 330 height 201
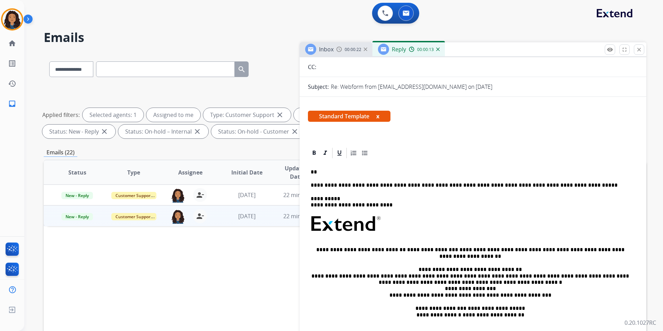
paste div
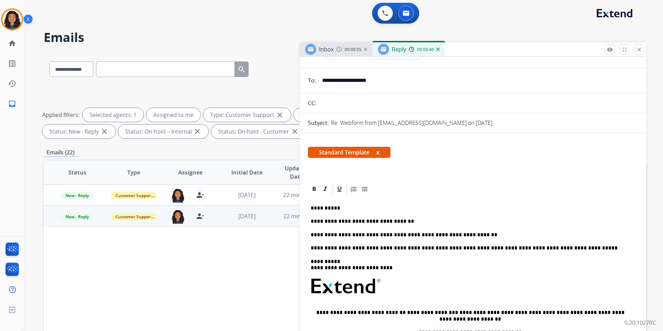
scroll to position [0, 0]
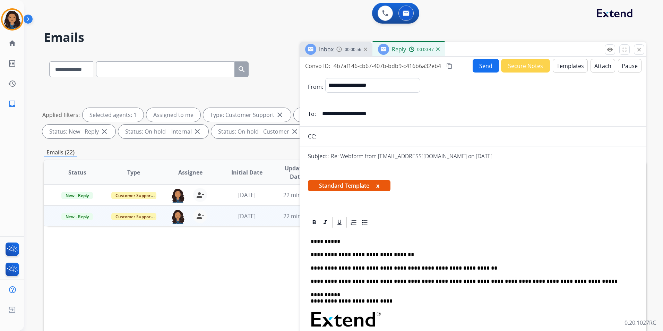
click at [483, 67] on button "Send" at bounding box center [486, 66] width 26 height 14
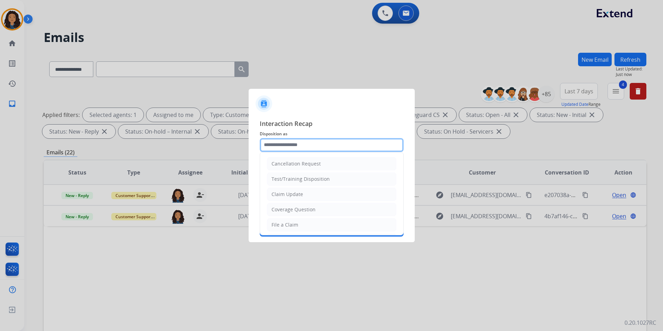
click at [350, 149] on input "text" at bounding box center [332, 145] width 144 height 14
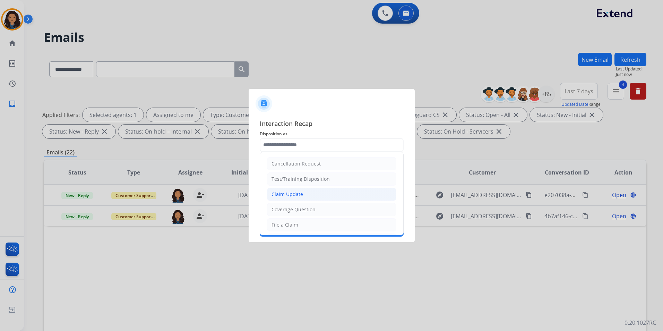
click at [320, 198] on li "Claim Update" at bounding box center [331, 194] width 129 height 13
type input "**********"
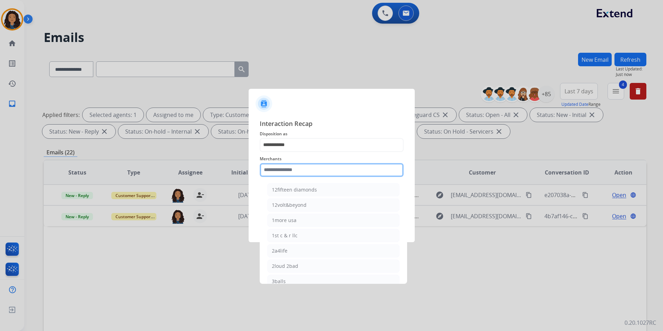
click at [327, 170] on input "text" at bounding box center [332, 170] width 144 height 14
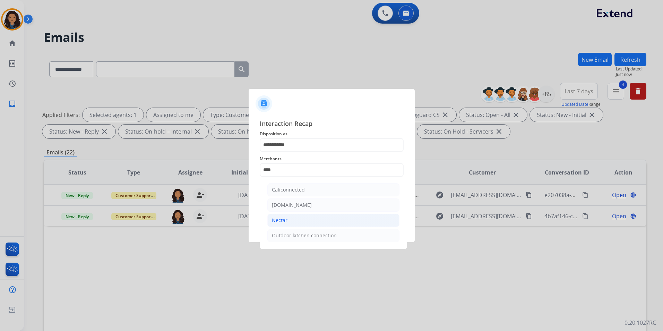
click at [290, 215] on li "Nectar" at bounding box center [334, 220] width 132 height 13
type input "******"
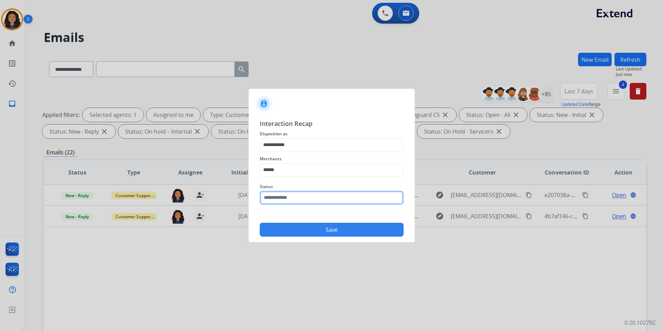
click at [303, 200] on input "text" at bounding box center [332, 198] width 144 height 14
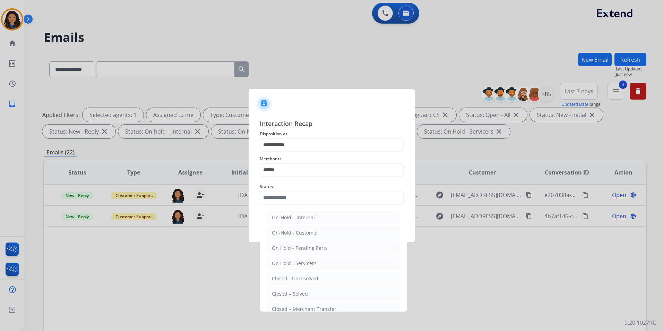
drag, startPoint x: 330, startPoint y: 296, endPoint x: 271, endPoint y: 227, distance: 91.1
click at [329, 296] on li "Closed – Solved" at bounding box center [334, 293] width 132 height 13
type input "**********"
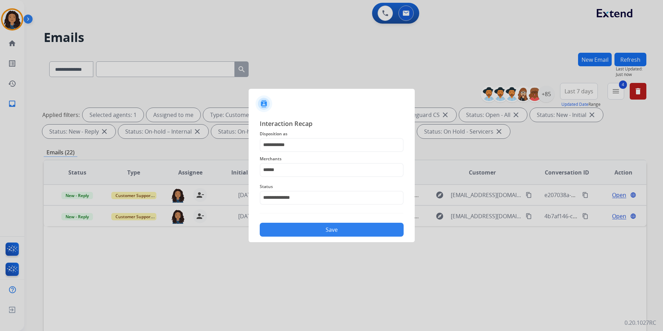
click at [283, 224] on button "Save" at bounding box center [332, 230] width 144 height 14
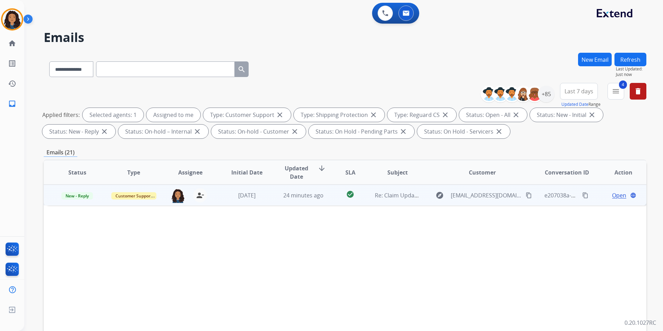
click at [613, 193] on span "Open" at bounding box center [619, 195] width 14 height 8
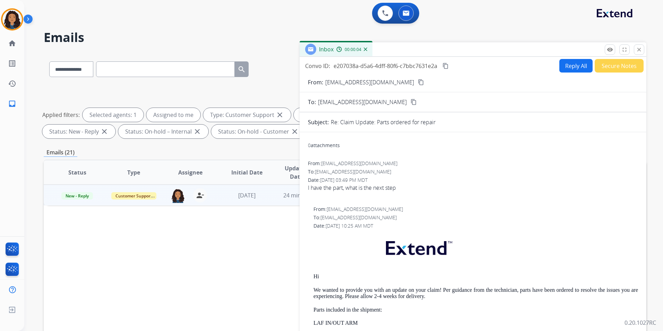
click at [418, 84] on mat-icon "content_copy" at bounding box center [421, 82] width 6 height 6
click at [84, 195] on span "New - Reply" at bounding box center [77, 195] width 32 height 7
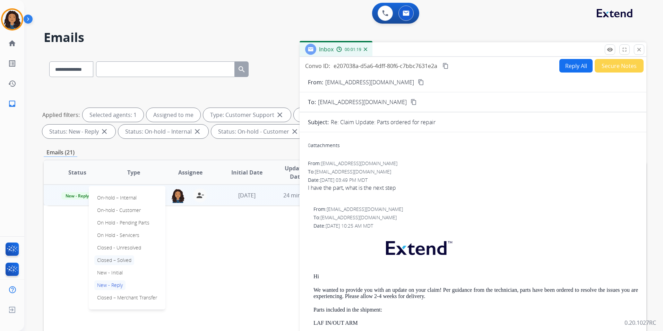
click at [126, 261] on p "Closed – Solved" at bounding box center [114, 260] width 40 height 10
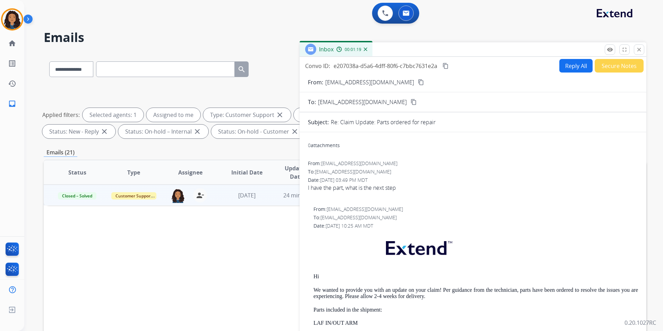
click at [607, 66] on button "Secure Notes" at bounding box center [619, 66] width 49 height 14
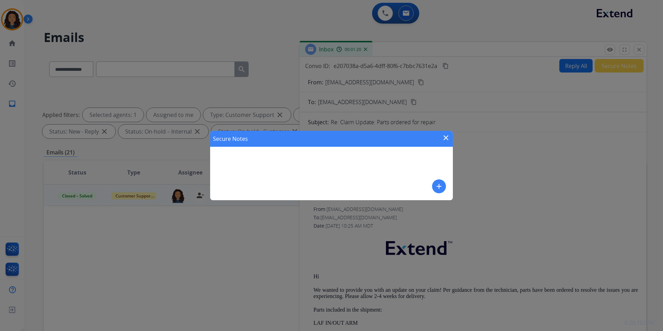
click at [432, 183] on div "Secure Notes close add" at bounding box center [331, 165] width 243 height 69
click at [438, 186] on mat-icon "add" at bounding box center [439, 186] width 8 height 8
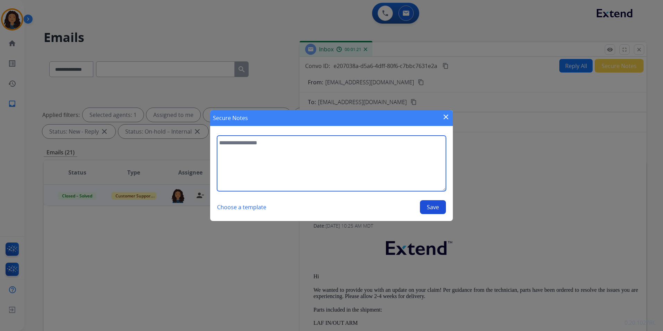
click at [394, 174] on textarea at bounding box center [331, 164] width 229 height 56
type textarea "**********"
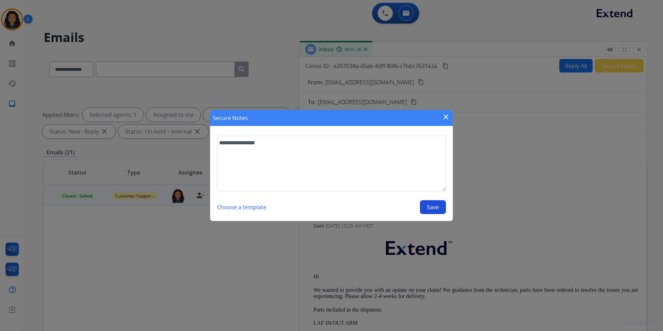
click at [438, 211] on button "Save" at bounding box center [433, 207] width 26 height 14
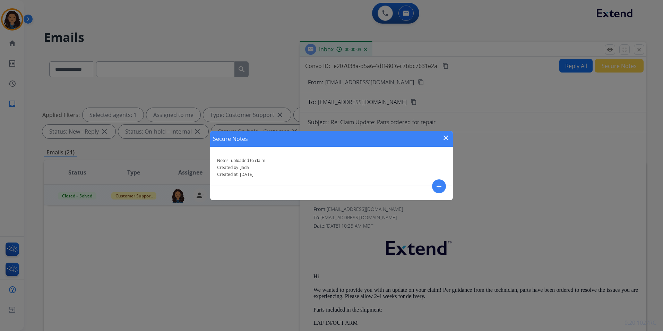
click at [446, 139] on mat-icon "close" at bounding box center [446, 138] width 8 height 8
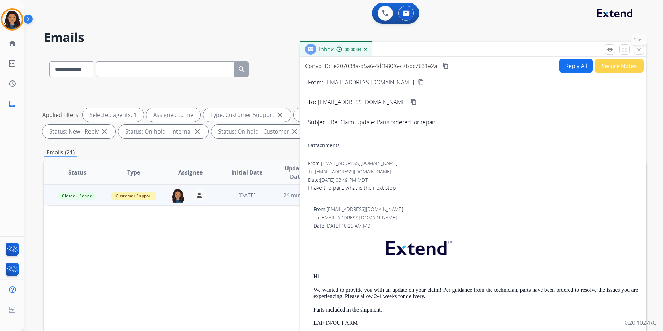
click at [639, 50] on mat-icon "close" at bounding box center [639, 50] width 6 height 6
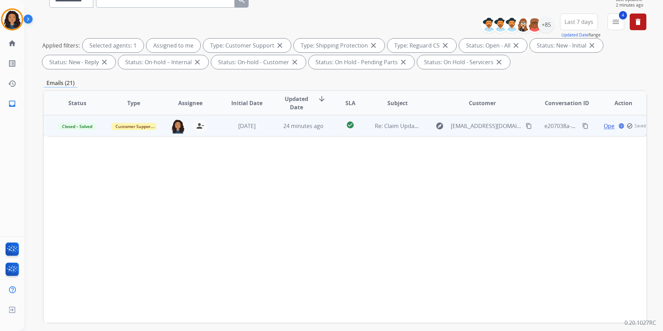
scroll to position [97, 0]
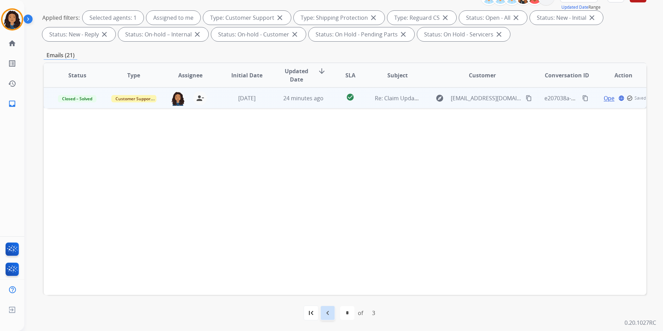
click at [335, 314] on div "navigate_before" at bounding box center [327, 312] width 15 height 15
select select "*"
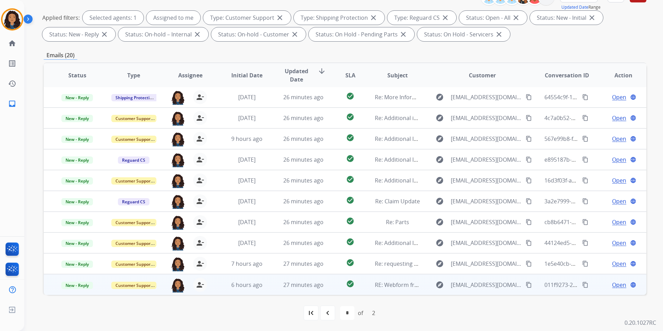
click at [612, 284] on span "Open" at bounding box center [619, 285] width 14 height 8
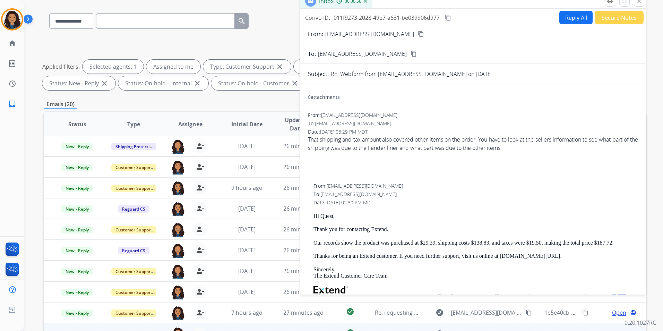
scroll to position [28, 0]
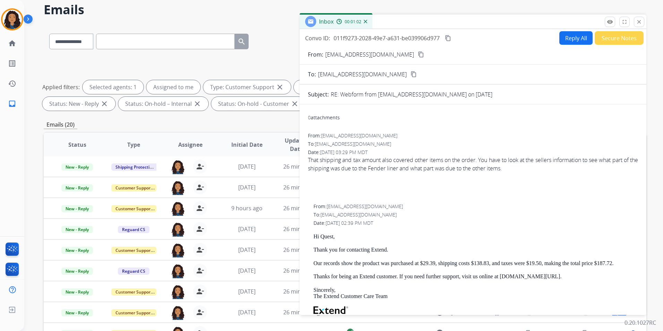
click at [418, 56] on mat-icon "content_copy" at bounding box center [421, 54] width 6 height 6
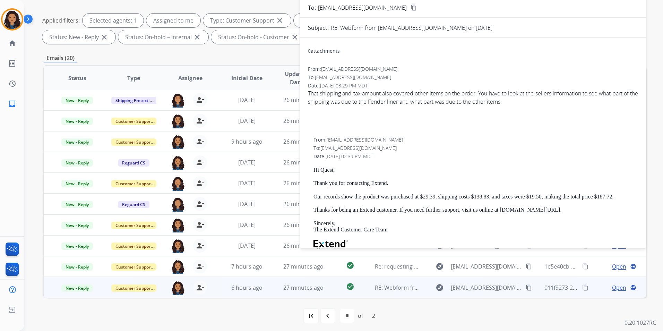
scroll to position [97, 0]
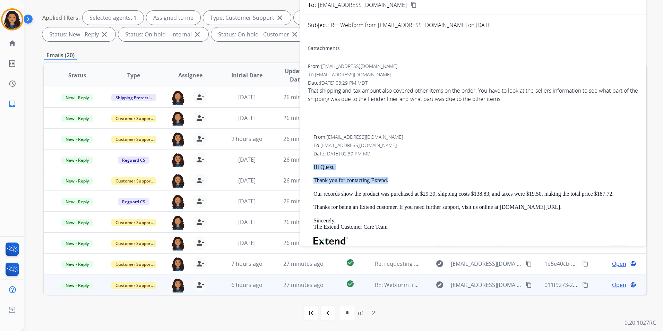
drag, startPoint x: 313, startPoint y: 166, endPoint x: 404, endPoint y: 181, distance: 92.2
click at [404, 181] on div "From: support@extend.com To: questb@comcast.net Date: 08/29/2025 - 02:39 PM MDT…" at bounding box center [473, 234] width 330 height 201
drag, startPoint x: 404, startPoint y: 181, endPoint x: 378, endPoint y: 185, distance: 25.7
drag, startPoint x: 378, startPoint y: 185, endPoint x: 313, endPoint y: 166, distance: 67.5
click at [313, 166] on div "From: support@extend.com To: questb@comcast.net Date: 08/29/2025 - 02:39 PM MDT…" at bounding box center [473, 234] width 330 height 201
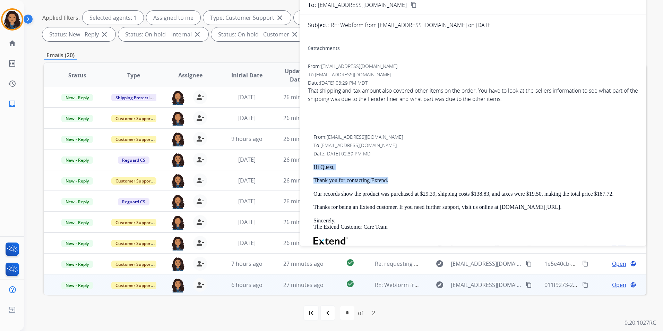
drag, startPoint x: 313, startPoint y: 166, endPoint x: 387, endPoint y: 179, distance: 75.1
click at [387, 179] on div "From: support@extend.com To: questb@comcast.net Date: 08/29/2025 - 02:39 PM MDT…" at bounding box center [473, 234] width 330 height 201
copy div "Hi Quest, Thank you for contacting Extend."
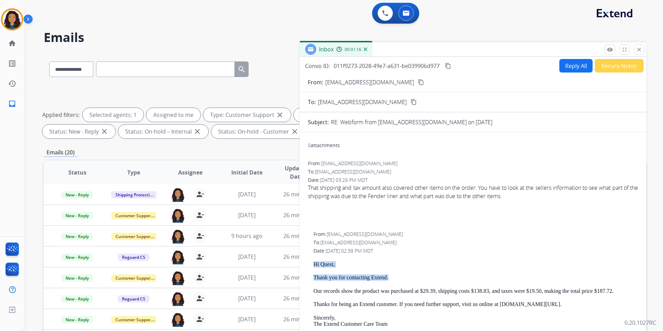
click at [567, 65] on button "Reply All" at bounding box center [576, 66] width 33 height 14
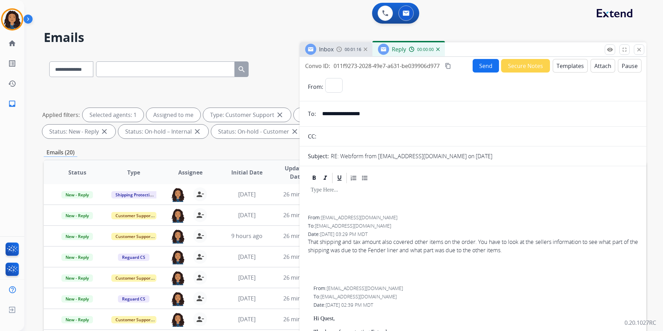
click at [567, 65] on button "Templates" at bounding box center [570, 66] width 35 height 14
select select "**********"
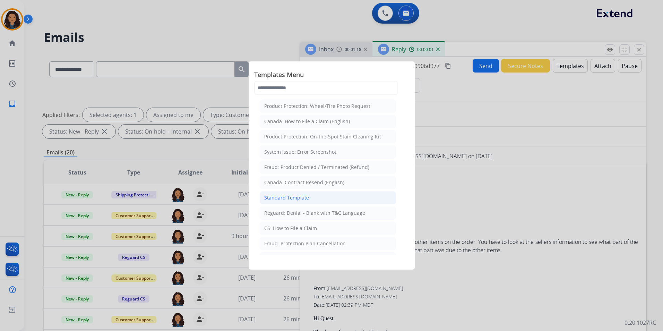
click at [316, 197] on li "Standard Template" at bounding box center [328, 197] width 136 height 13
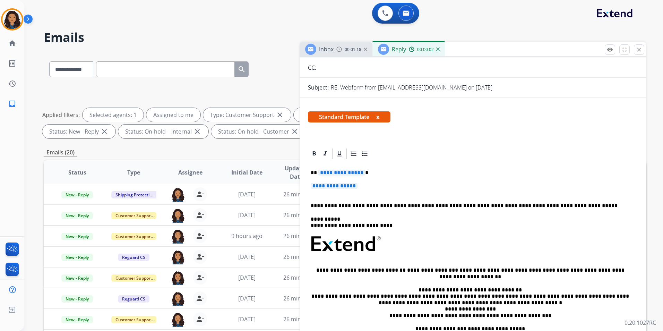
scroll to position [69, 0]
drag, startPoint x: 309, startPoint y: 169, endPoint x: 367, endPoint y: 182, distance: 59.0
click at [367, 182] on div "**********" at bounding box center [473, 259] width 330 height 201
paste div
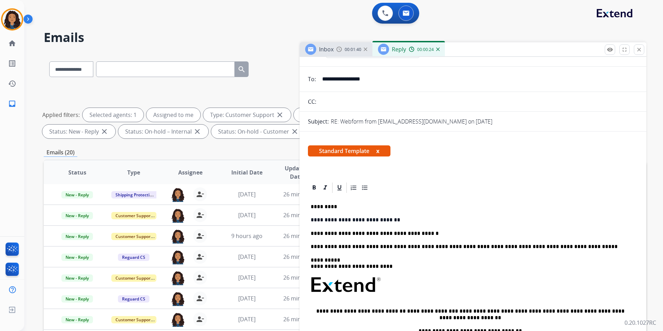
scroll to position [0, 0]
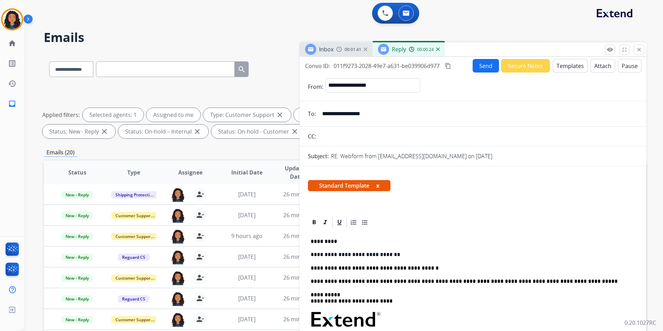
click at [483, 67] on button "Send" at bounding box center [486, 66] width 26 height 14
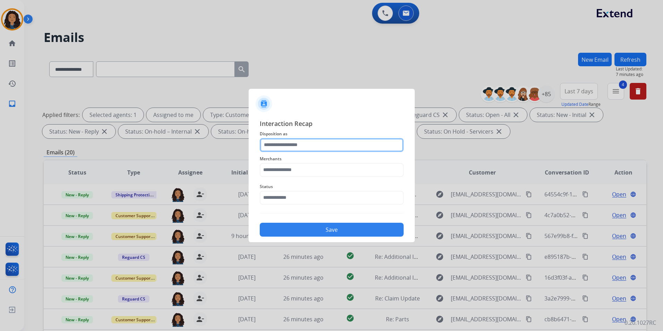
click at [286, 139] on input "text" at bounding box center [332, 145] width 144 height 14
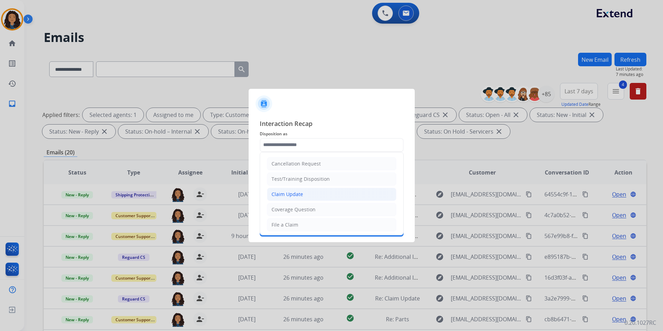
click at [277, 193] on div "Claim Update" at bounding box center [288, 194] width 32 height 7
type input "**********"
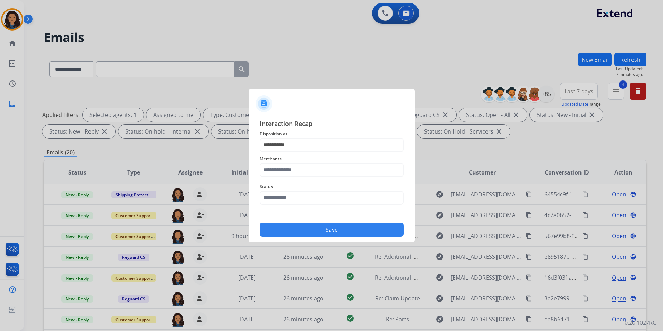
click at [352, 162] on span "Merchants" at bounding box center [332, 159] width 144 height 8
click at [349, 171] on input "text" at bounding box center [332, 170] width 144 height 14
click at [300, 207] on div "Ashley furniture" at bounding box center [291, 205] width 38 height 7
type input "**********"
click at [302, 199] on input "text" at bounding box center [332, 198] width 144 height 14
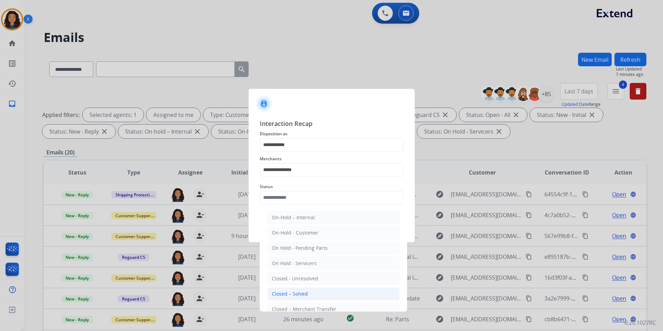
click at [318, 293] on li "Closed – Solved" at bounding box center [334, 293] width 132 height 13
type input "**********"
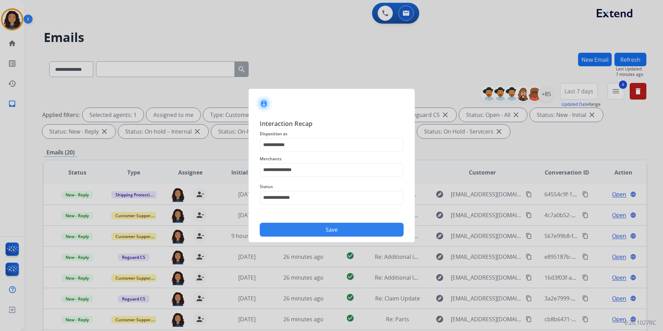
click at [306, 230] on button "Save" at bounding box center [332, 230] width 144 height 14
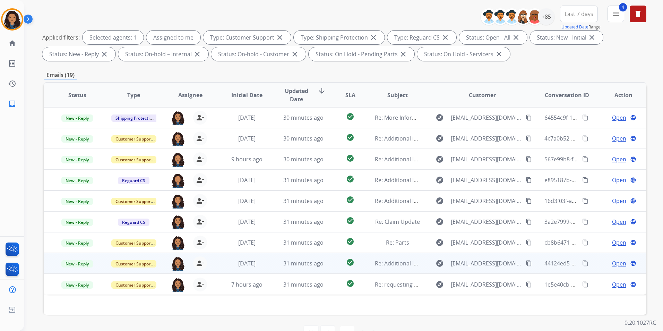
scroll to position [97, 0]
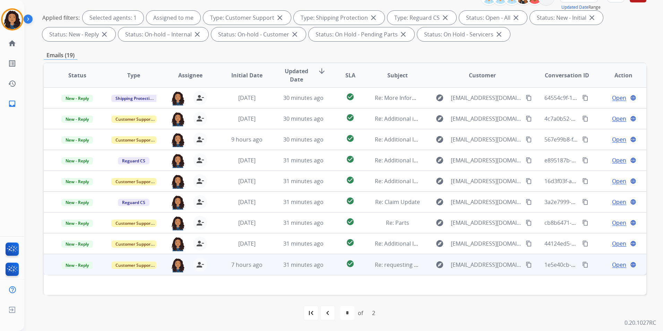
click at [612, 264] on span "Open" at bounding box center [619, 265] width 14 height 8
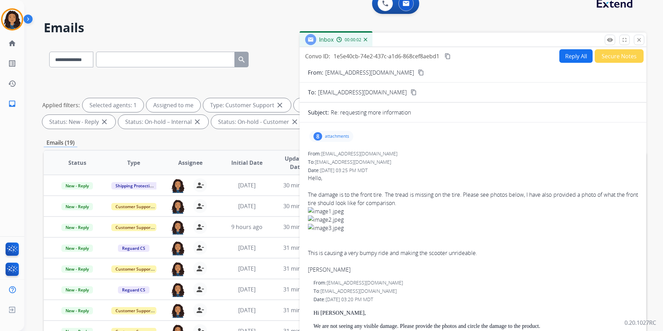
scroll to position [0, 0]
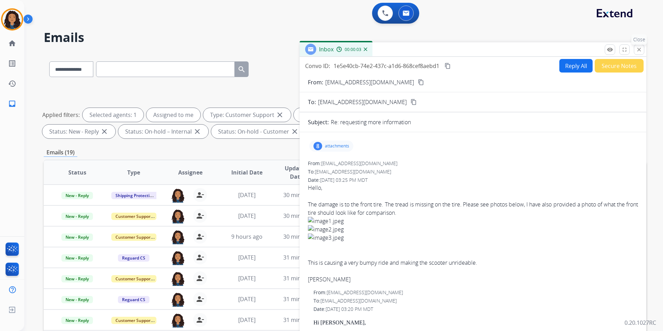
click at [636, 50] on button "close Close" at bounding box center [639, 49] width 10 height 10
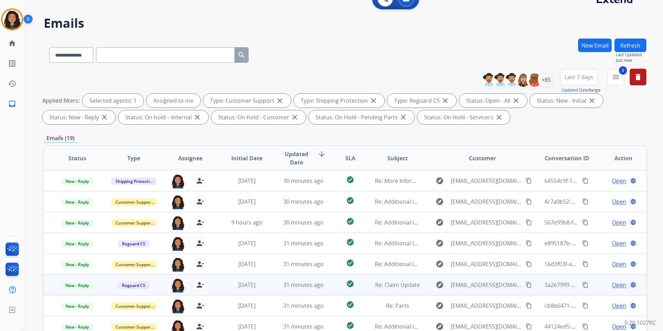
scroll to position [97, 0]
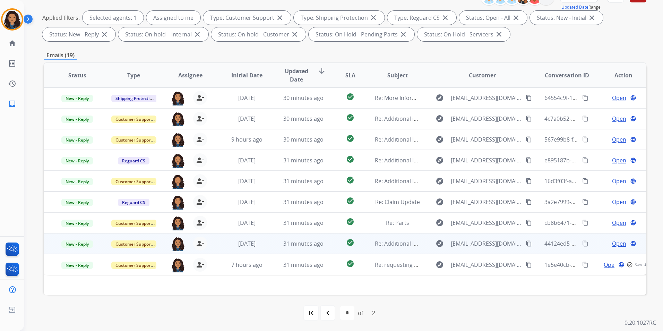
click at [613, 245] on span "Open" at bounding box center [619, 243] width 14 height 8
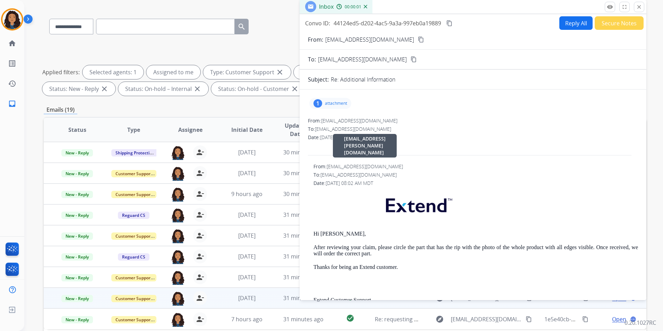
scroll to position [28, 0]
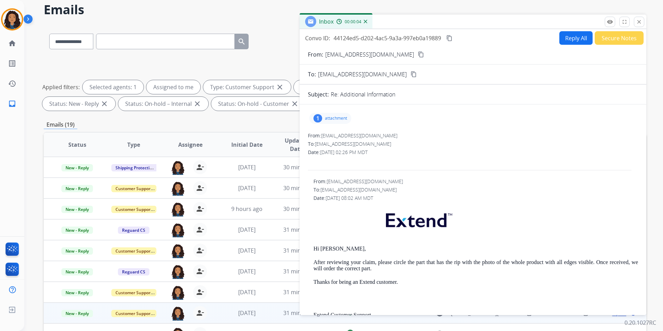
click at [338, 121] on div "1 attachment" at bounding box center [331, 118] width 42 height 11
click at [641, 24] on mat-icon "close" at bounding box center [639, 22] width 6 height 6
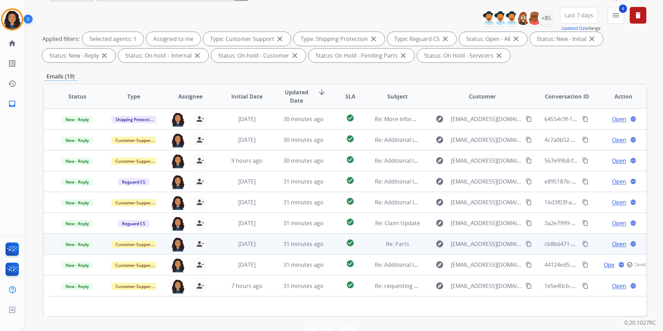
scroll to position [97, 0]
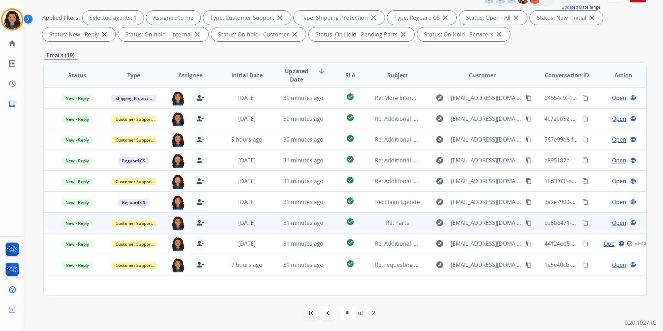
click at [614, 224] on span "Open" at bounding box center [619, 223] width 14 height 8
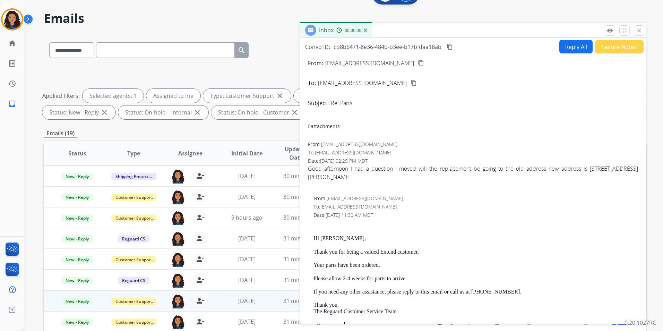
scroll to position [0, 0]
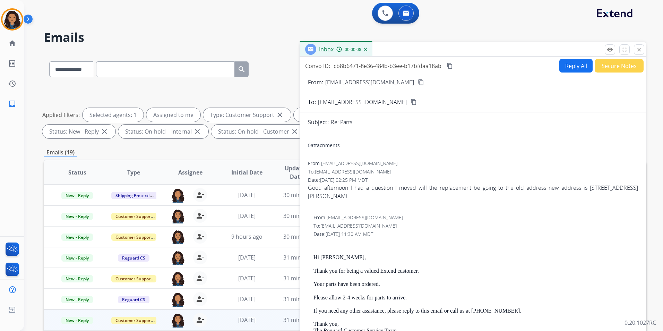
click at [418, 80] on mat-icon "content_copy" at bounding box center [421, 82] width 6 height 6
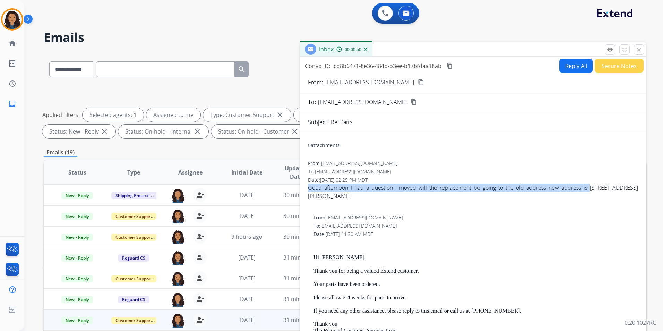
drag, startPoint x: 575, startPoint y: 185, endPoint x: 338, endPoint y: 200, distance: 237.5
click at [338, 200] on span "Good afternoon I had a question I moved will the replacement be going to the ol…" at bounding box center [473, 196] width 330 height 25
drag, startPoint x: 338, startPoint y: 200, endPoint x: 323, endPoint y: 196, distance: 15.4
copy div "Good afternoon I had a question I moved will the replacement be going to the ol…"
click at [450, 68] on mat-icon "content_copy" at bounding box center [450, 66] width 6 height 6
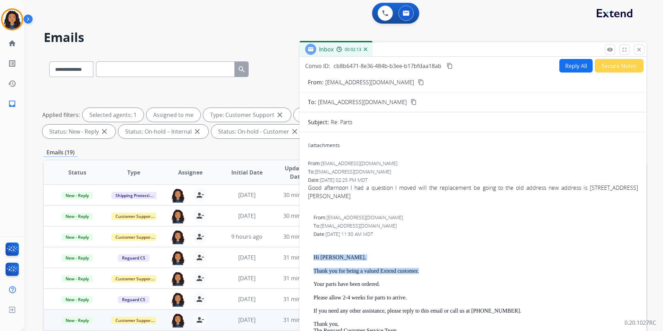
drag, startPoint x: 326, startPoint y: 259, endPoint x: 419, endPoint y: 274, distance: 94.6
click at [419, 274] on div "From: support@extend.com To: julone.jg@gmail.com Date: 07/31/2025 - 11:30 AM MD…" at bounding box center [473, 301] width 330 height 174
drag, startPoint x: 419, startPoint y: 274, endPoint x: 413, endPoint y: 274, distance: 5.9
copy div "Hi Julio, Thank you for being a valued Extend customer."
click at [570, 61] on button "Reply All" at bounding box center [576, 66] width 33 height 14
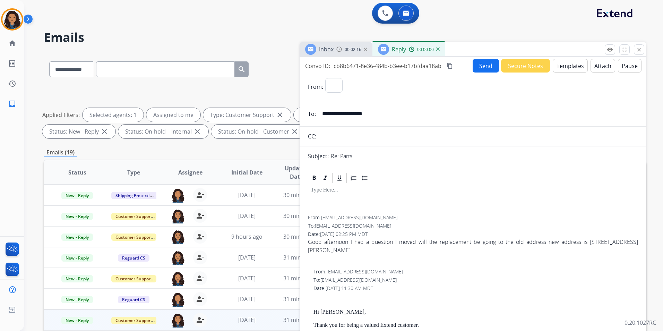
click at [570, 61] on button "Templates" at bounding box center [570, 66] width 35 height 14
select select "**********"
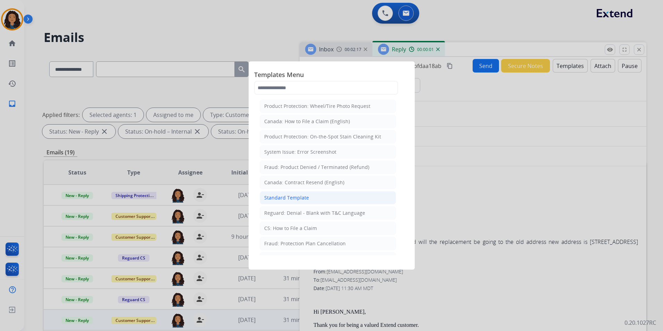
click at [312, 198] on li "Standard Template" at bounding box center [328, 197] width 136 height 13
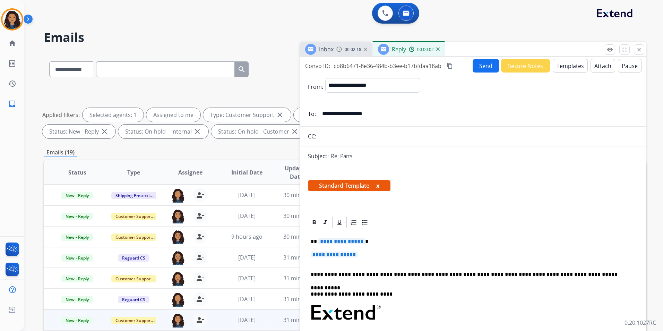
scroll to position [35, 0]
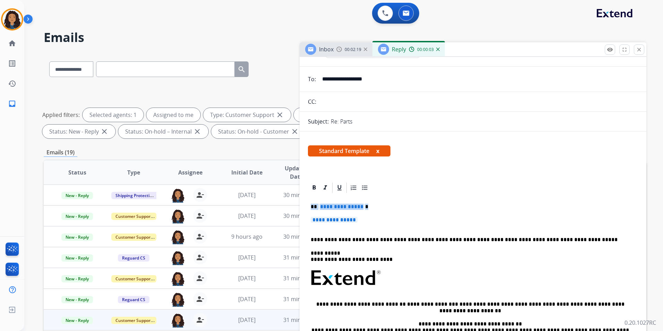
drag, startPoint x: 309, startPoint y: 205, endPoint x: 396, endPoint y: 219, distance: 87.9
click at [396, 219] on div "**********" at bounding box center [473, 294] width 330 height 201
paste div
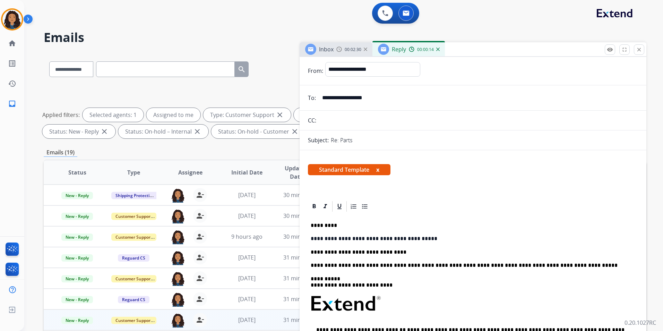
scroll to position [0, 0]
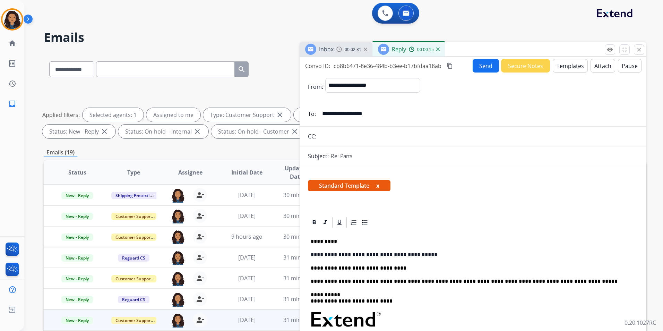
click at [488, 65] on button "Send" at bounding box center [486, 66] width 26 height 14
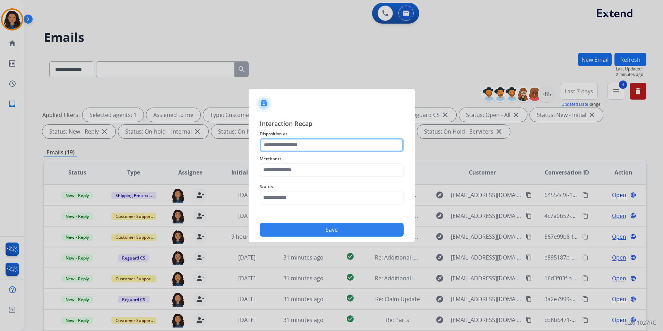
click at [341, 143] on input "text" at bounding box center [332, 145] width 144 height 14
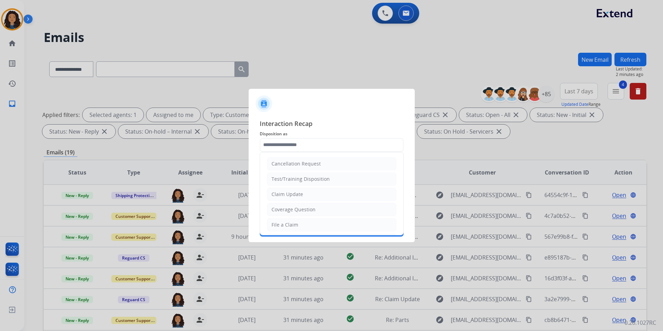
click at [300, 192] on div "Claim Update" at bounding box center [288, 194] width 32 height 7
type input "**********"
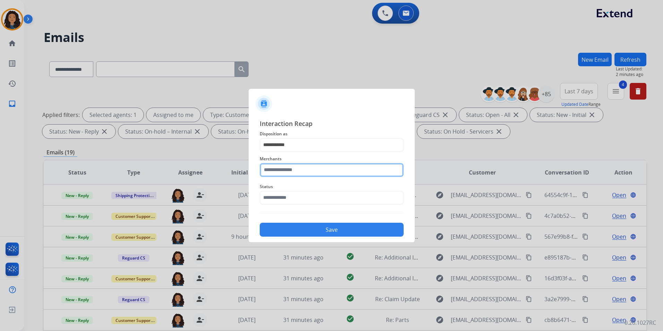
click at [298, 171] on input "text" at bounding box center [332, 170] width 144 height 14
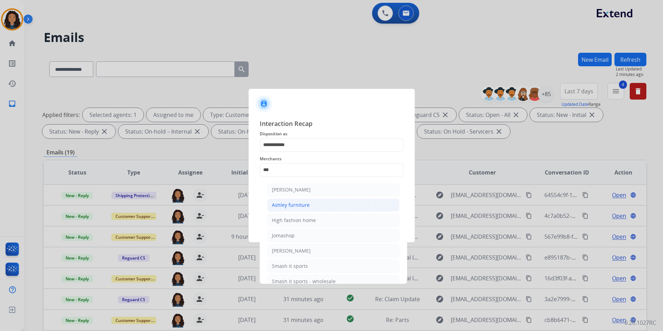
click at [313, 204] on li "Ashley furniture" at bounding box center [334, 204] width 132 height 13
type input "**********"
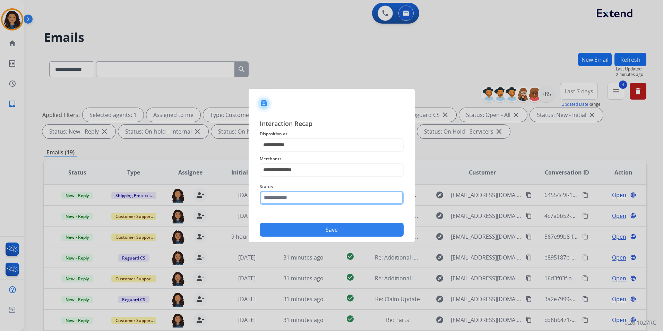
click at [313, 204] on input "text" at bounding box center [332, 198] width 144 height 14
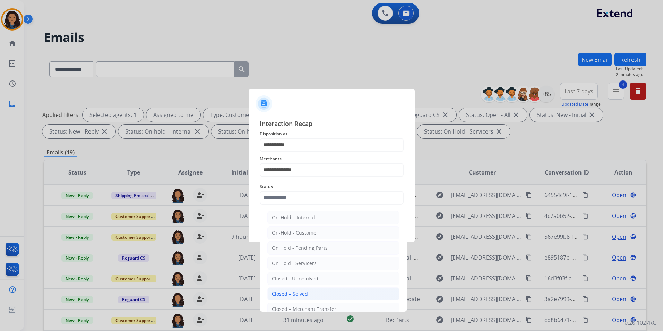
click at [302, 291] on div "Closed – Solved" at bounding box center [290, 293] width 36 height 7
type input "**********"
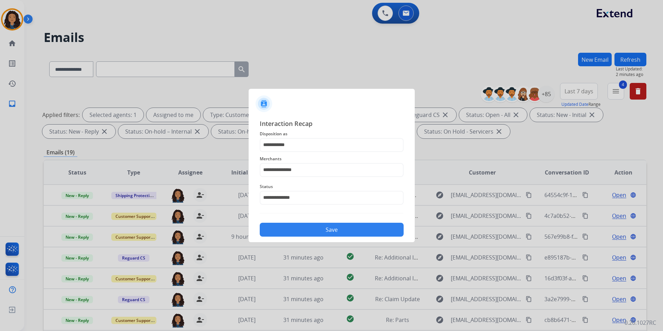
click at [316, 228] on button "Save" at bounding box center [332, 230] width 144 height 14
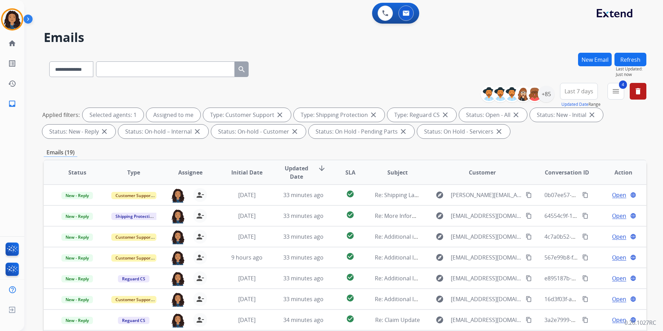
scroll to position [69, 0]
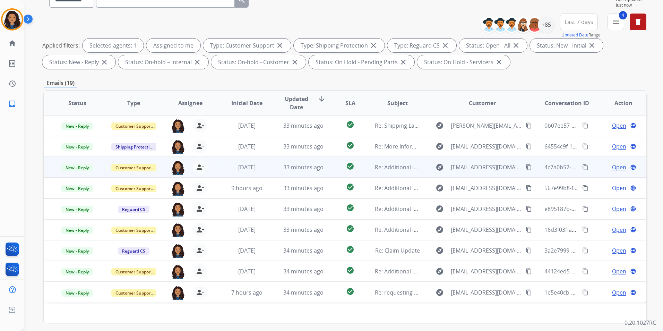
click at [616, 167] on span "Open" at bounding box center [619, 167] width 14 height 8
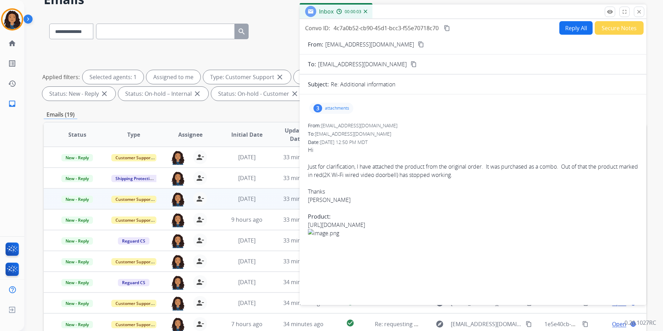
scroll to position [35, 0]
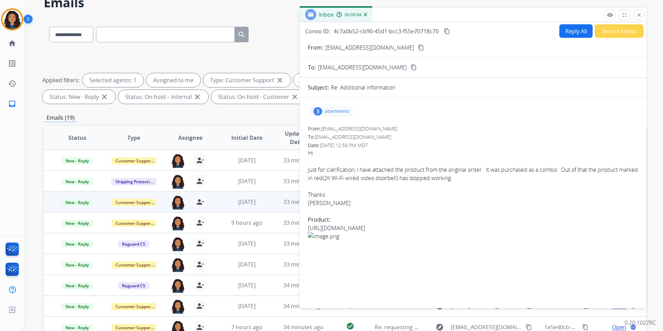
drag, startPoint x: 641, startPoint y: 17, endPoint x: 617, endPoint y: 82, distance: 69.8
click at [641, 17] on mat-icon "close" at bounding box center [639, 15] width 6 height 6
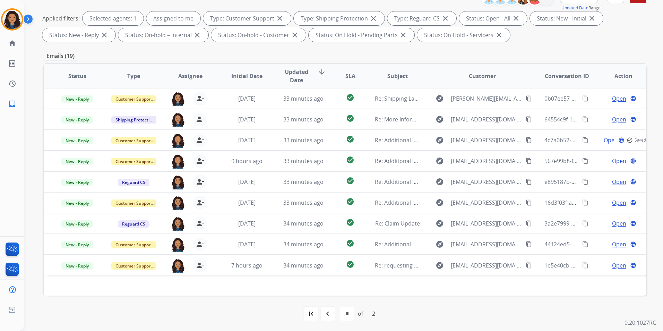
scroll to position [97, 0]
click at [310, 315] on mat-icon "first_page" at bounding box center [311, 313] width 8 height 8
select select "*"
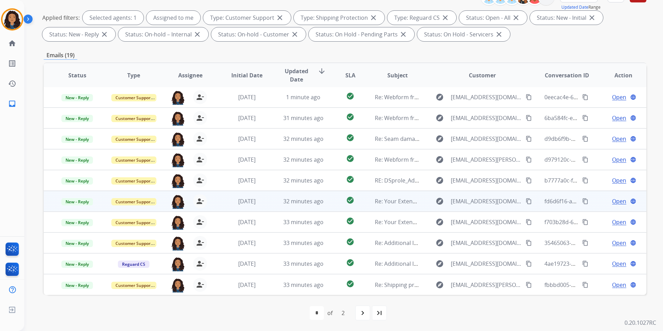
click at [612, 200] on span "Open" at bounding box center [619, 201] width 14 height 8
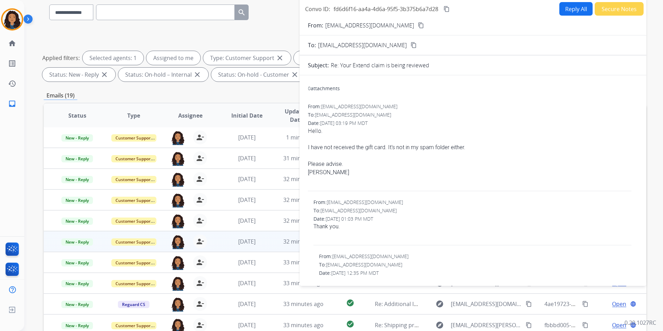
scroll to position [0, 0]
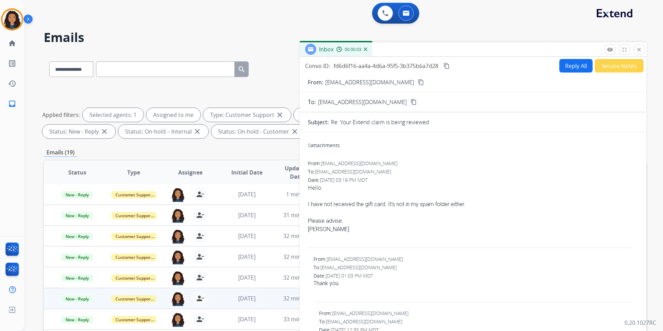
click at [418, 80] on mat-icon "content_copy" at bounding box center [421, 82] width 6 height 6
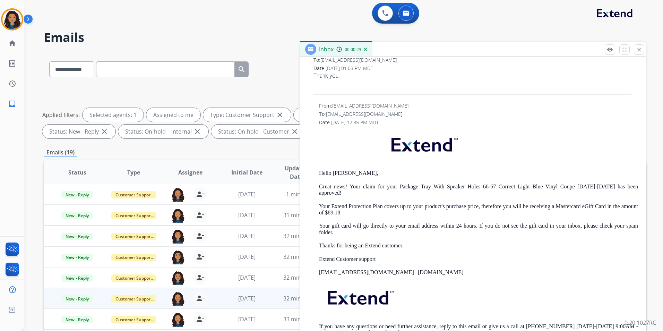
scroll to position [208, 0]
drag, startPoint x: 316, startPoint y: 168, endPoint x: 368, endPoint y: 171, distance: 52.1
click at [368, 171] on div "From: support@extend.com To: christraveler@hotmail.com Date: 08/28/2025 - 12:35…" at bounding box center [473, 224] width 330 height 245
drag, startPoint x: 368, startPoint y: 171, endPoint x: 330, endPoint y: 170, distance: 37.9
copy p "Hello Chris,"
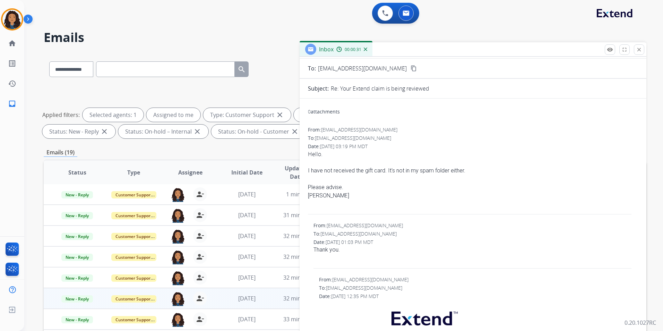
scroll to position [0, 0]
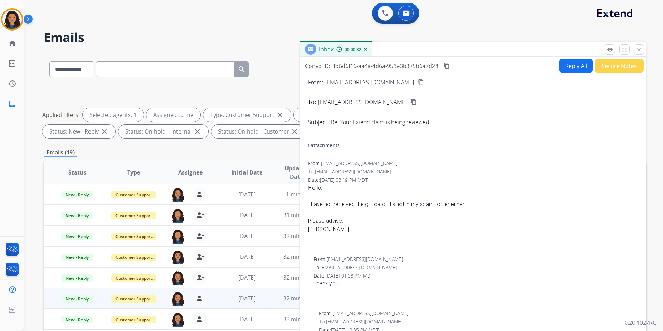
click at [571, 62] on button "Reply All" at bounding box center [576, 66] width 33 height 14
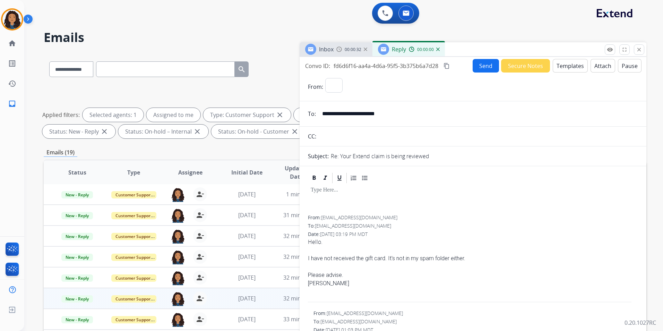
select select "**********"
click at [570, 66] on button "Templates" at bounding box center [570, 66] width 35 height 14
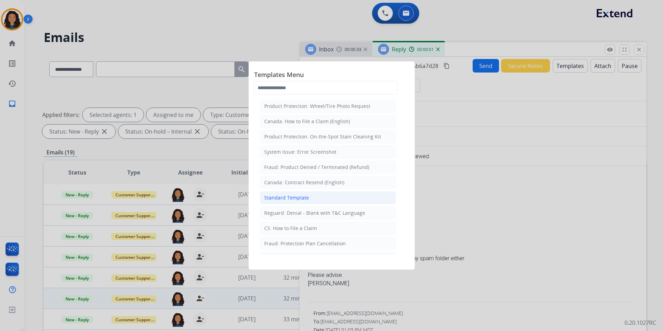
click at [344, 198] on li "Standard Template" at bounding box center [328, 197] width 136 height 13
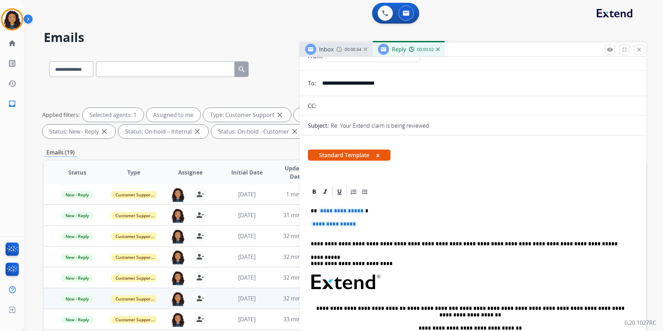
scroll to position [69, 0]
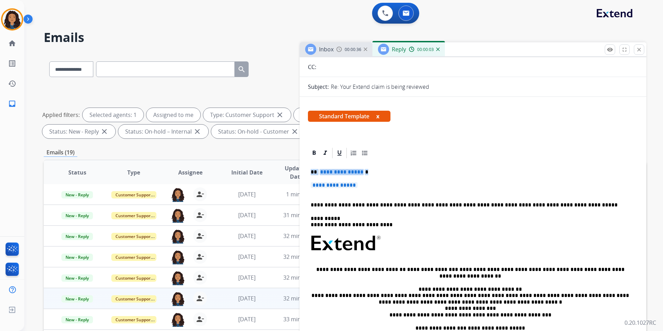
drag, startPoint x: 308, startPoint y: 167, endPoint x: 367, endPoint y: 181, distance: 60.3
click at [367, 181] on div "**********" at bounding box center [473, 259] width 330 height 201
paste div
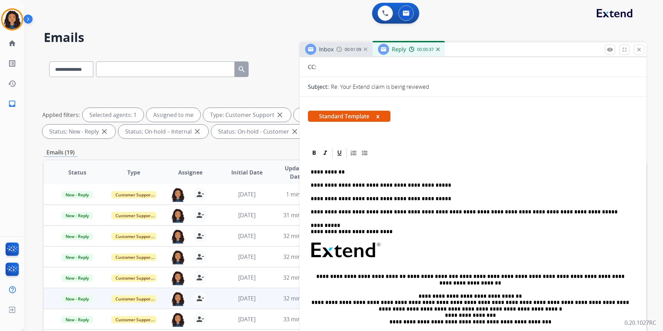
scroll to position [0, 0]
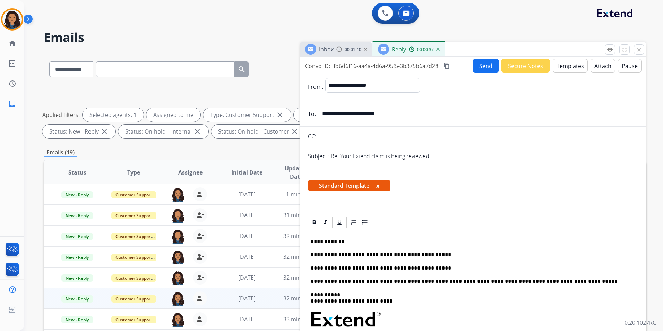
click at [476, 69] on button "Send" at bounding box center [486, 66] width 26 height 14
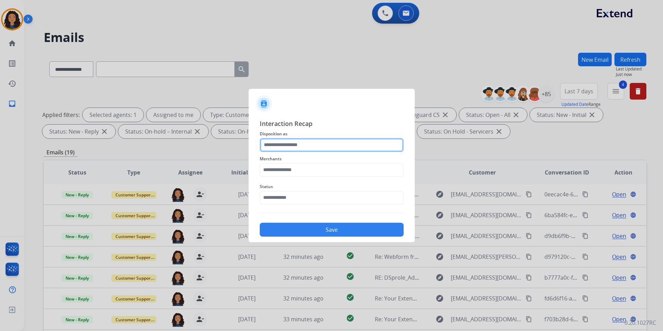
click at [322, 140] on input "text" at bounding box center [332, 145] width 144 height 14
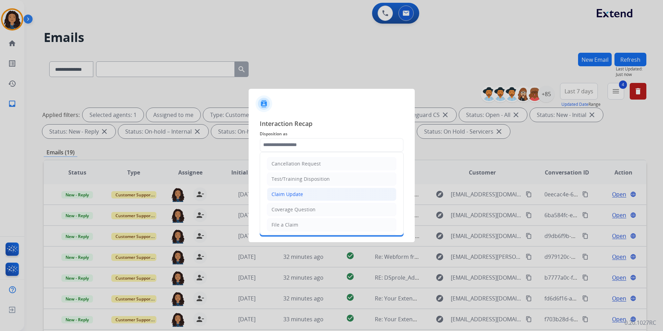
click at [318, 199] on li "Claim Update" at bounding box center [331, 194] width 129 height 13
type input "**********"
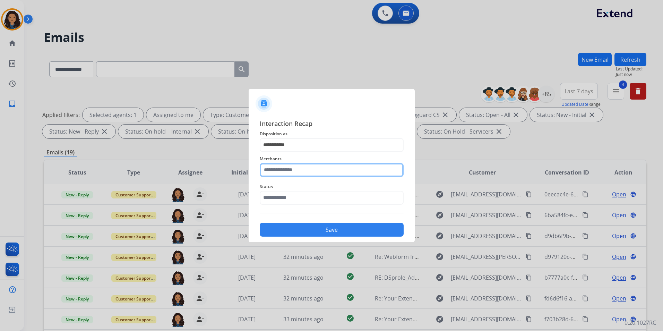
click at [337, 165] on input "text" at bounding box center [332, 170] width 144 height 14
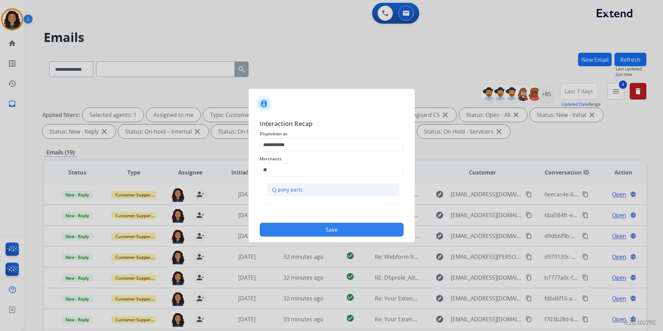
click at [297, 189] on div "Cj pony parts" at bounding box center [287, 189] width 31 height 7
type input "**********"
click at [297, 191] on input "text" at bounding box center [332, 198] width 144 height 14
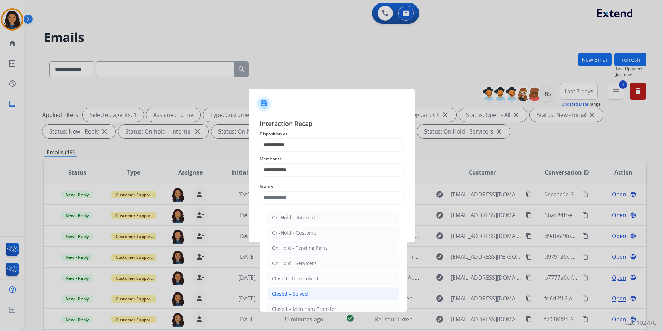
click at [291, 294] on div "Closed – Solved" at bounding box center [290, 293] width 36 height 7
type input "**********"
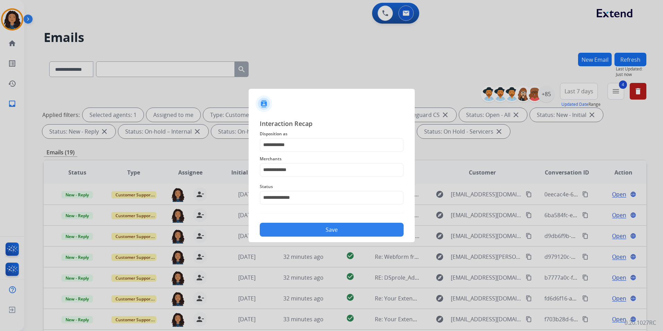
click at [302, 225] on button "Save" at bounding box center [332, 230] width 144 height 14
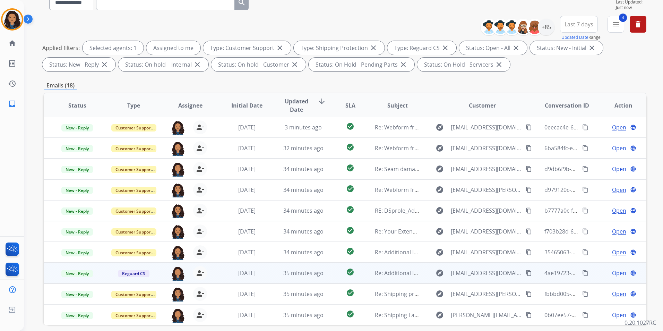
scroll to position [69, 0]
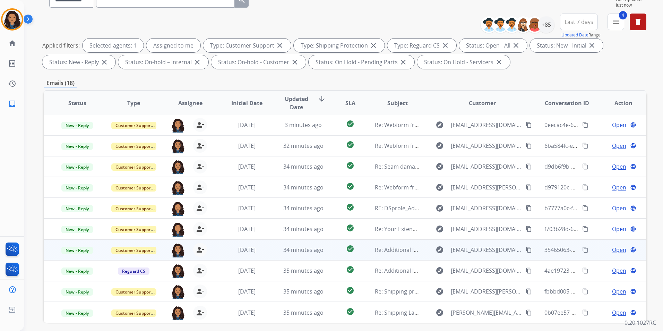
click at [613, 249] on span "Open" at bounding box center [619, 250] width 14 height 8
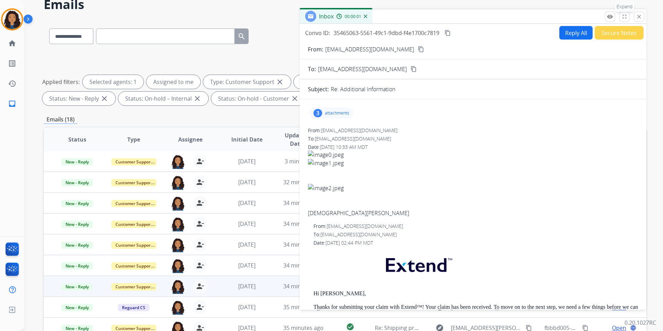
scroll to position [0, 0]
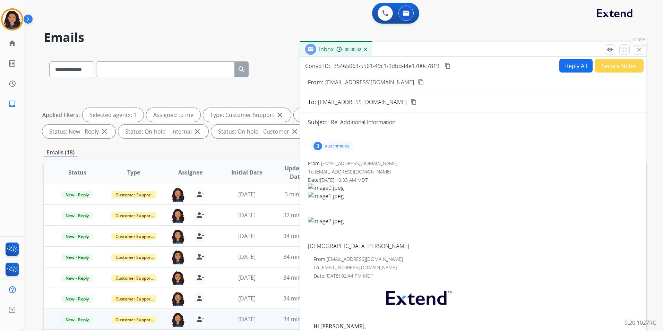
click at [636, 48] on button "close Close" at bounding box center [639, 49] width 10 height 10
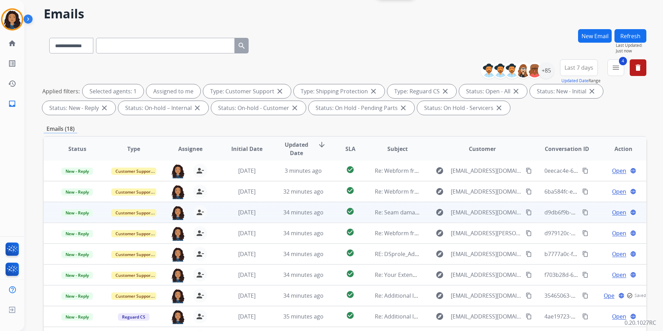
scroll to position [35, 0]
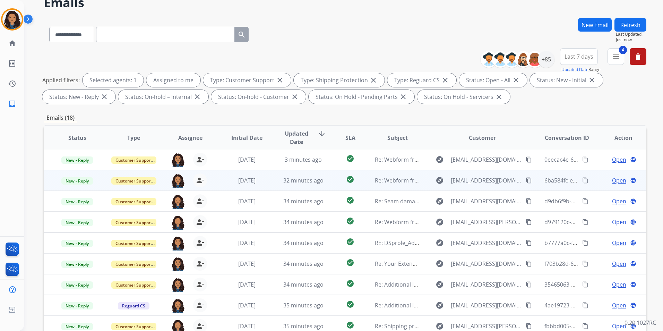
click at [614, 177] on span "Open" at bounding box center [619, 180] width 14 height 8
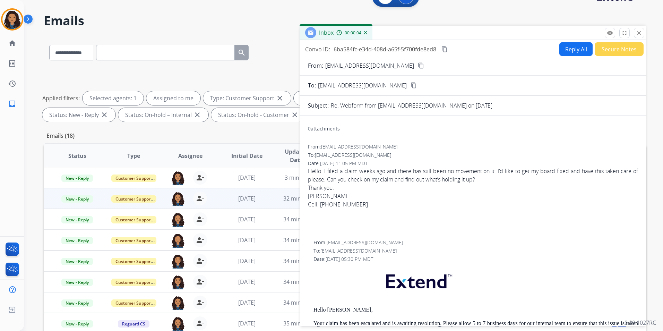
scroll to position [0, 0]
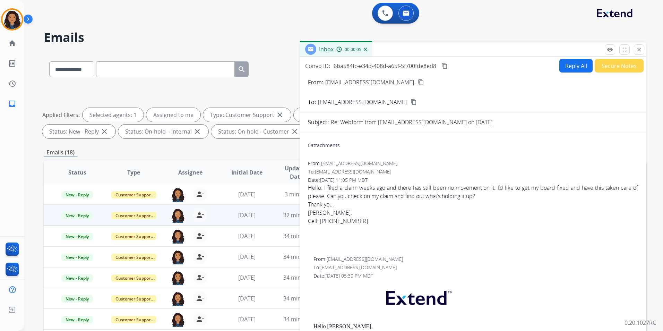
click at [418, 82] on mat-icon "content_copy" at bounding box center [421, 82] width 6 height 6
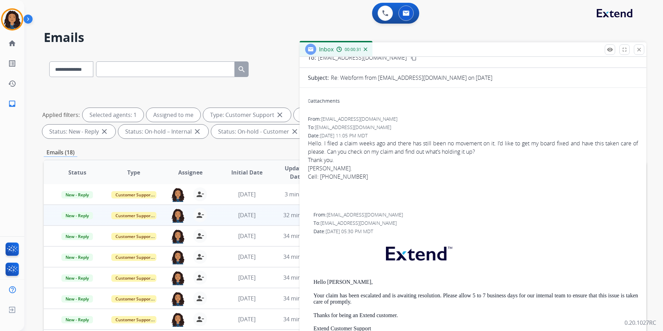
scroll to position [139, 0]
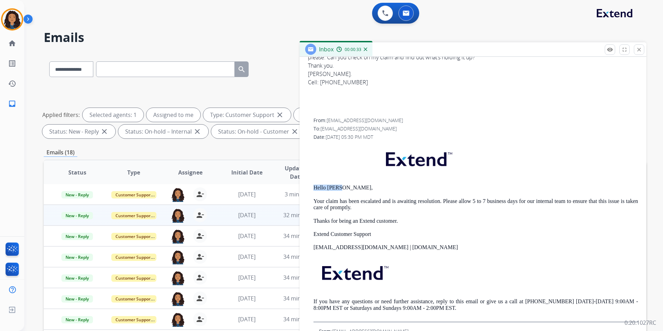
drag, startPoint x: 312, startPoint y: 188, endPoint x: 340, endPoint y: 188, distance: 28.1
click at [340, 188] on div "From: support@extend.com To: srussi@me.com Date: 08/11/2025 - 05:30 PM MDT Hell…" at bounding box center [473, 219] width 330 height 205
drag, startPoint x: 340, startPoint y: 188, endPoint x: 325, endPoint y: 189, distance: 15.3
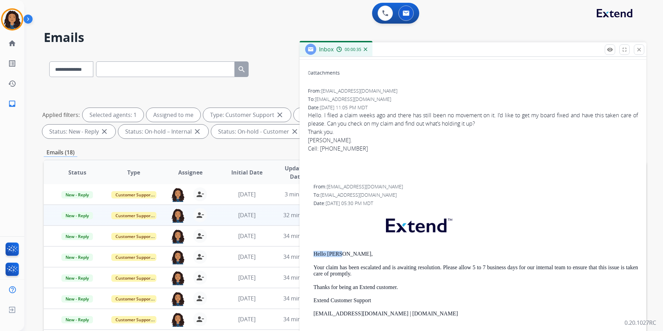
scroll to position [0, 0]
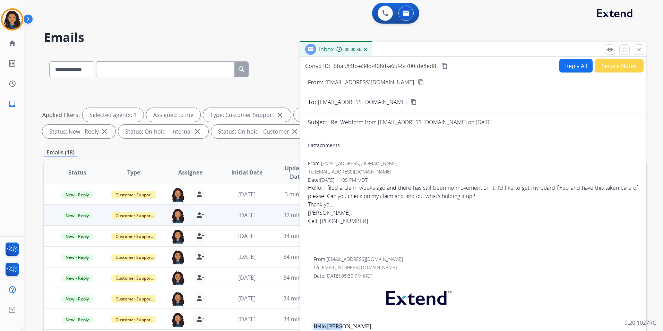
click at [565, 69] on button "Reply All" at bounding box center [576, 66] width 33 height 14
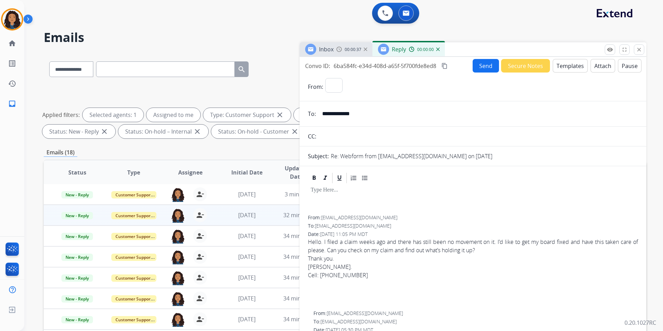
click at [565, 69] on button "Templates" at bounding box center [570, 66] width 35 height 14
select select "**********"
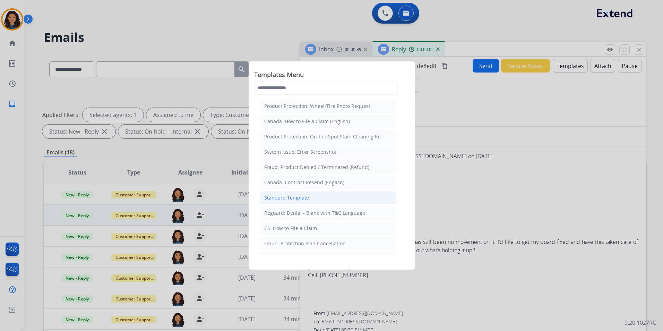
click at [316, 197] on li "Standard Template" at bounding box center [328, 197] width 136 height 13
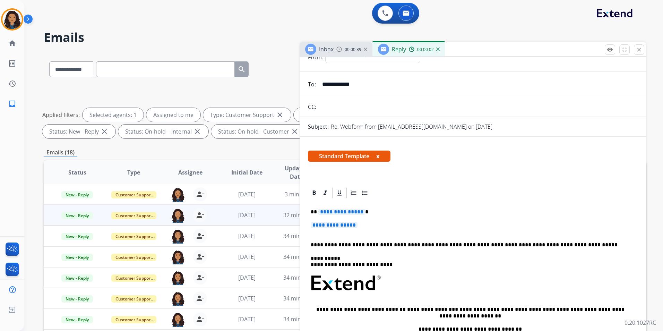
scroll to position [69, 0]
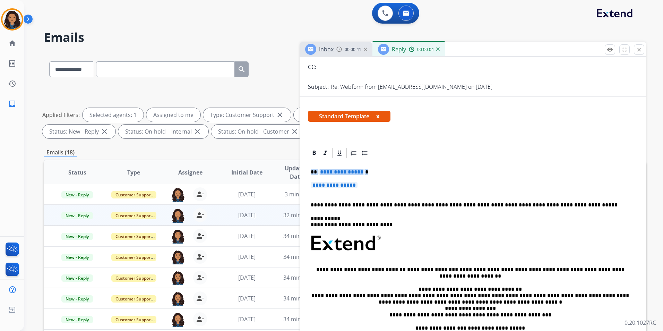
drag, startPoint x: 309, startPoint y: 170, endPoint x: 369, endPoint y: 181, distance: 61.0
click at [369, 181] on div "**********" at bounding box center [473, 259] width 330 height 201
paste div
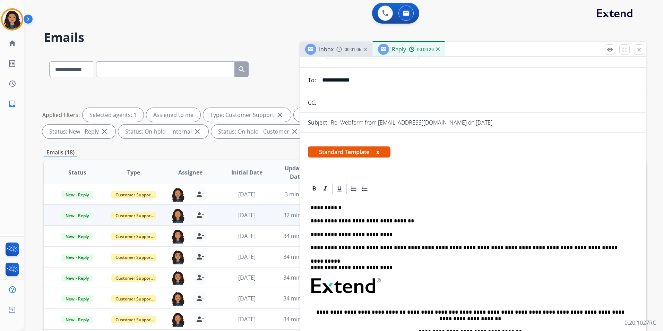
scroll to position [0, 0]
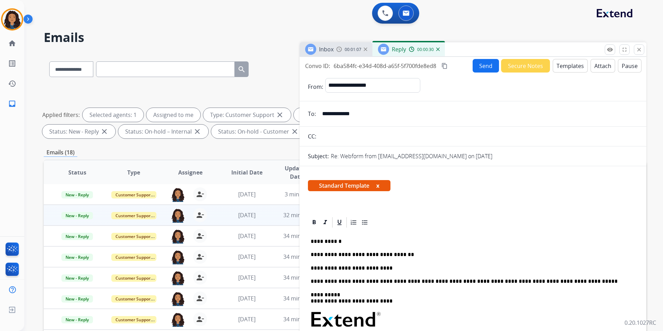
click at [482, 61] on button "Send" at bounding box center [486, 66] width 26 height 14
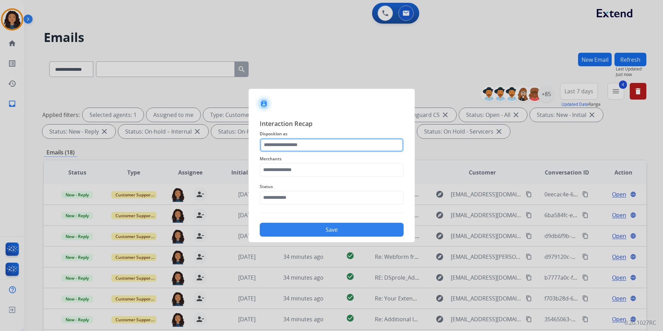
click at [296, 141] on input "text" at bounding box center [332, 145] width 144 height 14
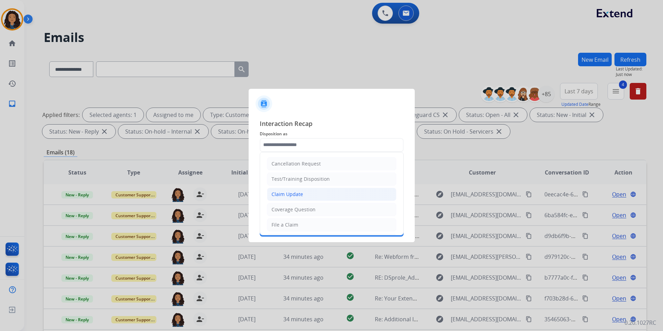
click at [326, 188] on li "Claim Update" at bounding box center [331, 194] width 129 height 13
type input "**********"
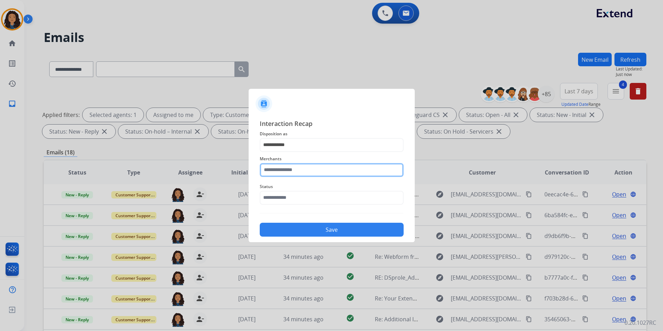
click at [312, 170] on input "text" at bounding box center [332, 170] width 144 height 14
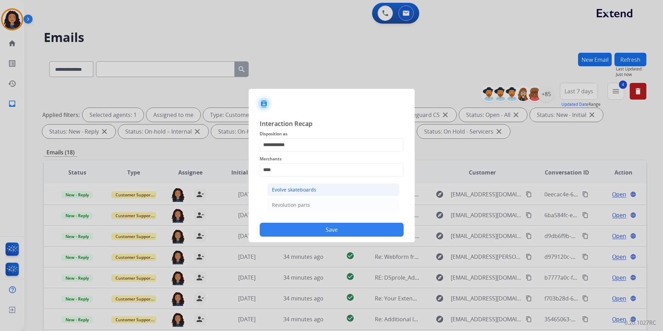
click at [302, 188] on div "Evolve skateboards" at bounding box center [294, 189] width 44 height 7
type input "**********"
click at [306, 203] on input "text" at bounding box center [332, 198] width 144 height 14
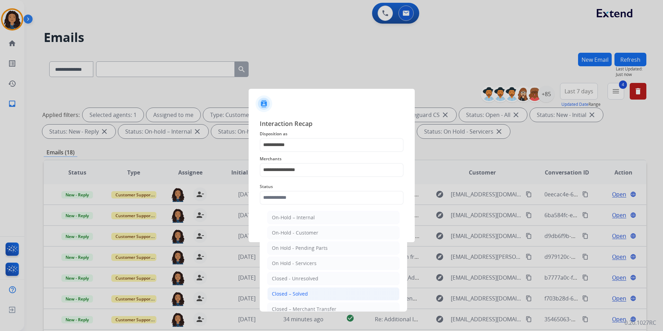
click at [311, 289] on li "Closed – Solved" at bounding box center [334, 293] width 132 height 13
type input "**********"
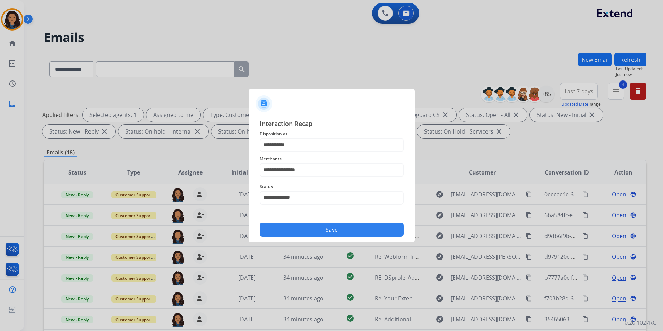
click at [314, 232] on button "Save" at bounding box center [332, 230] width 144 height 14
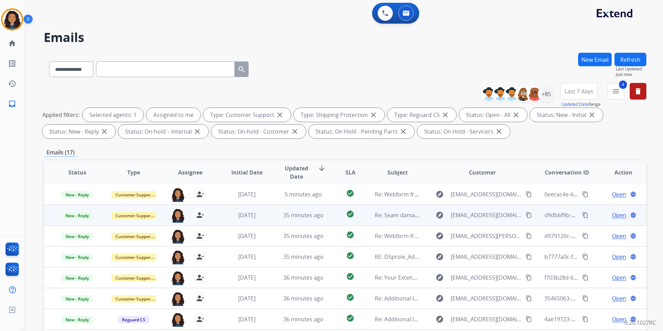
click at [619, 214] on span "Open" at bounding box center [619, 215] width 14 height 8
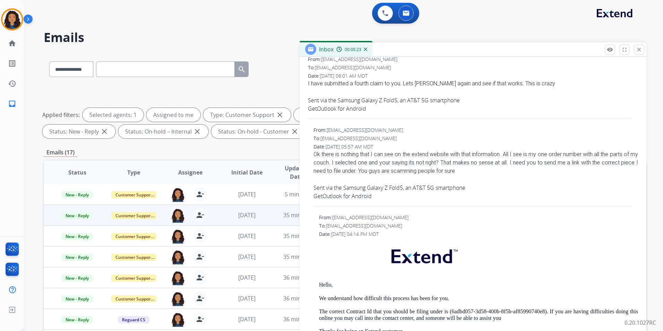
scroll to position [208, 0]
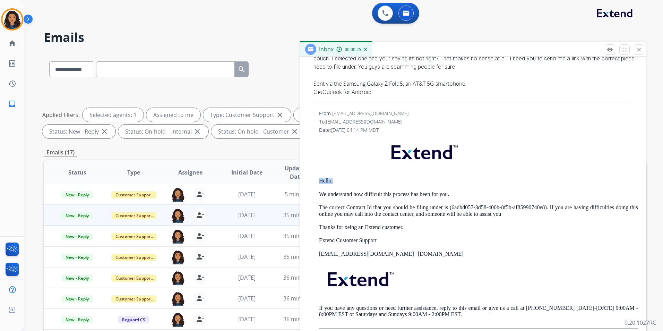
drag, startPoint x: 318, startPoint y: 176, endPoint x: 360, endPoint y: 182, distance: 42.4
click at [360, 182] on div "From: support@extend.com To: dm_nk@outlook.com Date: 08/28/2025 - 04:14 PM MDT …" at bounding box center [473, 219] width 330 height 219
drag, startPoint x: 360, startPoint y: 182, endPoint x: 330, endPoint y: 180, distance: 29.9
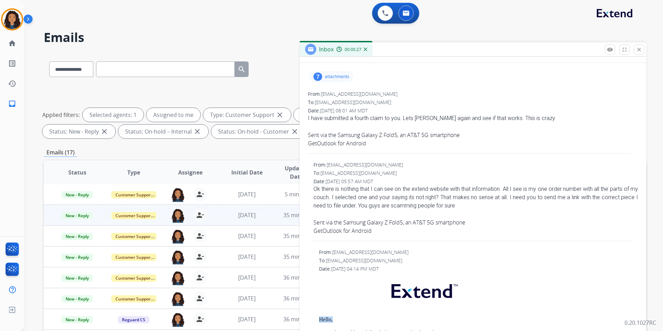
scroll to position [0, 0]
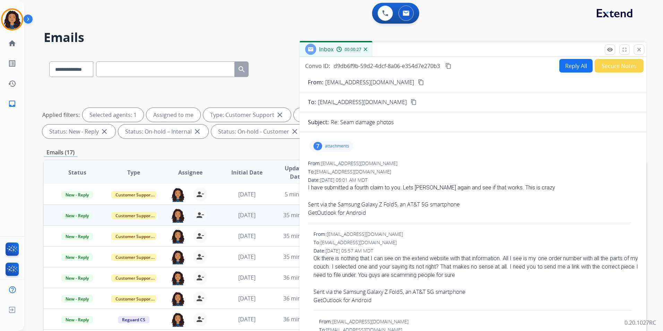
click at [575, 70] on button "Reply All" at bounding box center [576, 66] width 33 height 14
select select "**********"
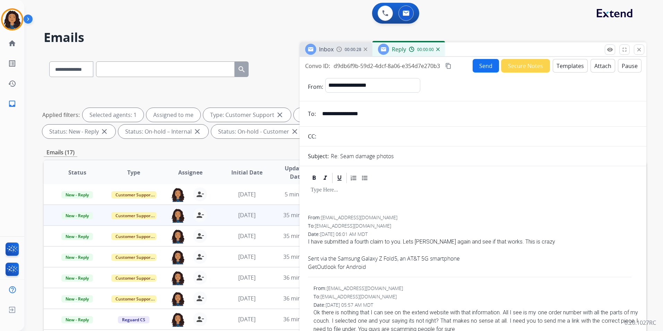
click at [575, 69] on button "Templates" at bounding box center [570, 66] width 35 height 14
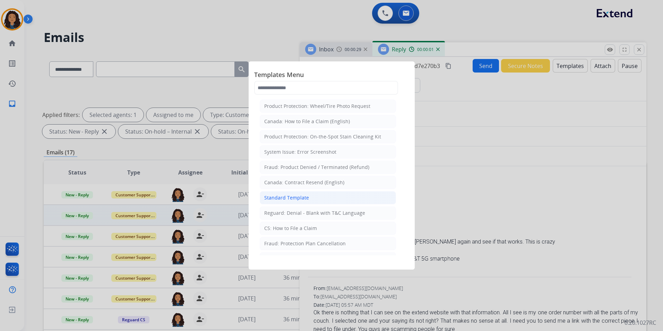
click at [327, 194] on li "Standard Template" at bounding box center [328, 197] width 136 height 13
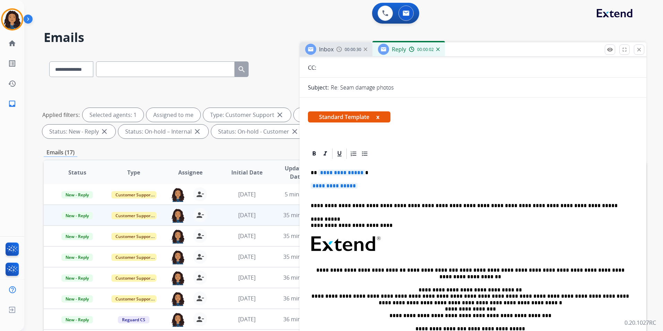
scroll to position [69, 0]
drag, startPoint x: 310, startPoint y: 171, endPoint x: 370, endPoint y: 185, distance: 61.8
click at [370, 185] on div "**********" at bounding box center [473, 259] width 330 height 201
paste div
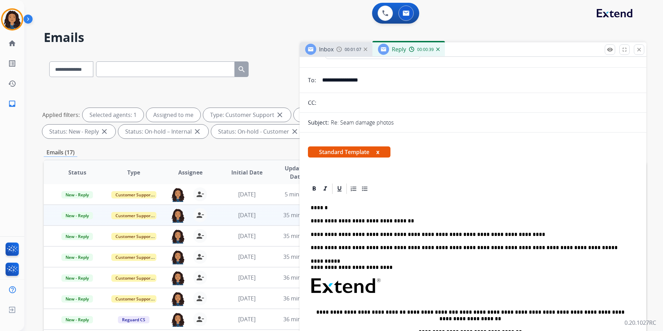
scroll to position [0, 0]
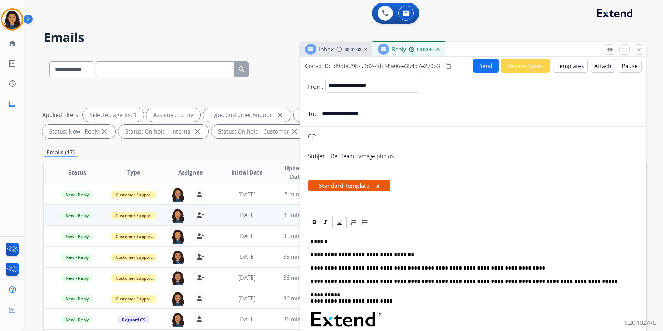
click at [477, 66] on button "Send" at bounding box center [486, 66] width 26 height 14
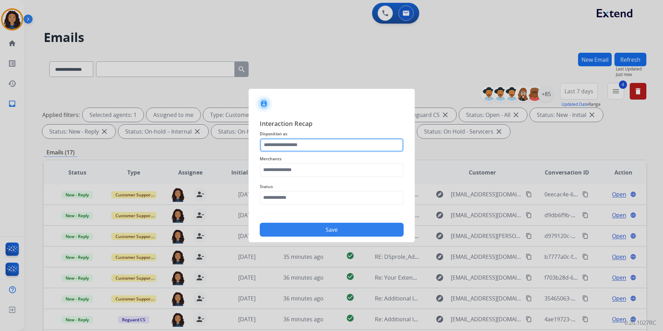
click at [295, 144] on input "text" at bounding box center [332, 145] width 144 height 14
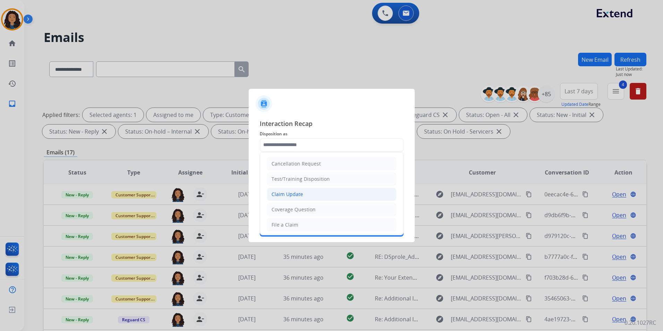
click at [307, 190] on li "Claim Update" at bounding box center [331, 194] width 129 height 13
type input "**********"
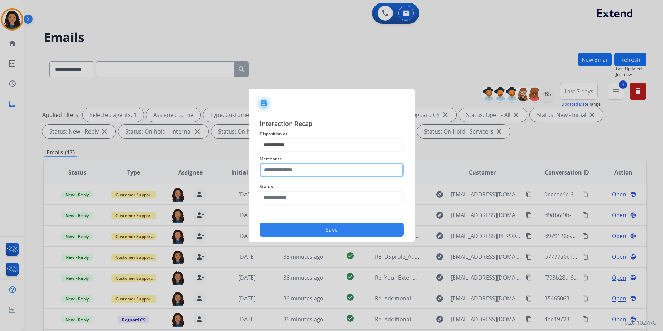
click at [303, 165] on input "text" at bounding box center [332, 170] width 144 height 14
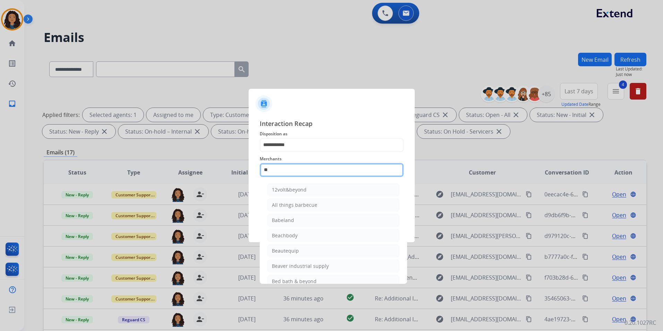
type input "*"
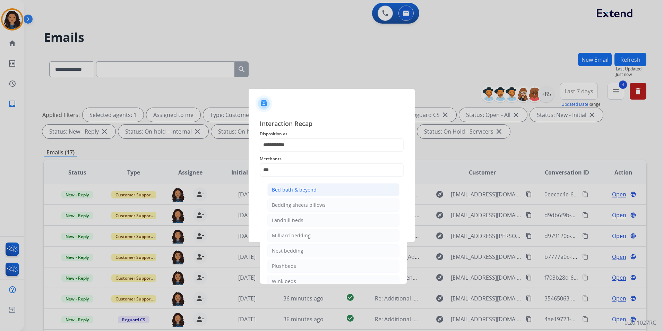
click at [302, 187] on div "Bed bath & beyond" at bounding box center [294, 189] width 45 height 7
type input "**********"
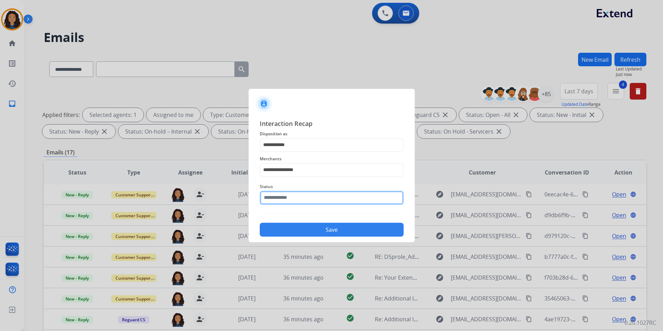
click at [297, 199] on input "text" at bounding box center [332, 198] width 144 height 14
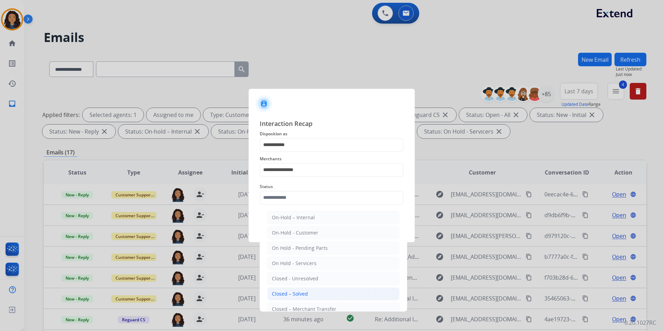
click at [290, 292] on div "Closed – Solved" at bounding box center [290, 293] width 36 height 7
type input "**********"
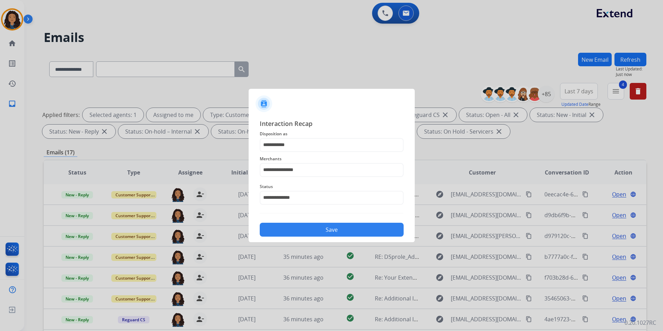
click at [302, 228] on button "Save" at bounding box center [332, 230] width 144 height 14
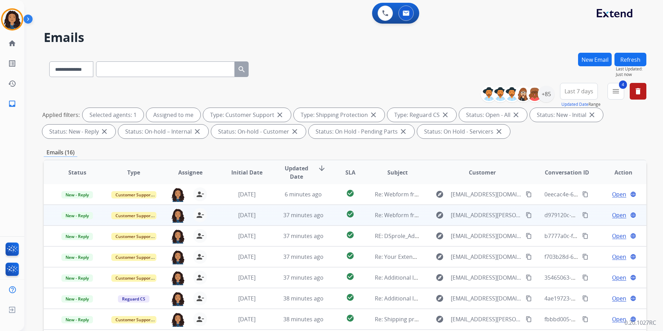
click at [614, 216] on span "Open" at bounding box center [619, 215] width 14 height 8
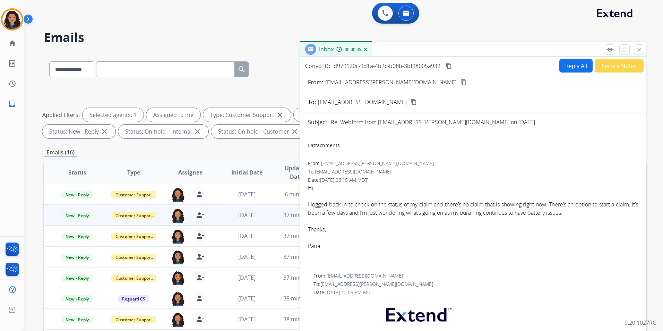
click at [461, 83] on mat-icon "content_copy" at bounding box center [464, 82] width 6 height 6
click at [566, 67] on button "Reply All" at bounding box center [576, 66] width 33 height 14
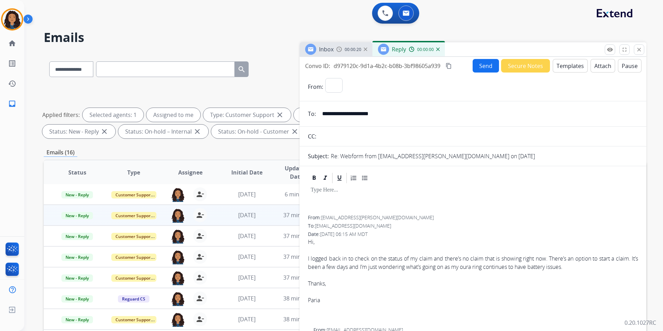
click at [566, 67] on button "Templates" at bounding box center [570, 66] width 35 height 14
select select "**********"
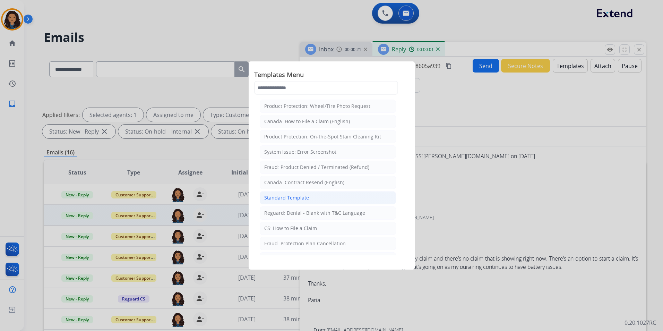
click at [315, 196] on li "Standard Template" at bounding box center [328, 197] width 136 height 13
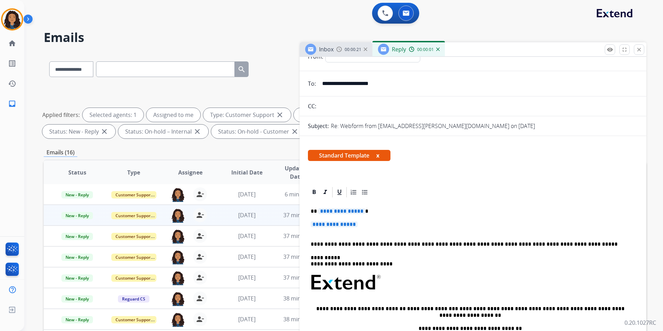
scroll to position [69, 0]
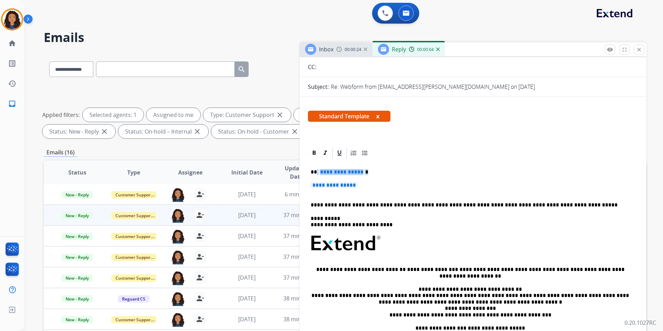
drag, startPoint x: 317, startPoint y: 170, endPoint x: 374, endPoint y: 185, distance: 58.8
click at [374, 185] on div "**********" at bounding box center [473, 259] width 330 height 201
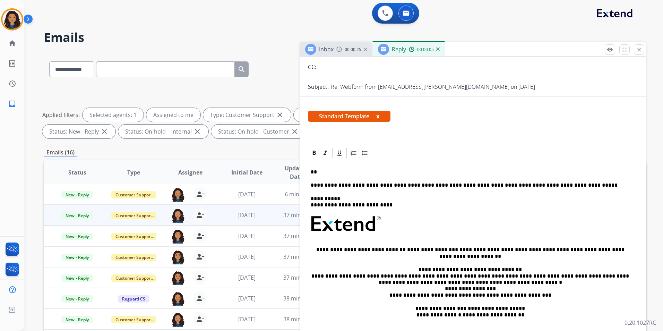
paste div
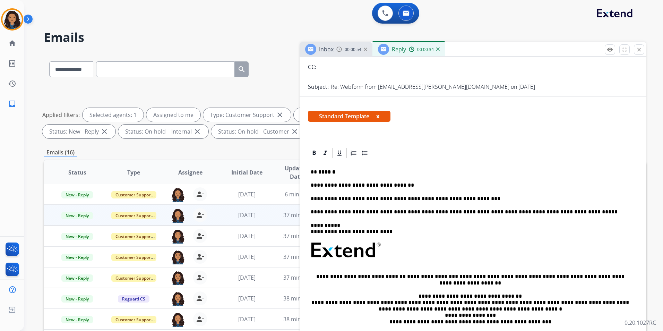
click at [458, 176] on div "**********" at bounding box center [473, 263] width 330 height 208
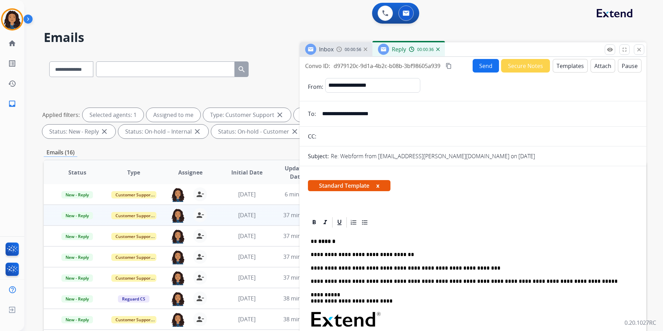
click at [485, 68] on button "Send" at bounding box center [486, 66] width 26 height 14
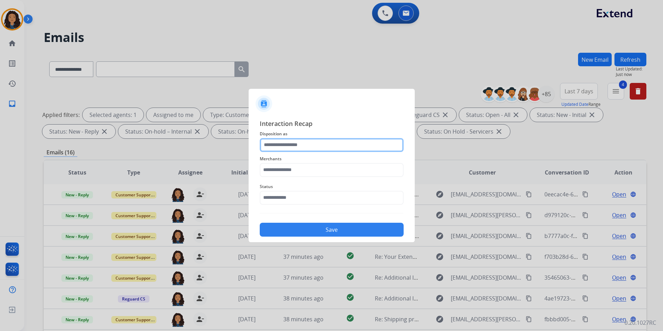
click at [301, 148] on input "text" at bounding box center [332, 145] width 144 height 14
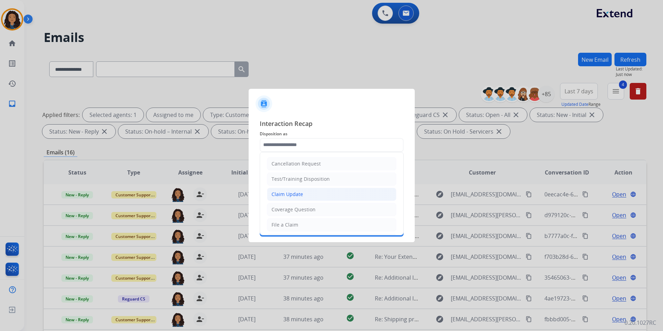
click at [304, 192] on li "Claim Update" at bounding box center [331, 194] width 129 height 13
type input "**********"
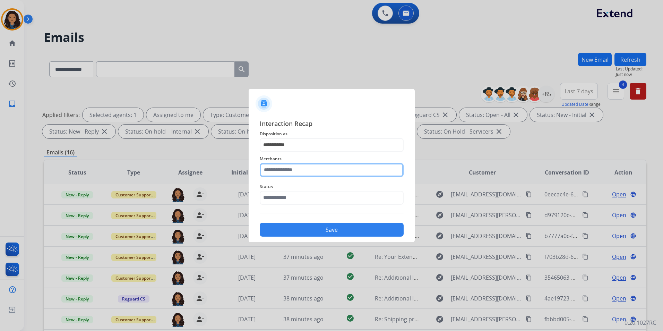
click at [309, 174] on input "text" at bounding box center [332, 170] width 144 height 14
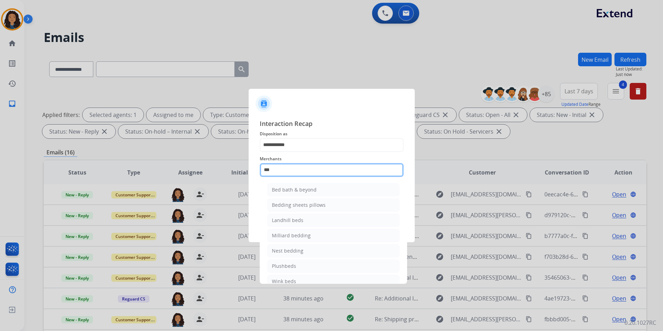
drag, startPoint x: 295, startPoint y: 170, endPoint x: 178, endPoint y: 164, distance: 117.1
click at [0, 169] on app-contact-recap-modal "**********" at bounding box center [0, 165] width 0 height 331
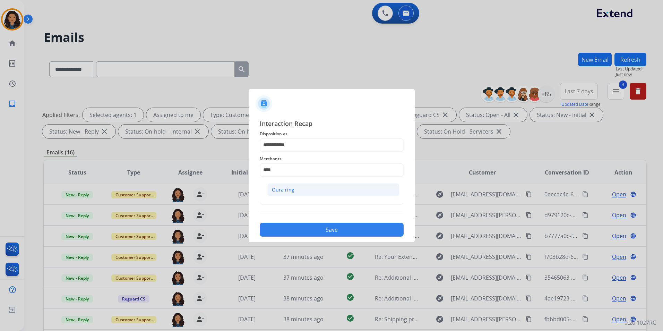
click at [313, 191] on li "Oura ring" at bounding box center [334, 189] width 132 height 13
type input "*********"
click at [309, 192] on input "text" at bounding box center [332, 198] width 144 height 14
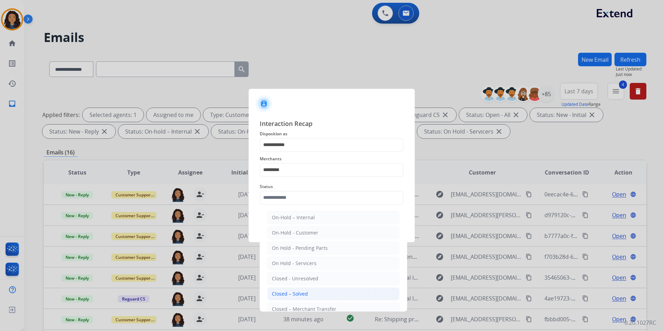
click at [335, 298] on li "Closed – Solved" at bounding box center [334, 293] width 132 height 13
type input "**********"
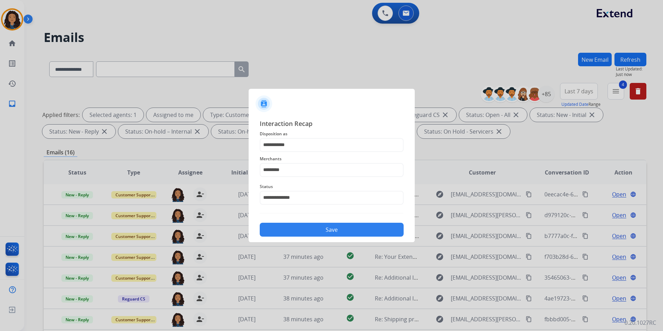
click at [327, 235] on button "Save" at bounding box center [332, 230] width 144 height 14
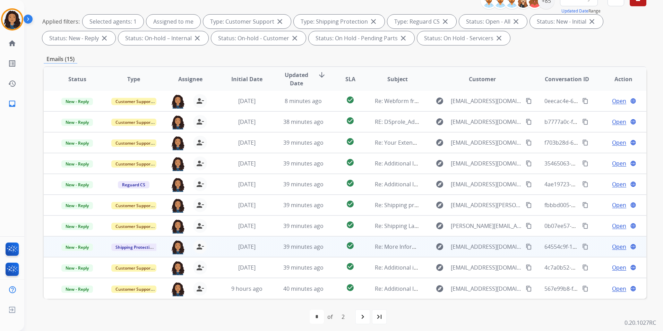
scroll to position [97, 0]
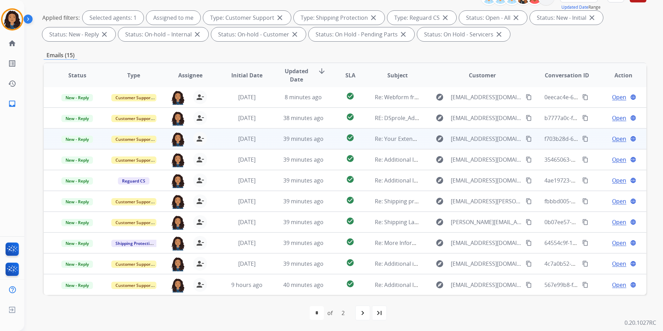
click at [617, 138] on span "Open" at bounding box center [619, 139] width 14 height 8
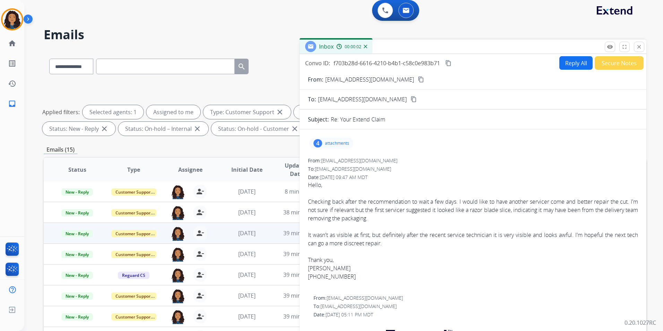
scroll to position [0, 0]
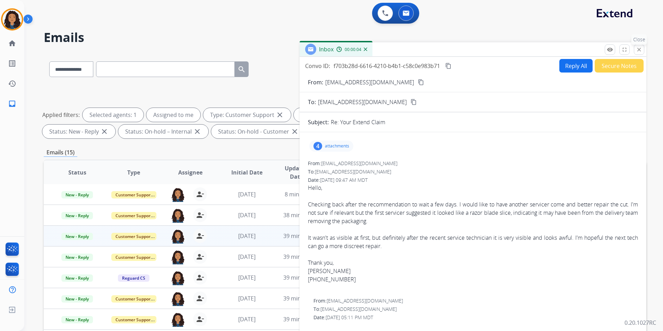
click at [635, 52] on button "close Close" at bounding box center [639, 49] width 10 height 10
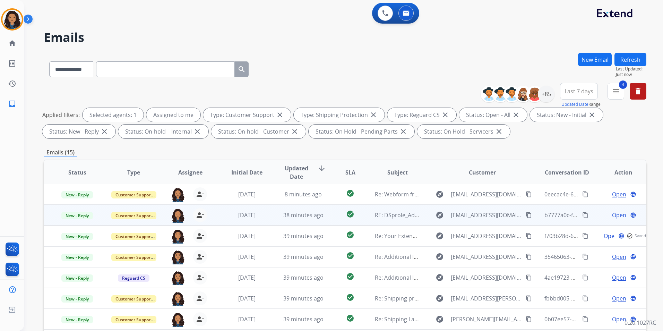
click at [614, 216] on span "Open" at bounding box center [619, 215] width 14 height 8
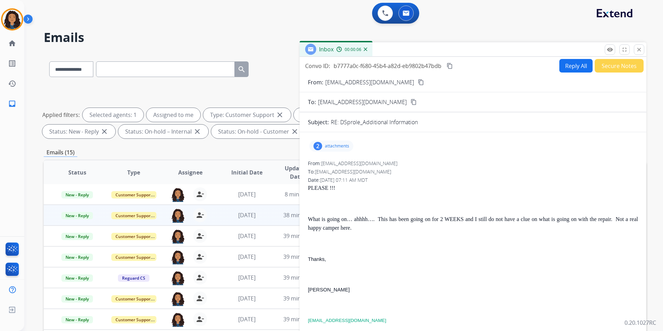
drag, startPoint x: 386, startPoint y: 83, endPoint x: 390, endPoint y: 81, distance: 5.3
click at [390, 81] on div "From: desprole11@gmail.com content_copy" at bounding box center [473, 82] width 347 height 8
click at [418, 81] on mat-icon "content_copy" at bounding box center [421, 82] width 6 height 6
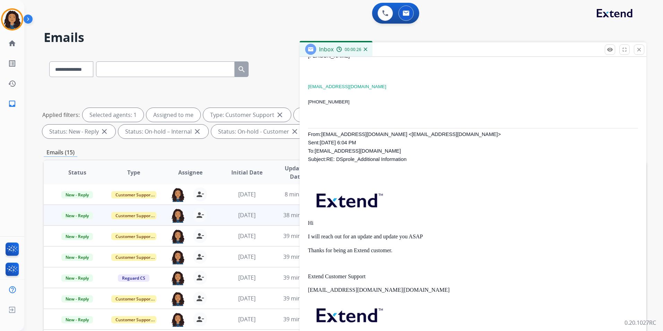
scroll to position [278, 0]
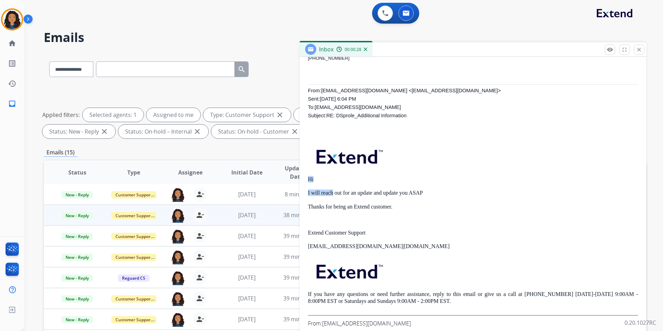
drag, startPoint x: 306, startPoint y: 180, endPoint x: 334, endPoint y: 183, distance: 27.6
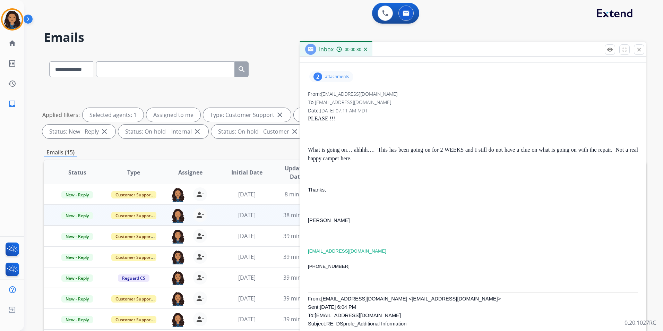
scroll to position [0, 0]
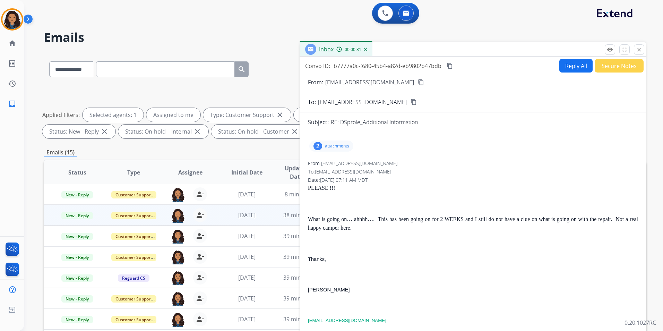
click at [572, 66] on button "Reply All" at bounding box center [576, 66] width 33 height 14
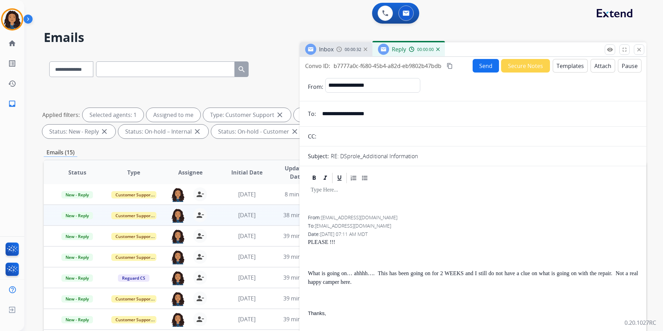
select select "**********"
click at [572, 66] on button "Templates" at bounding box center [570, 66] width 35 height 14
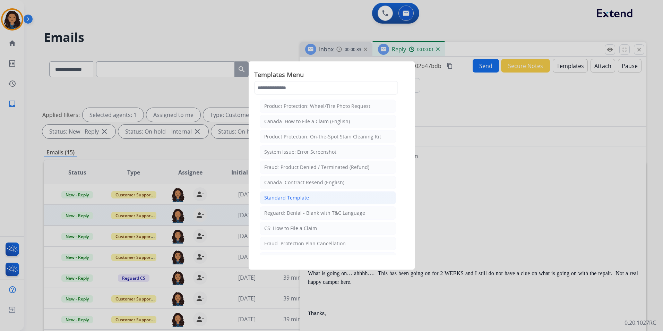
click at [312, 200] on li "Standard Template" at bounding box center [328, 197] width 136 height 13
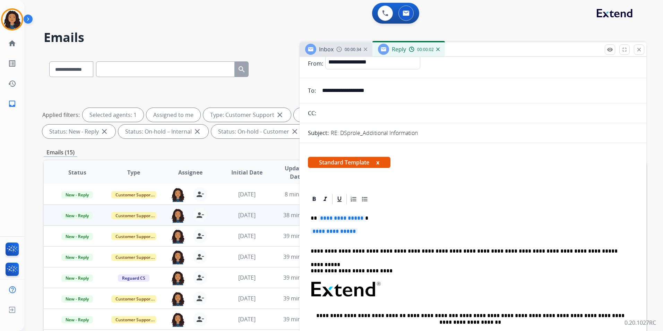
scroll to position [35, 0]
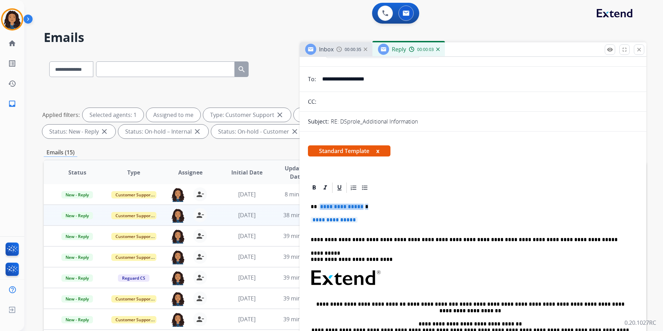
drag, startPoint x: 318, startPoint y: 206, endPoint x: 363, endPoint y: 218, distance: 47.0
click at [363, 218] on div "**********" at bounding box center [473, 294] width 330 height 201
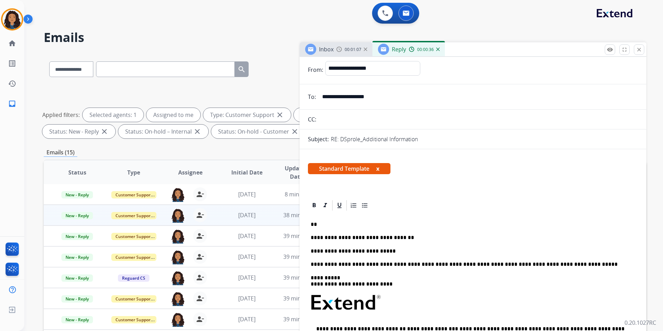
scroll to position [0, 0]
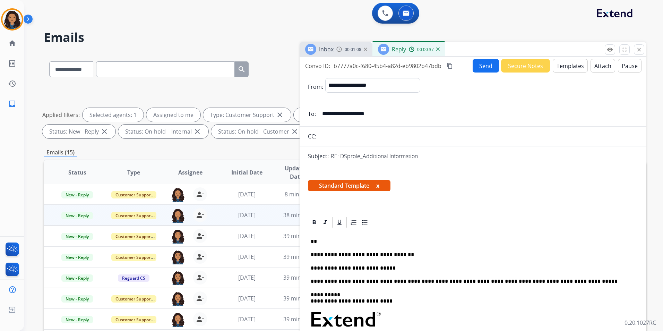
click at [483, 67] on button "Send" at bounding box center [486, 66] width 26 height 14
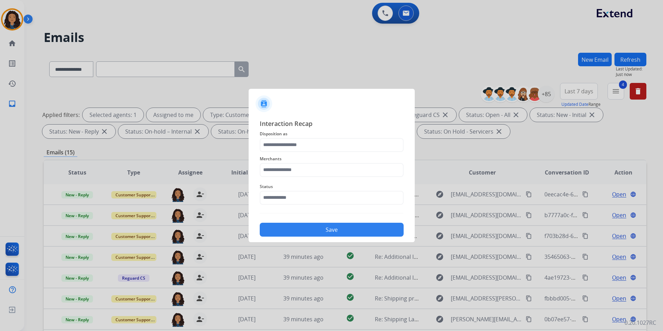
drag, startPoint x: 294, startPoint y: 153, endPoint x: 297, endPoint y: 150, distance: 4.7
click at [295, 152] on div "Merchants" at bounding box center [332, 166] width 144 height 28
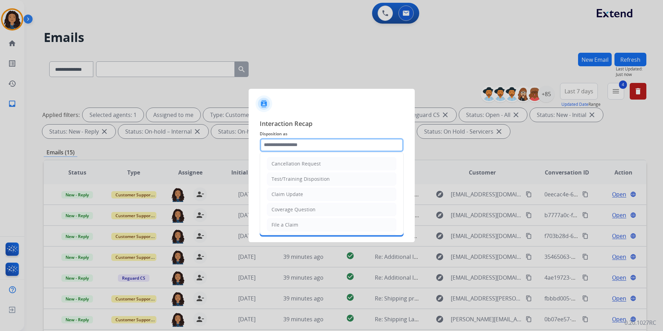
click at [299, 148] on input "text" at bounding box center [332, 145] width 144 height 14
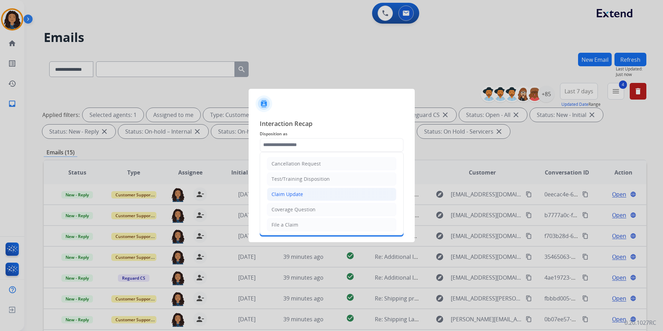
click at [310, 189] on li "Claim Update" at bounding box center [331, 194] width 129 height 13
type input "**********"
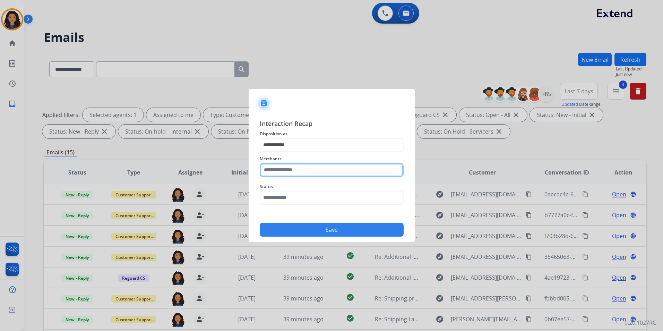
click at [319, 168] on input "text" at bounding box center [332, 170] width 144 height 14
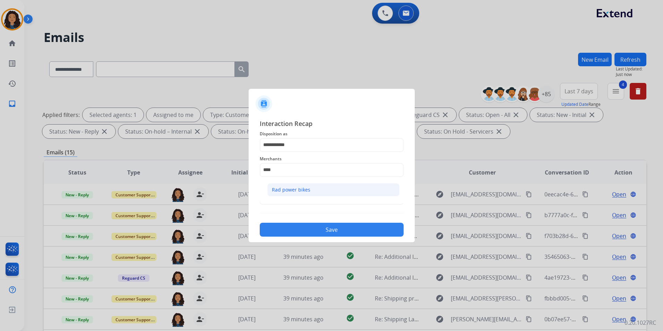
click at [324, 193] on li "Rad power bikes" at bounding box center [334, 189] width 132 height 13
type input "**********"
click at [324, 193] on input "text" at bounding box center [332, 198] width 144 height 14
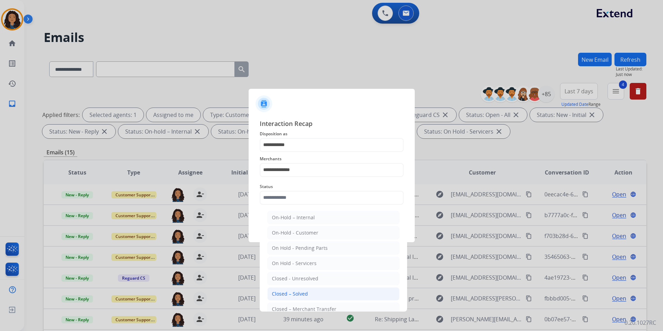
click at [321, 289] on li "Closed – Solved" at bounding box center [334, 293] width 132 height 13
type input "**********"
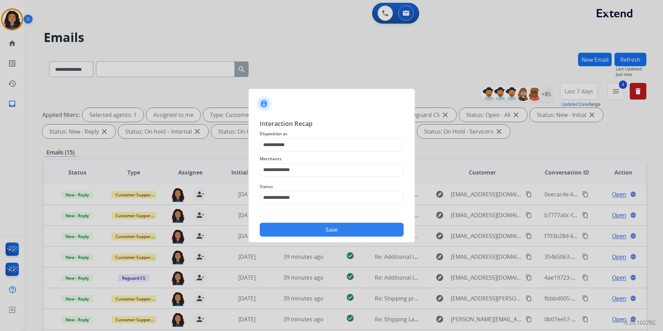
click at [333, 225] on button "Save" at bounding box center [332, 230] width 144 height 14
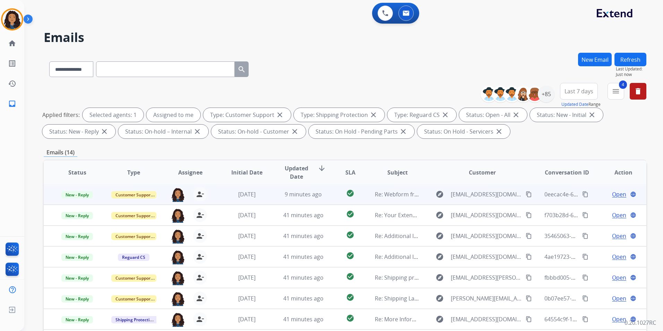
click at [621, 192] on span "Open" at bounding box center [619, 194] width 14 height 8
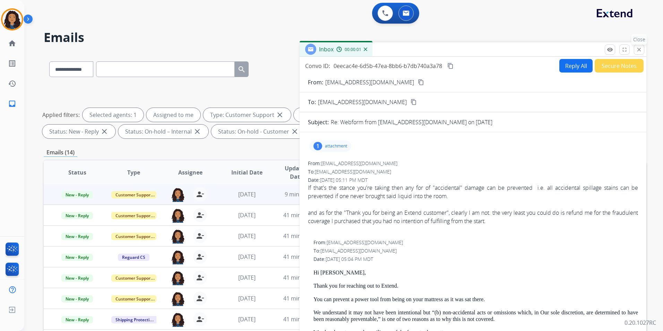
click at [639, 50] on mat-icon "close" at bounding box center [639, 50] width 6 height 6
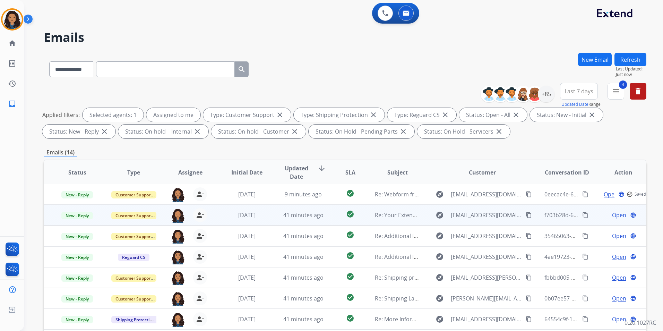
click at [617, 217] on span "Open" at bounding box center [619, 215] width 14 height 8
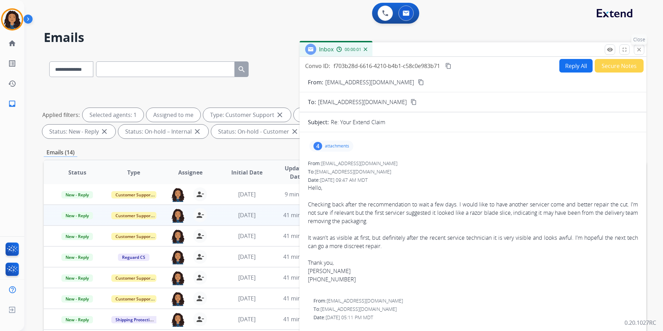
click at [640, 51] on mat-icon "close" at bounding box center [639, 50] width 6 height 6
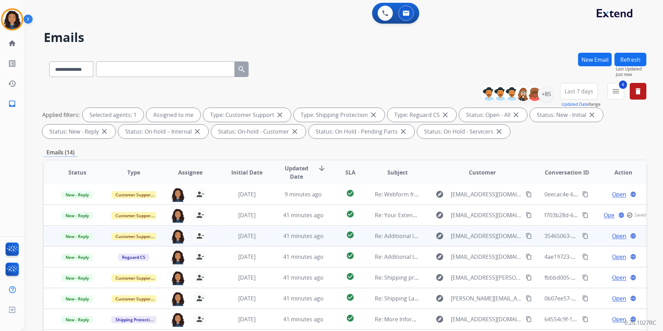
click at [619, 236] on span "Open" at bounding box center [619, 236] width 14 height 8
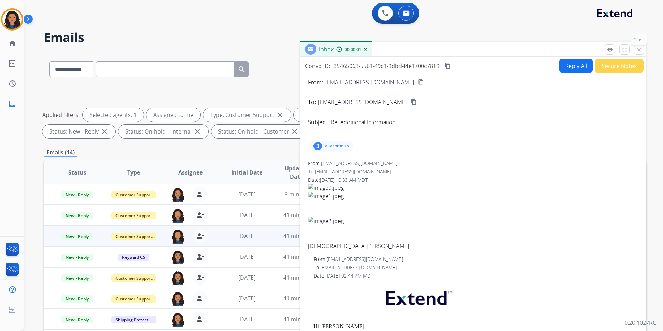
click at [642, 54] on button "close Close" at bounding box center [639, 49] width 10 height 10
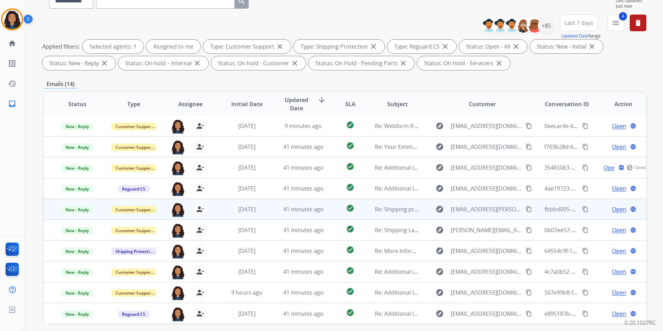
scroll to position [69, 0]
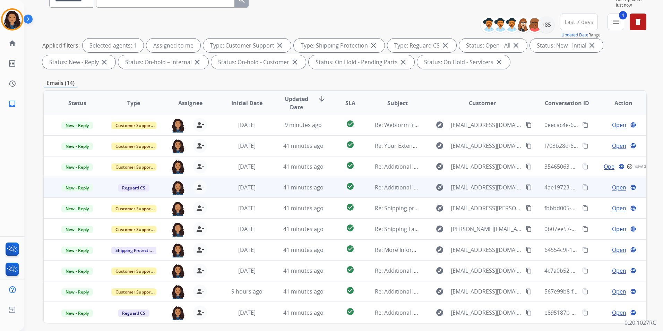
click at [614, 188] on span "Open" at bounding box center [619, 187] width 14 height 8
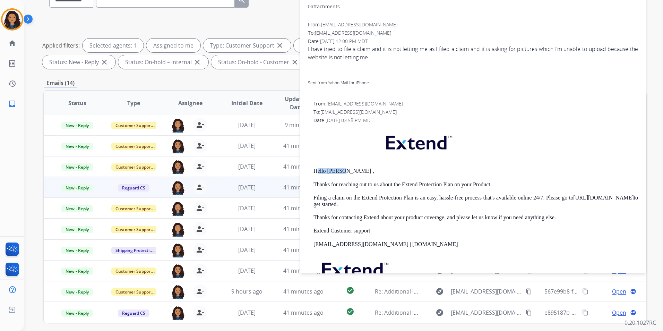
drag, startPoint x: 319, startPoint y: 167, endPoint x: 339, endPoint y: 168, distance: 20.2
click at [339, 168] on div "Hello Liza , Thanks for reaching out to us about the Extend Protection Plan on …" at bounding box center [476, 223] width 325 height 192
drag, startPoint x: 339, startPoint y: 168, endPoint x: 315, endPoint y: 170, distance: 23.7
click at [318, 169] on p "Hello Liza ," at bounding box center [476, 171] width 325 height 6
drag, startPoint x: 312, startPoint y: 171, endPoint x: 338, endPoint y: 171, distance: 26.4
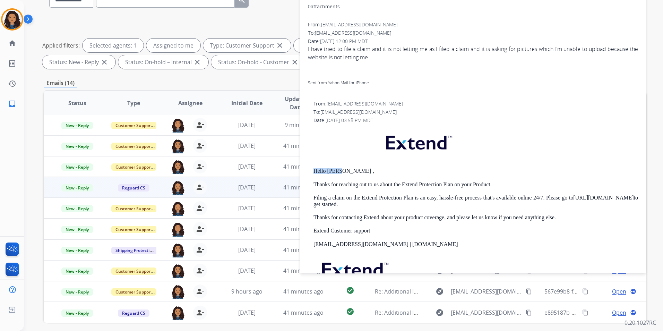
click at [338, 171] on div "From: customerservice@reguardprotection.com To: lizamurphy77@yahoo.com Date: 08…" at bounding box center [473, 209] width 330 height 219
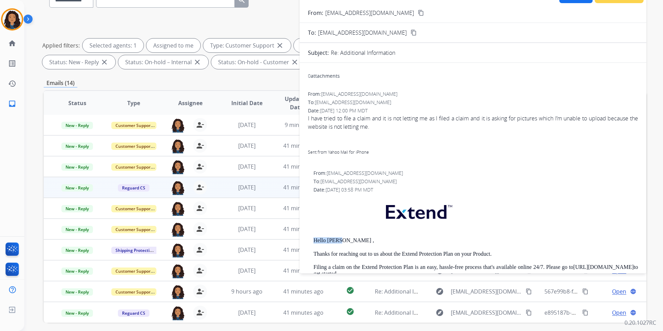
scroll to position [0, 0]
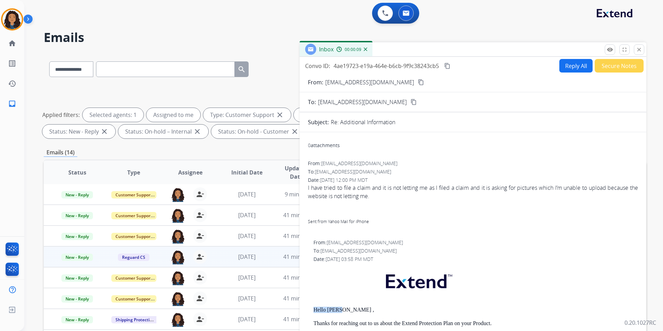
click at [568, 65] on button "Reply All" at bounding box center [576, 66] width 33 height 14
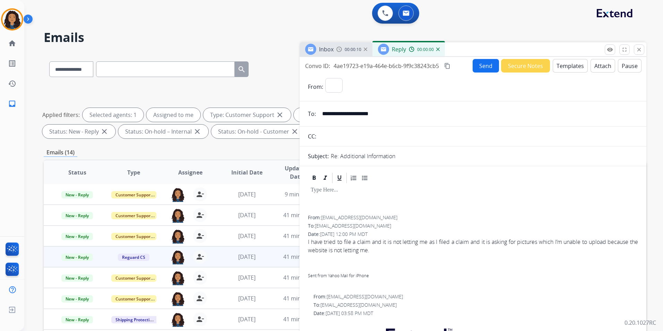
click at [568, 65] on button "Templates" at bounding box center [570, 66] width 35 height 14
select select "**********"
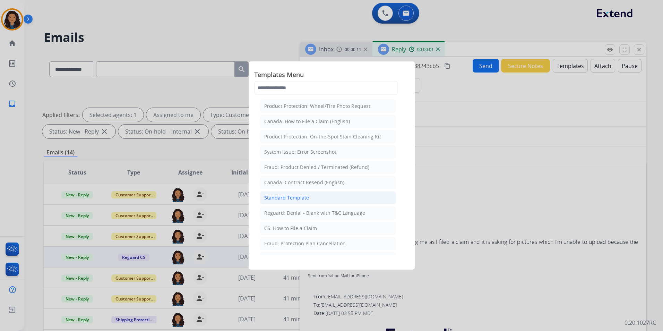
click at [347, 195] on li "Standard Template" at bounding box center [328, 197] width 136 height 13
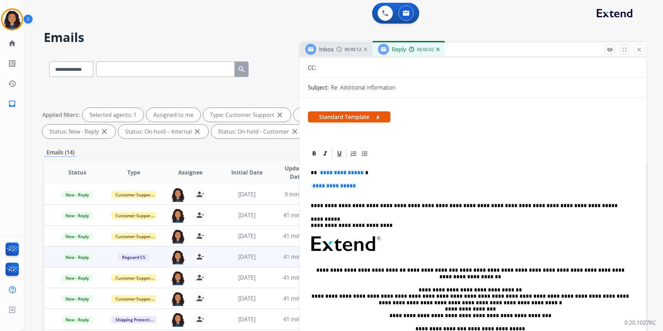
scroll to position [69, 0]
drag, startPoint x: 309, startPoint y: 170, endPoint x: 372, endPoint y: 185, distance: 64.7
click at [372, 185] on div "**********" at bounding box center [473, 259] width 330 height 201
paste div
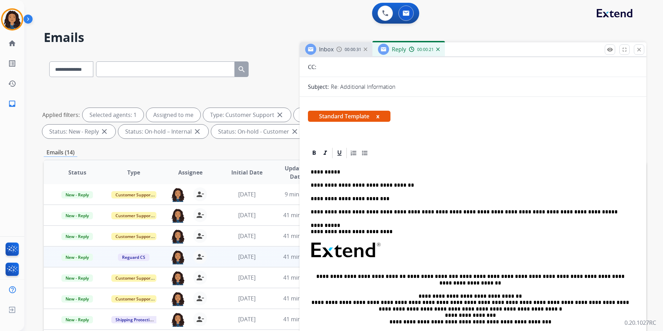
scroll to position [0, 0]
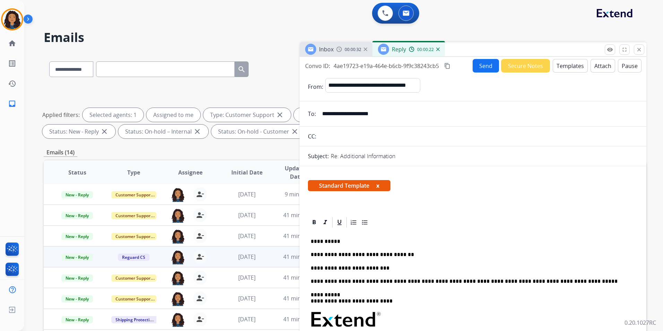
click at [488, 67] on button "Send" at bounding box center [486, 66] width 26 height 14
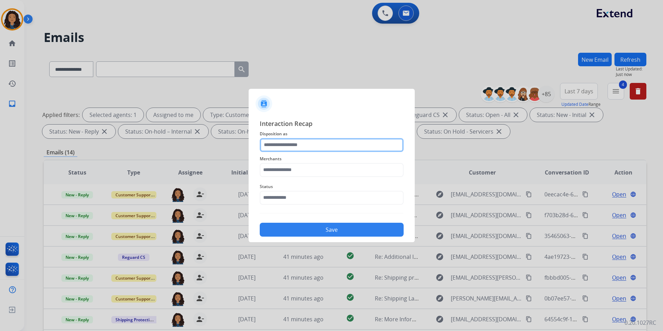
click at [318, 142] on input "text" at bounding box center [332, 145] width 144 height 14
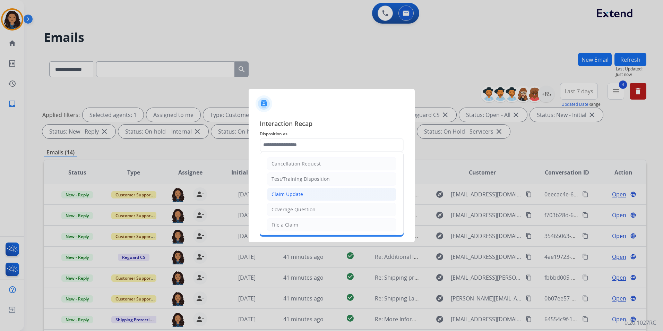
click at [290, 194] on div "Claim Update" at bounding box center [288, 194] width 32 height 7
type input "**********"
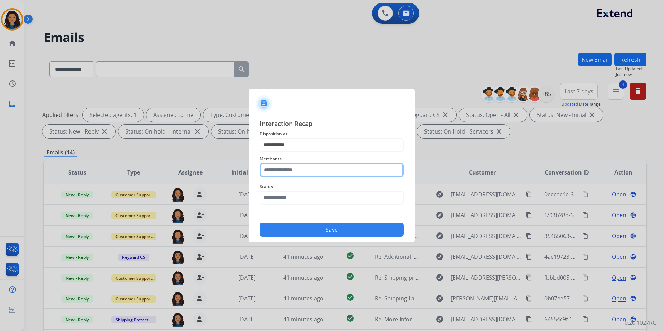
click at [292, 168] on input "text" at bounding box center [332, 170] width 144 height 14
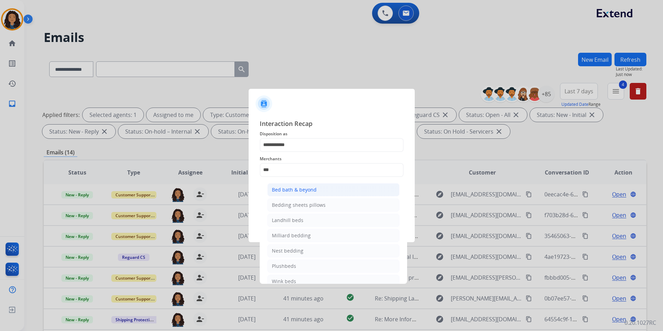
click at [314, 193] on li "Bed bath & beyond" at bounding box center [334, 189] width 132 height 13
type input "**********"
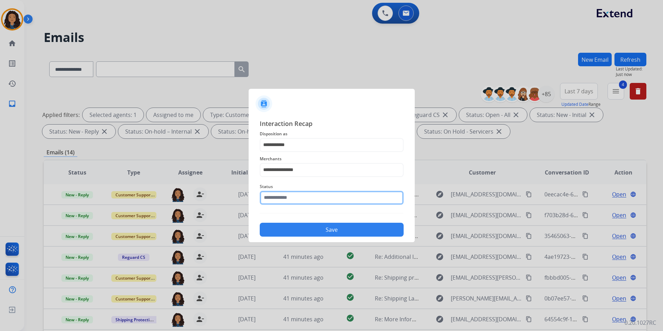
click at [296, 204] on input "text" at bounding box center [332, 198] width 144 height 14
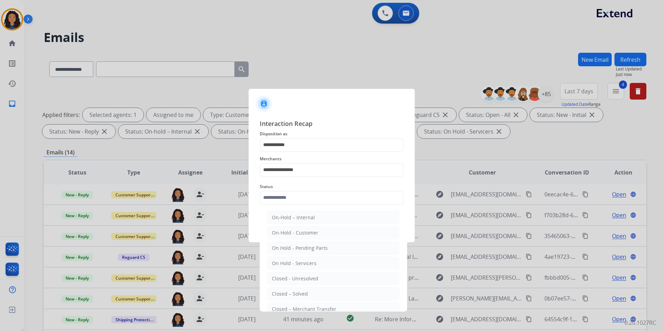
drag, startPoint x: 303, startPoint y: 292, endPoint x: 303, endPoint y: 269, distance: 23.3
click at [303, 293] on div "Closed – Solved" at bounding box center [290, 293] width 36 height 7
type input "**********"
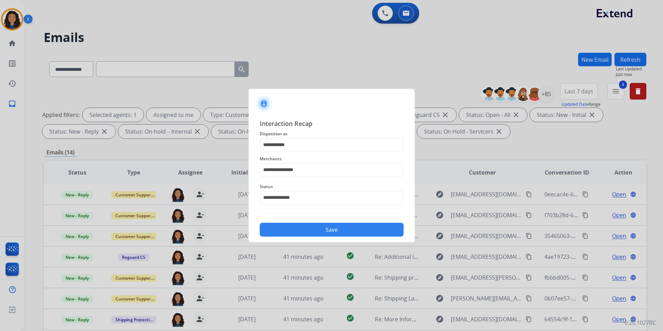
click at [309, 231] on button "Save" at bounding box center [332, 230] width 144 height 14
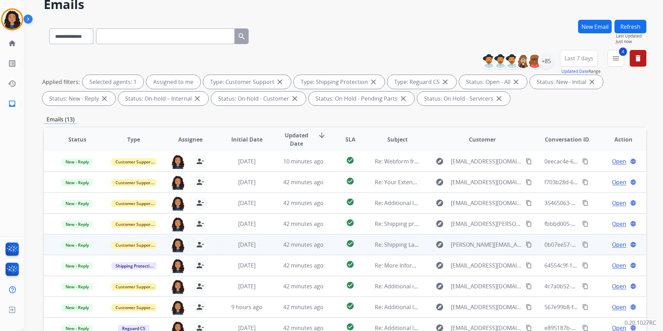
scroll to position [35, 0]
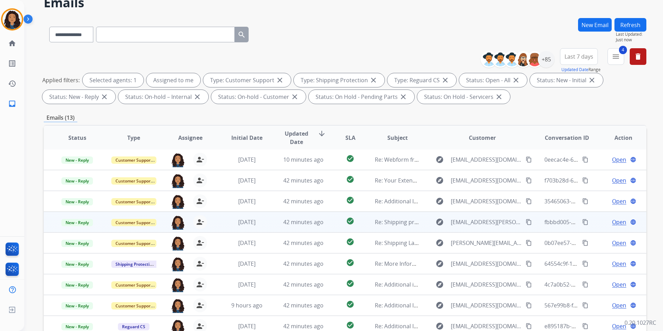
click at [619, 221] on span "Open" at bounding box center [619, 222] width 14 height 8
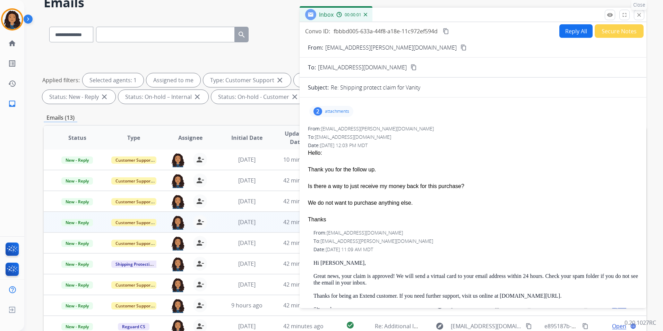
click at [641, 15] on mat-icon "close" at bounding box center [639, 15] width 6 height 6
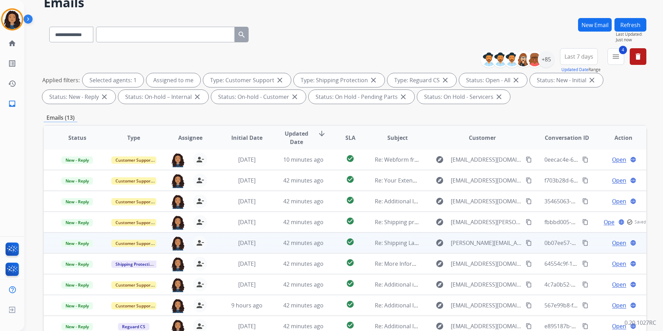
click at [615, 244] on span "Open" at bounding box center [619, 243] width 14 height 8
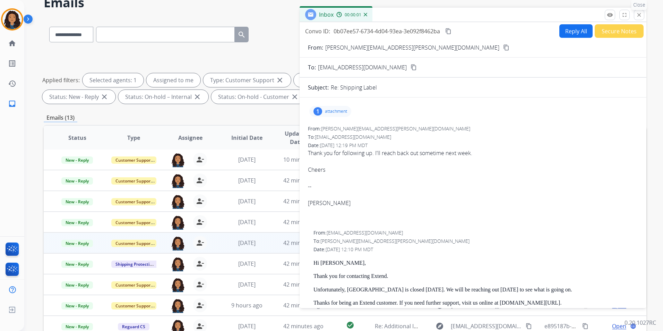
click at [639, 16] on mat-icon "close" at bounding box center [639, 15] width 6 height 6
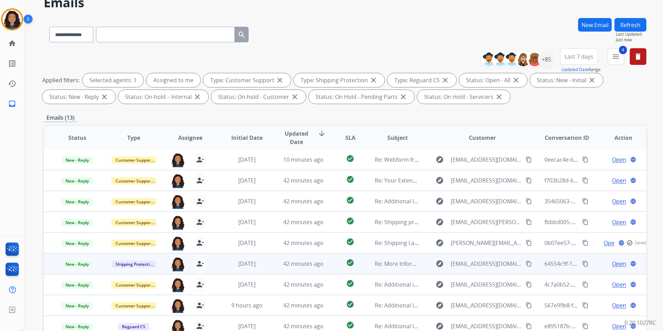
click at [617, 262] on span "Open" at bounding box center [619, 264] width 14 height 8
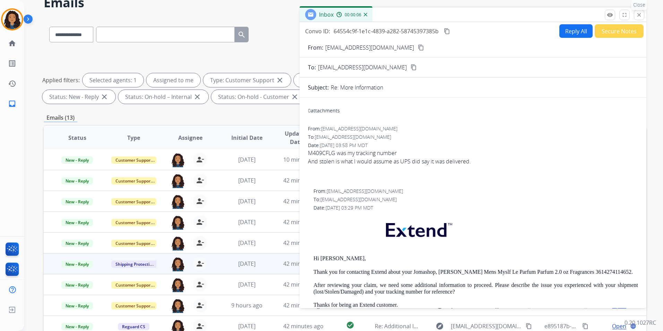
click at [636, 16] on mat-icon "close" at bounding box center [639, 15] width 6 height 6
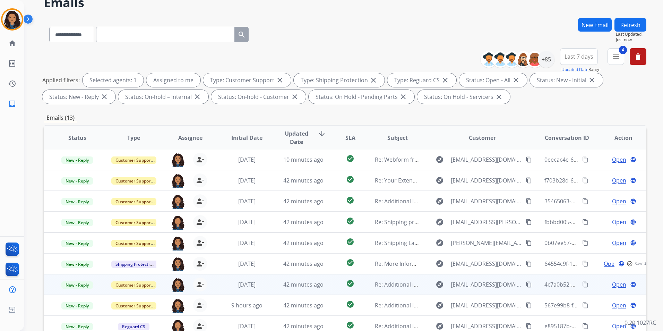
click at [611, 280] on td "Open language" at bounding box center [618, 284] width 57 height 21
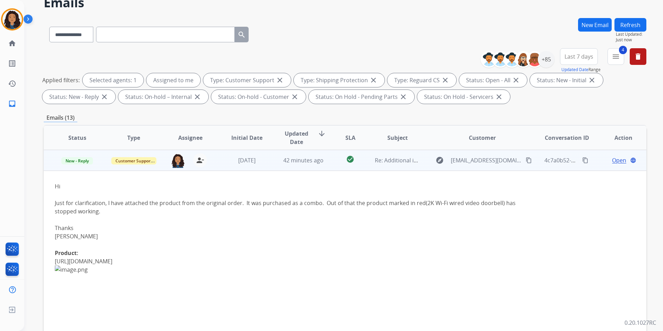
click at [601, 160] on div "Open language" at bounding box center [623, 160] width 45 height 8
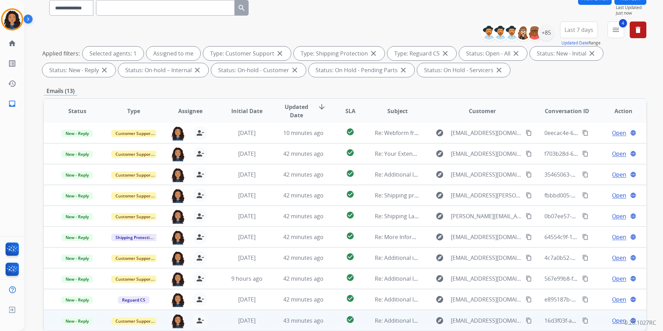
scroll to position [97, 0]
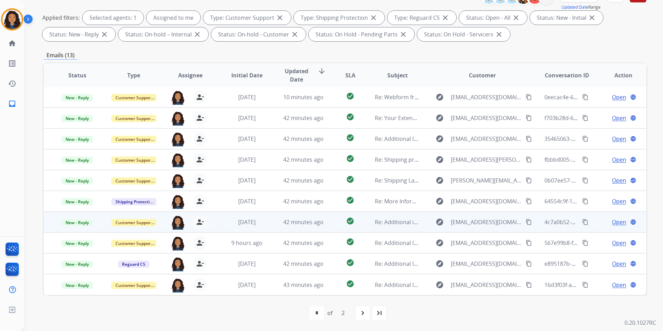
click at [615, 222] on span "Open" at bounding box center [619, 222] width 14 height 8
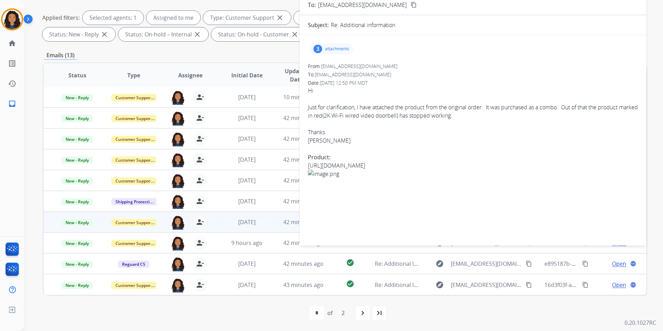
scroll to position [0, 0]
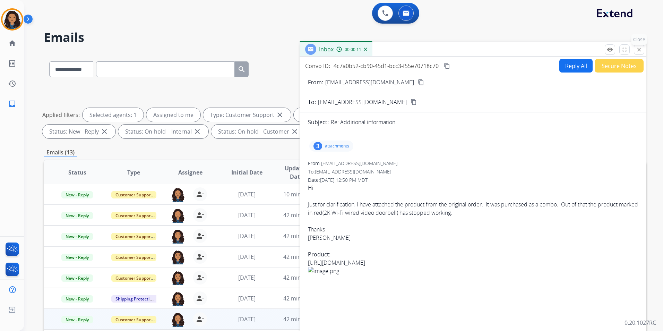
click at [643, 52] on button "close Close" at bounding box center [639, 49] width 10 height 10
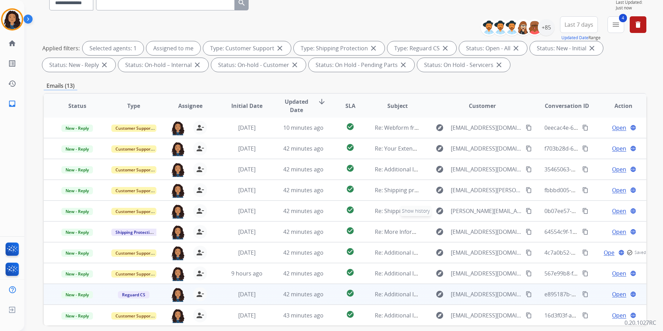
scroll to position [97, 0]
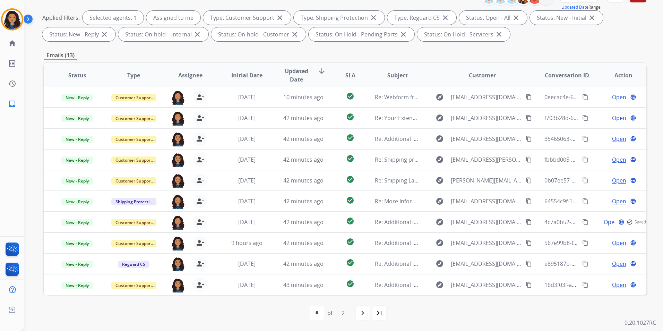
drag, startPoint x: 382, startPoint y: 311, endPoint x: 378, endPoint y: 311, distance: 4.5
click at [383, 311] on mat-icon "last_page" at bounding box center [379, 313] width 8 height 8
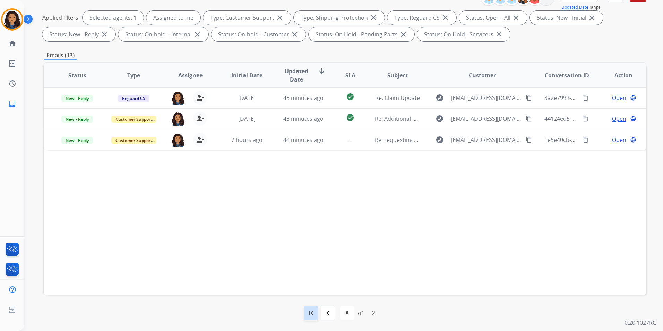
click at [307, 313] on mat-icon "first_page" at bounding box center [311, 313] width 8 height 8
select select "*"
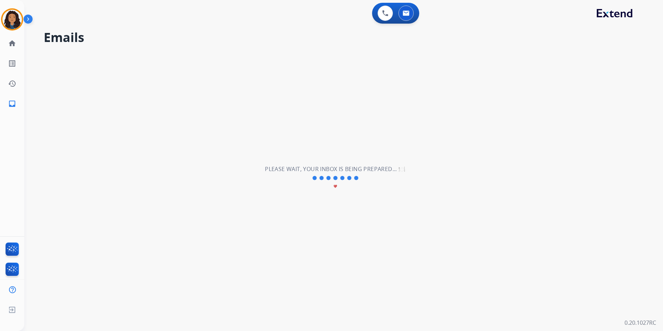
scroll to position [0, 0]
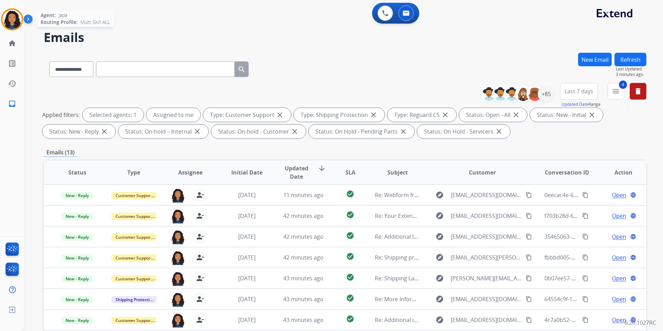
click at [13, 20] on img at bounding box center [11, 19] width 19 height 19
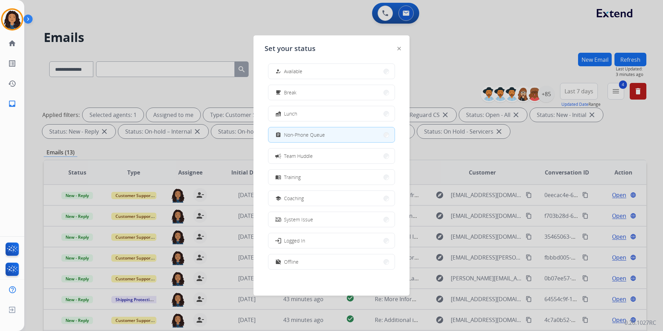
scroll to position [2, 0]
click at [319, 269] on div "work_off Offline" at bounding box center [331, 262] width 127 height 16
click at [303, 260] on button "work_off Offline" at bounding box center [332, 261] width 126 height 15
